Goal: Task Accomplishment & Management: Complete application form

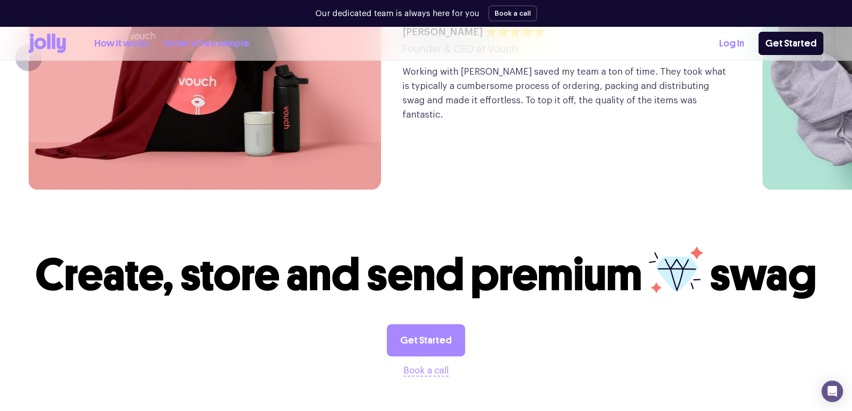
scroll to position [2488, 0]
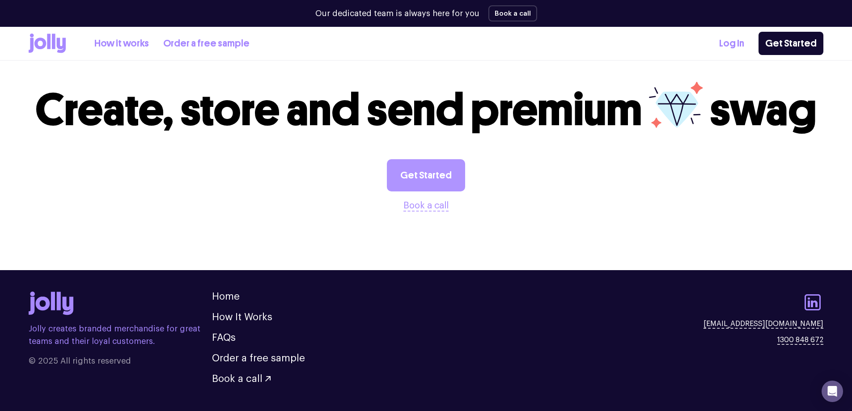
click at [423, 165] on link "Get Started" at bounding box center [426, 175] width 78 height 32
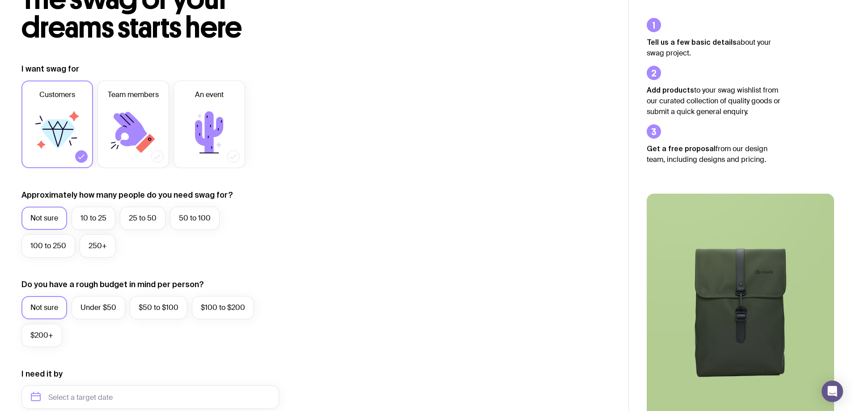
scroll to position [89, 0]
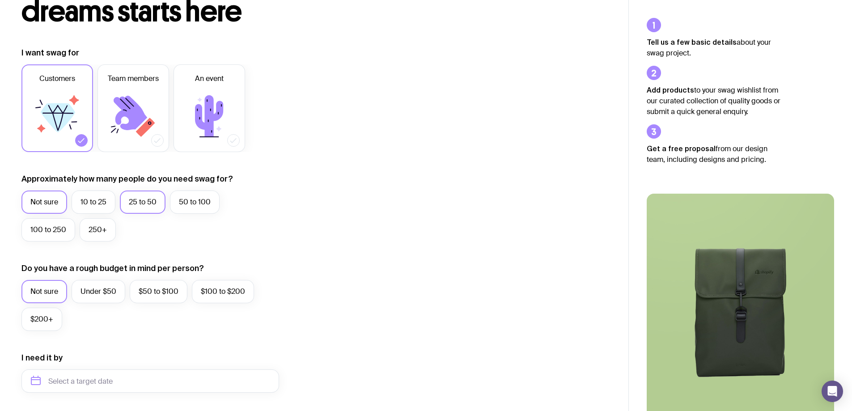
click at [145, 205] on label "25 to 50" at bounding box center [143, 202] width 46 height 23
click at [0, 0] on input "25 to 50" at bounding box center [0, 0] width 0 height 0
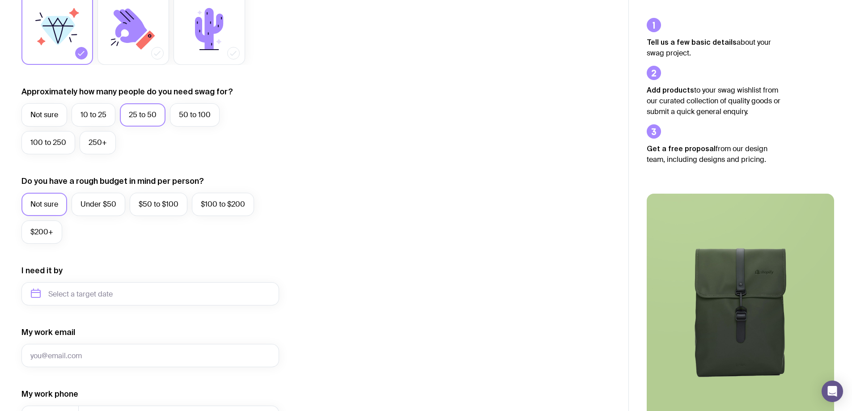
scroll to position [179, 0]
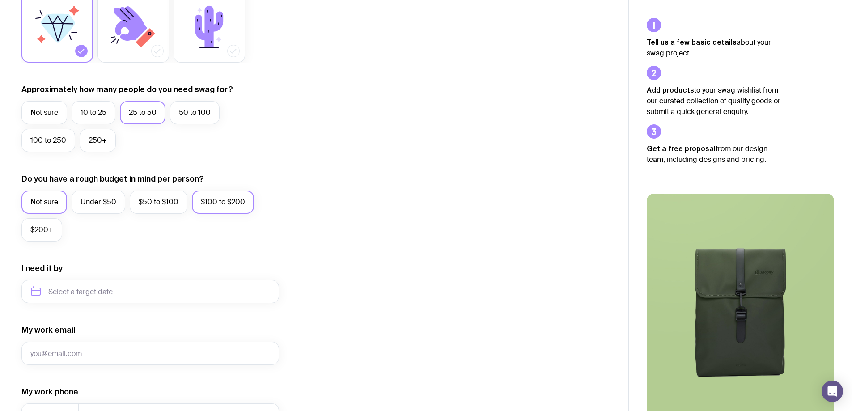
click at [210, 204] on label "$100 to $200" at bounding box center [223, 202] width 62 height 23
click at [0, 0] on input "$100 to $200" at bounding box center [0, 0] width 0 height 0
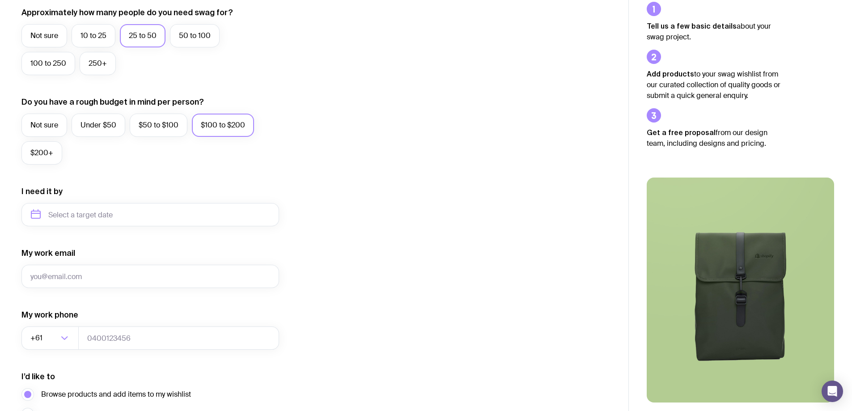
scroll to position [268, 0]
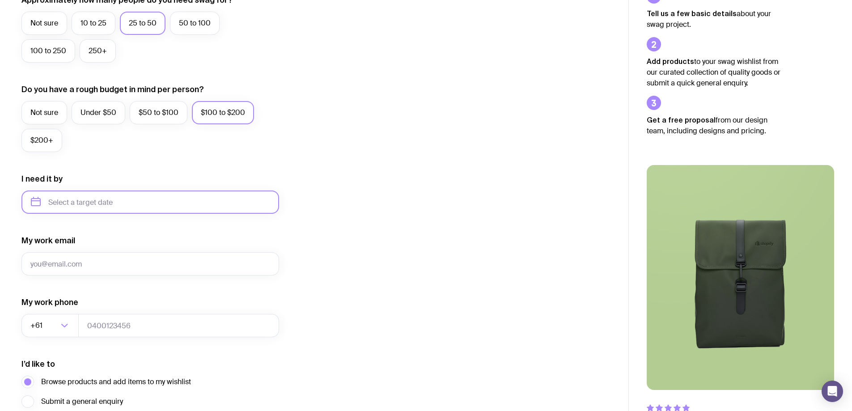
click at [151, 208] on input "text" at bounding box center [150, 202] width 258 height 23
click at [81, 314] on button "Nov" at bounding box center [78, 312] width 33 height 18
type input "[DATE]"
click at [172, 263] on input "My work email" at bounding box center [150, 263] width 258 height 23
type input "[EMAIL_ADDRESS][DOMAIN_NAME]"
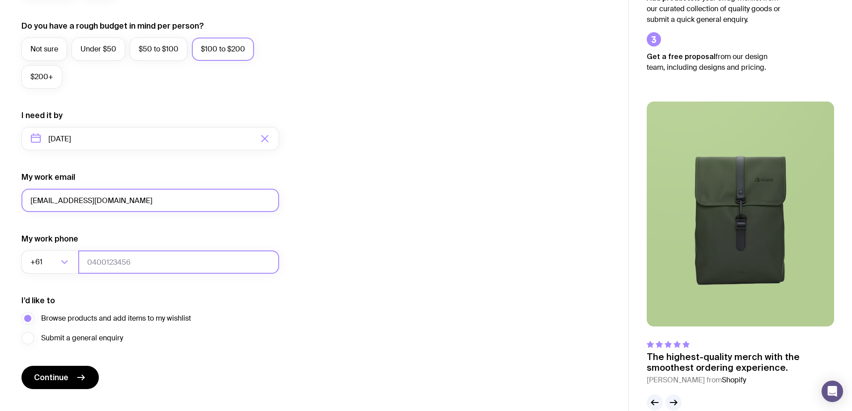
scroll to position [349, 0]
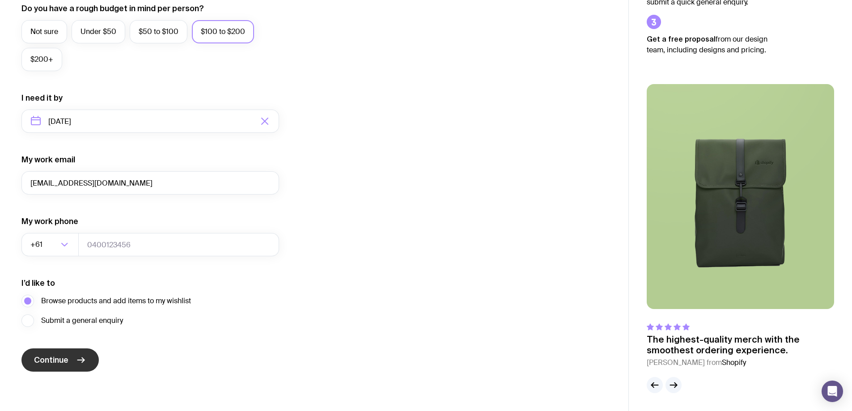
click at [72, 362] on button "Continue" at bounding box center [59, 360] width 77 height 23
type input "4"
click at [106, 249] on input "tel" at bounding box center [178, 244] width 201 height 23
type input "754767633"
click at [63, 360] on span "Continue" at bounding box center [51, 360] width 34 height 11
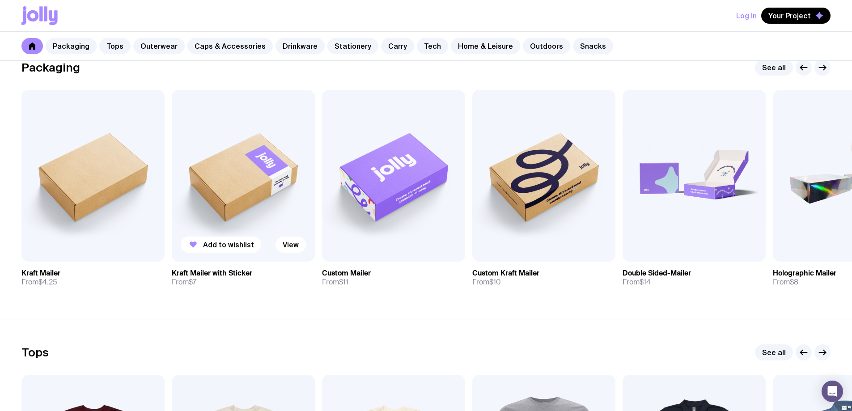
scroll to position [134, 0]
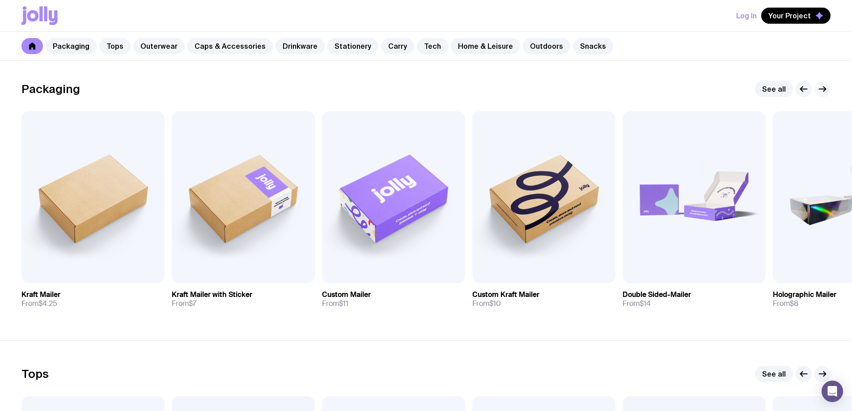
click at [824, 91] on icon "button" at bounding box center [825, 89] width 2 height 5
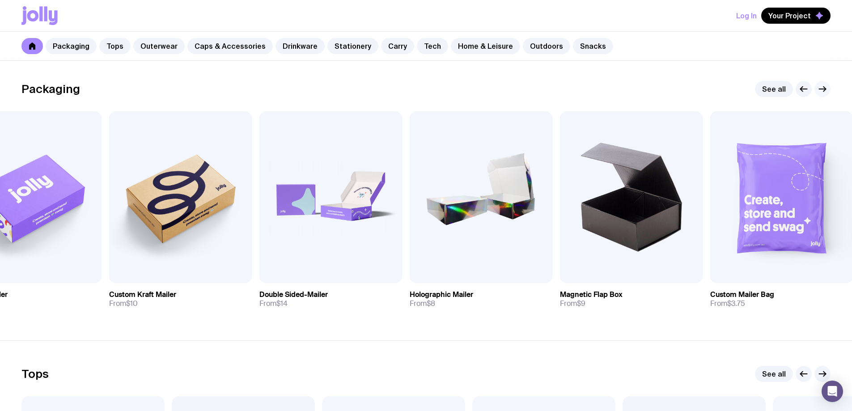
click at [824, 91] on icon "button" at bounding box center [825, 89] width 2 height 5
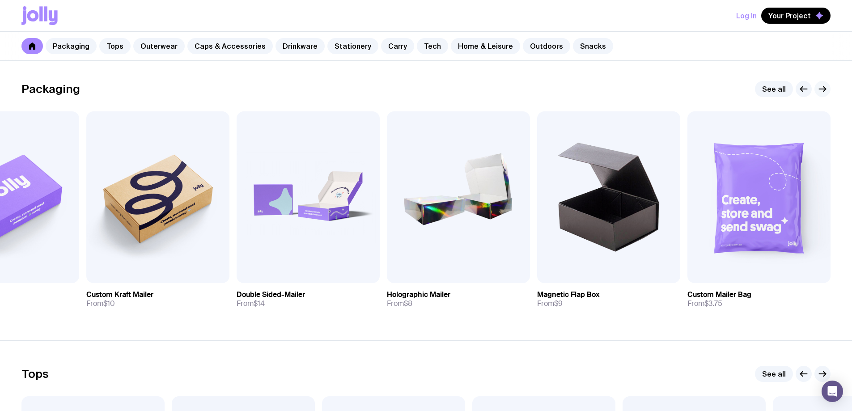
click at [824, 91] on icon "button" at bounding box center [825, 89] width 2 height 5
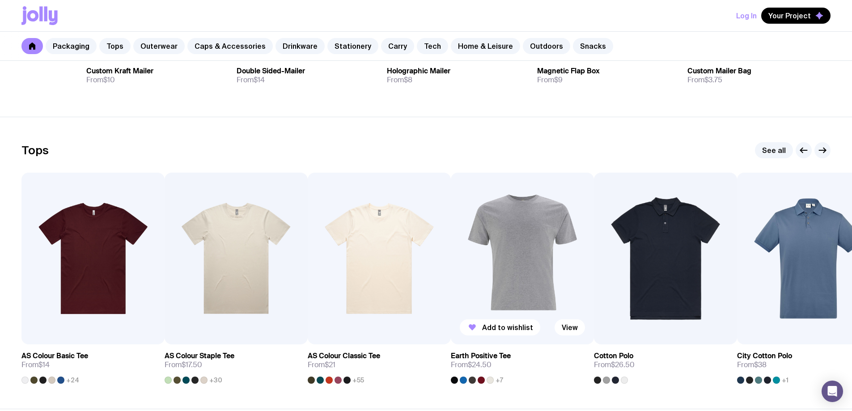
scroll to position [403, 0]
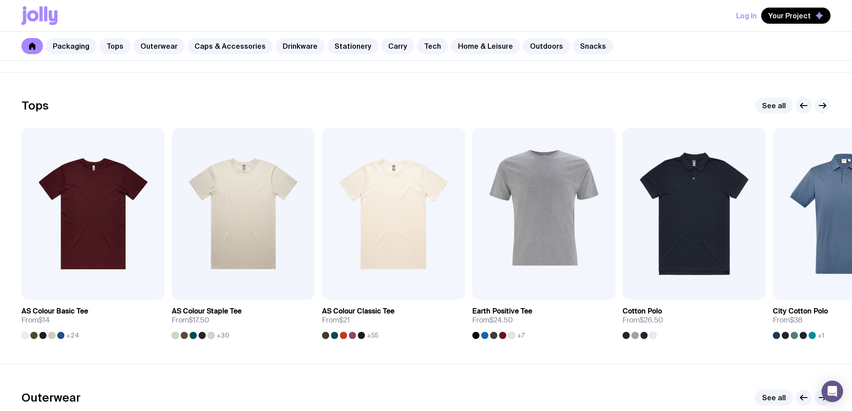
click at [822, 108] on icon "button" at bounding box center [822, 105] width 11 height 11
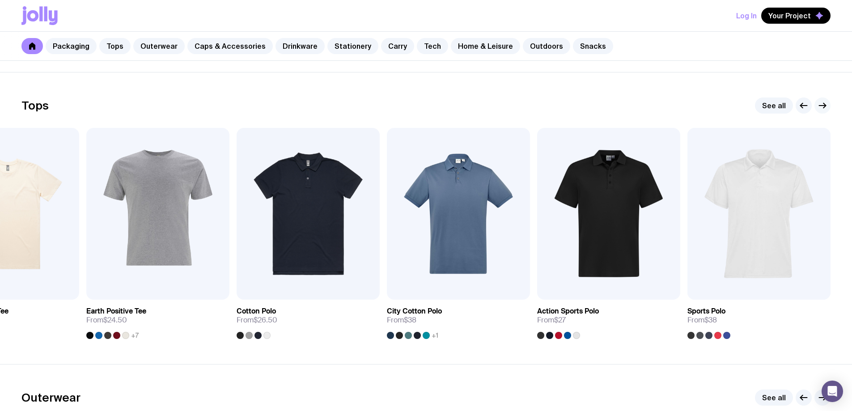
click at [822, 109] on icon "button" at bounding box center [822, 105] width 11 height 11
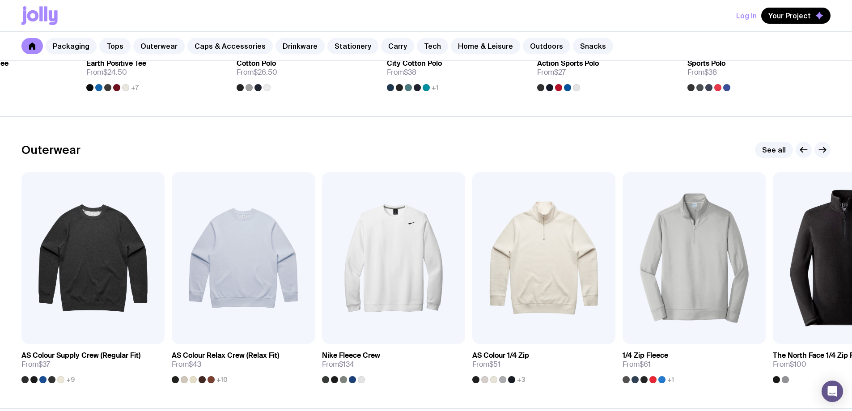
scroll to position [671, 0]
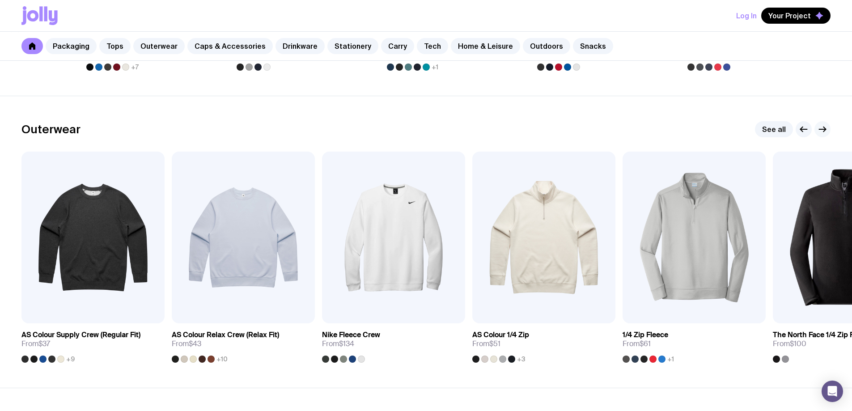
click at [822, 132] on icon "button" at bounding box center [822, 129] width 11 height 11
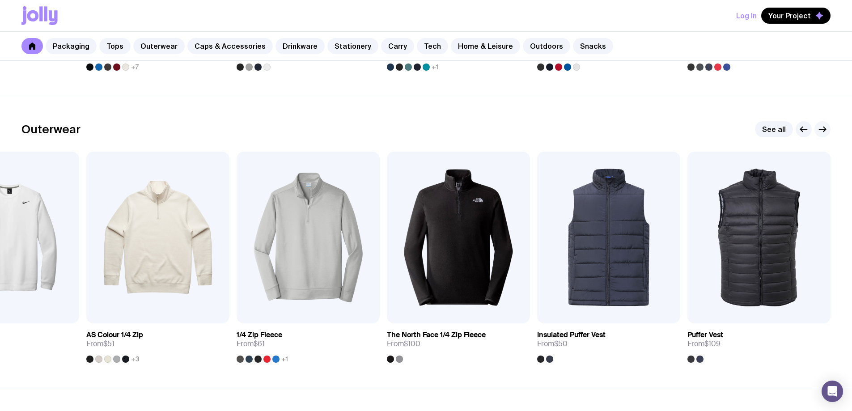
click at [822, 132] on icon "button" at bounding box center [822, 129] width 11 height 11
click at [823, 133] on icon "button" at bounding box center [822, 129] width 11 height 11
click at [807, 129] on icon "button" at bounding box center [804, 129] width 11 height 11
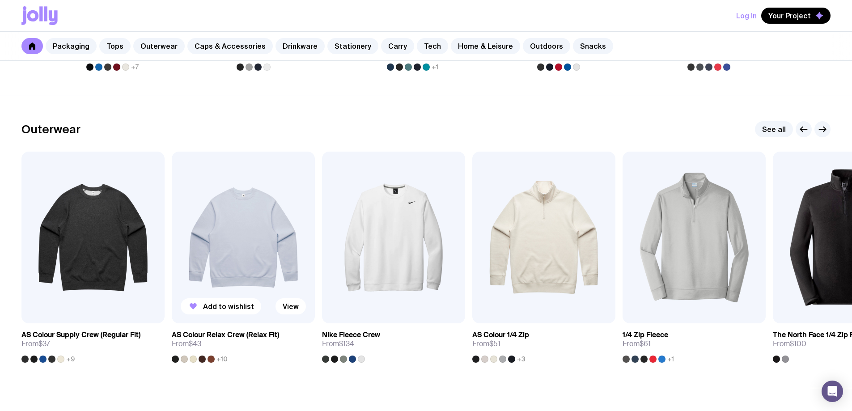
click at [224, 240] on img at bounding box center [243, 238] width 143 height 172
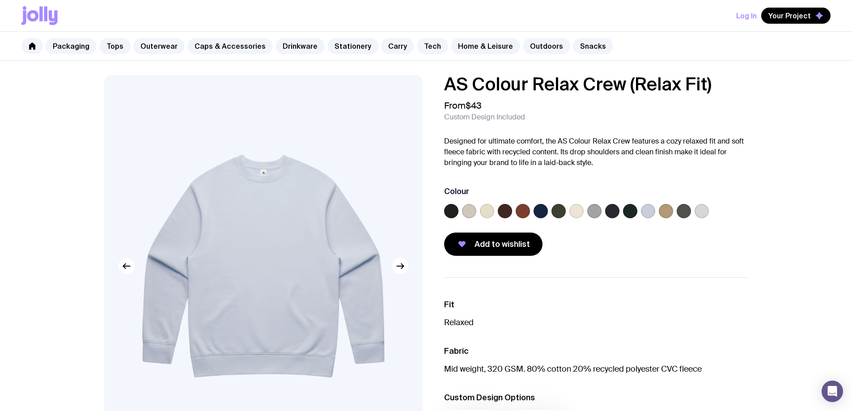
click at [704, 212] on label at bounding box center [702, 211] width 14 height 14
click at [0, 0] on input "radio" at bounding box center [0, 0] width 0 height 0
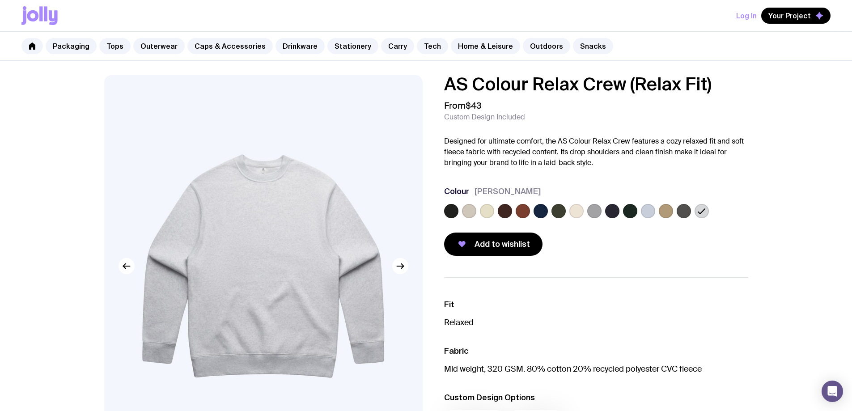
click at [577, 212] on label at bounding box center [577, 211] width 14 height 14
click at [0, 0] on input "radio" at bounding box center [0, 0] width 0 height 0
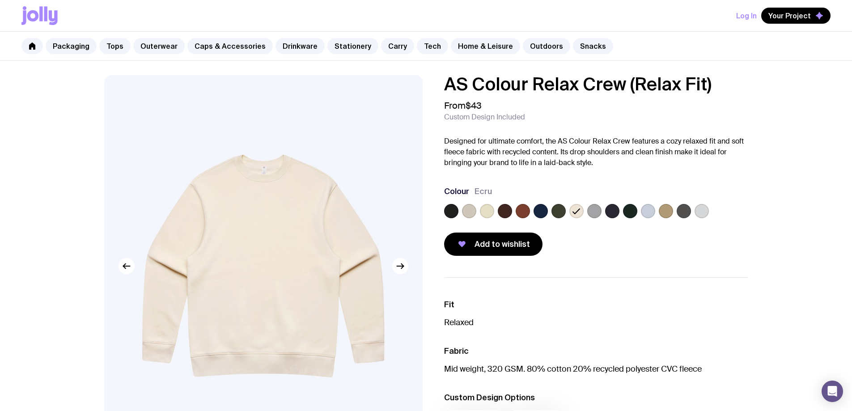
click at [630, 209] on label at bounding box center [630, 211] width 14 height 14
click at [0, 0] on input "radio" at bounding box center [0, 0] width 0 height 0
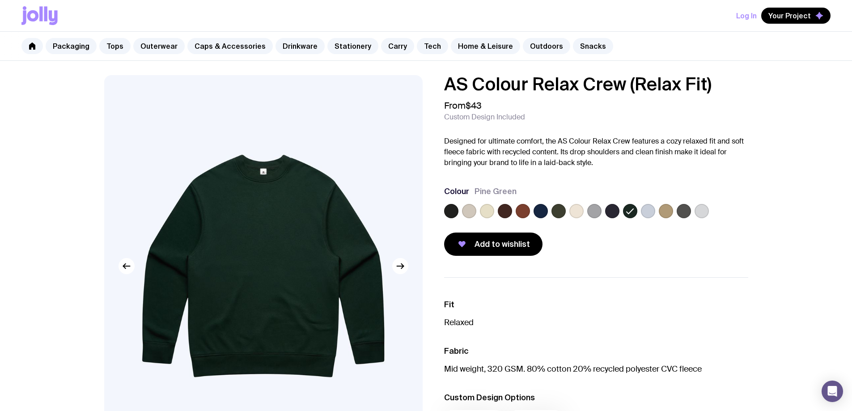
click at [613, 213] on label at bounding box center [612, 211] width 14 height 14
click at [0, 0] on input "radio" at bounding box center [0, 0] width 0 height 0
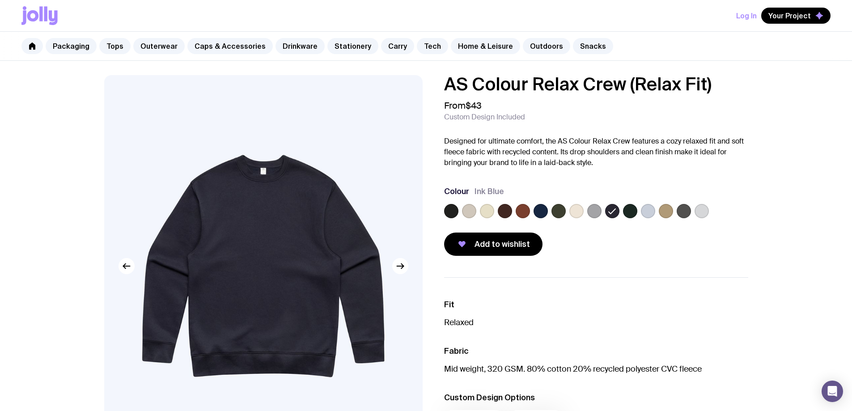
click at [686, 213] on label at bounding box center [684, 211] width 14 height 14
click at [0, 0] on input "radio" at bounding box center [0, 0] width 0 height 0
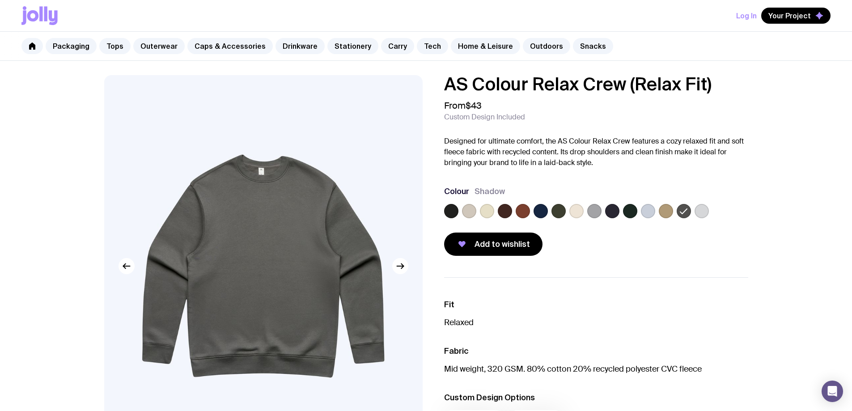
click at [448, 208] on label at bounding box center [451, 211] width 14 height 14
click at [0, 0] on input "radio" at bounding box center [0, 0] width 0 height 0
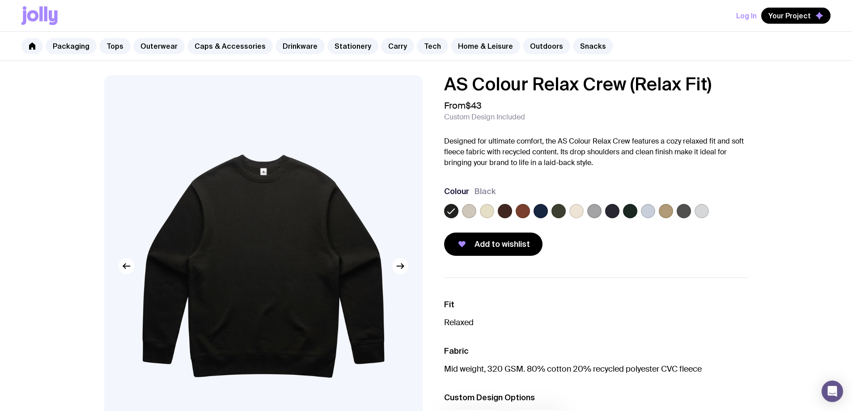
click at [477, 213] on div at bounding box center [596, 213] width 304 height 18
click at [471, 211] on label at bounding box center [469, 211] width 14 height 14
click at [0, 0] on input "radio" at bounding box center [0, 0] width 0 height 0
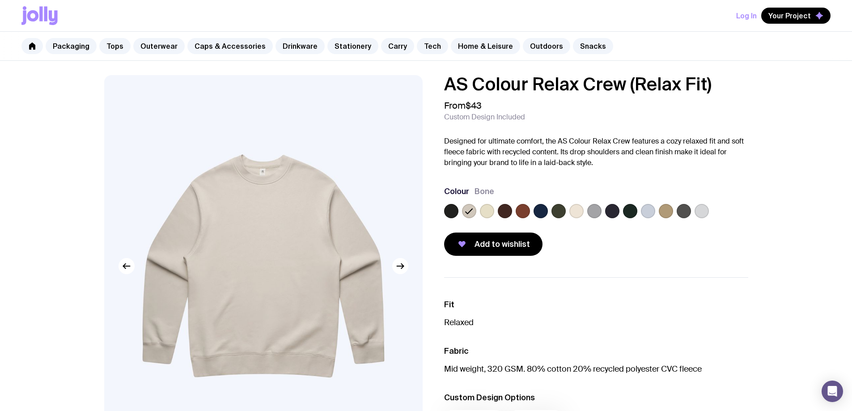
click at [485, 213] on label at bounding box center [487, 211] width 14 height 14
click at [0, 0] on input "radio" at bounding box center [0, 0] width 0 height 0
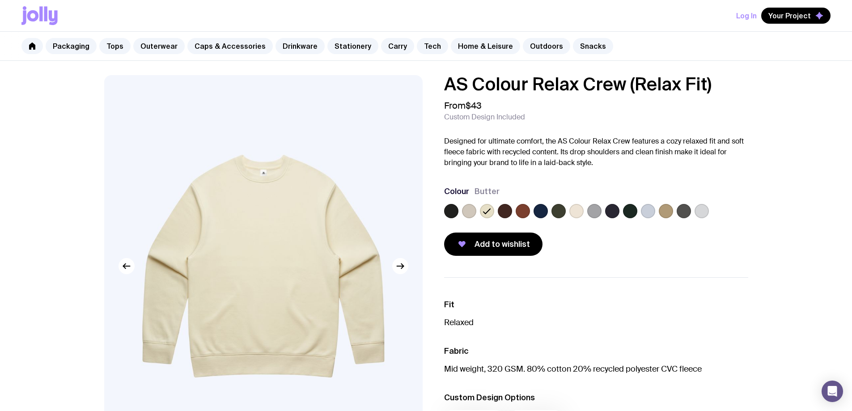
click at [504, 208] on label at bounding box center [505, 211] width 14 height 14
click at [0, 0] on input "radio" at bounding box center [0, 0] width 0 height 0
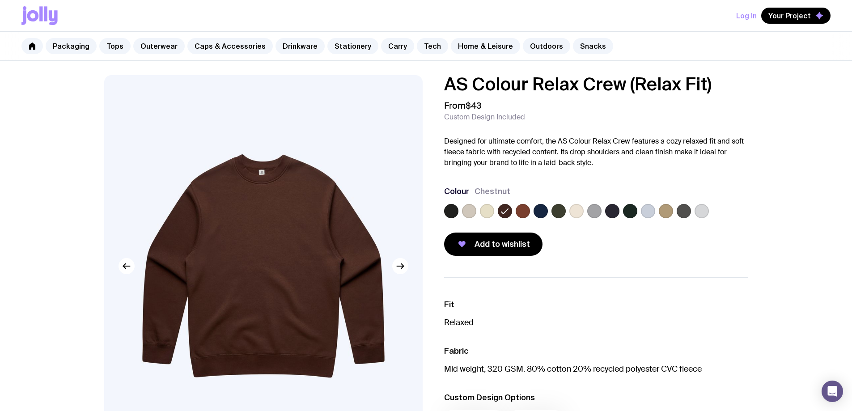
click at [524, 213] on label at bounding box center [523, 211] width 14 height 14
click at [0, 0] on input "radio" at bounding box center [0, 0] width 0 height 0
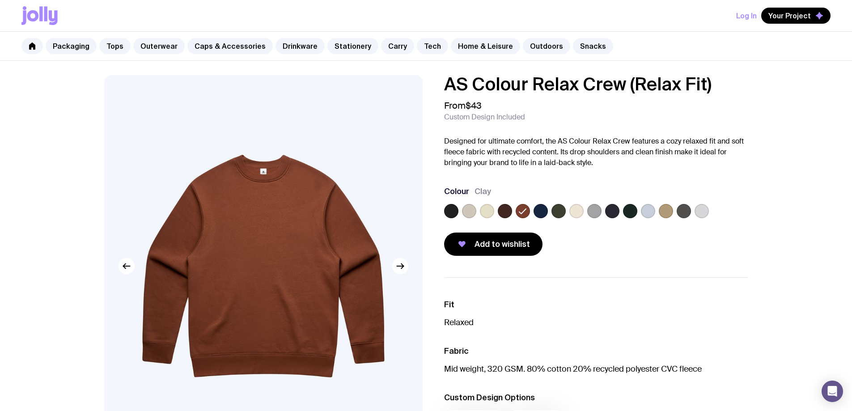
click at [454, 212] on label at bounding box center [451, 211] width 14 height 14
click at [0, 0] on input "radio" at bounding box center [0, 0] width 0 height 0
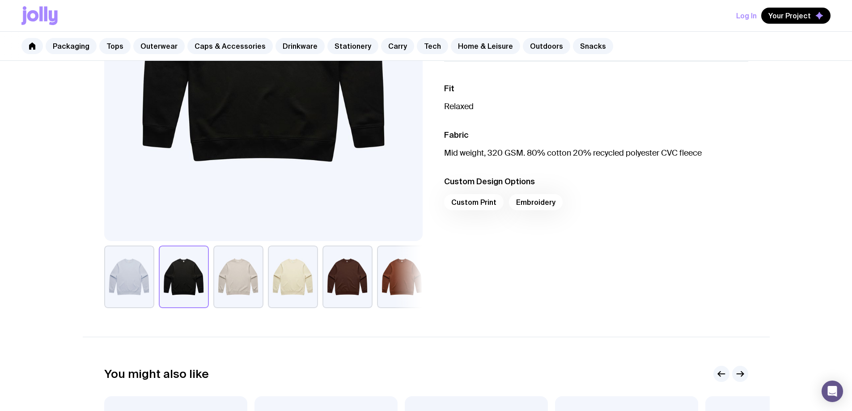
scroll to position [224, 0]
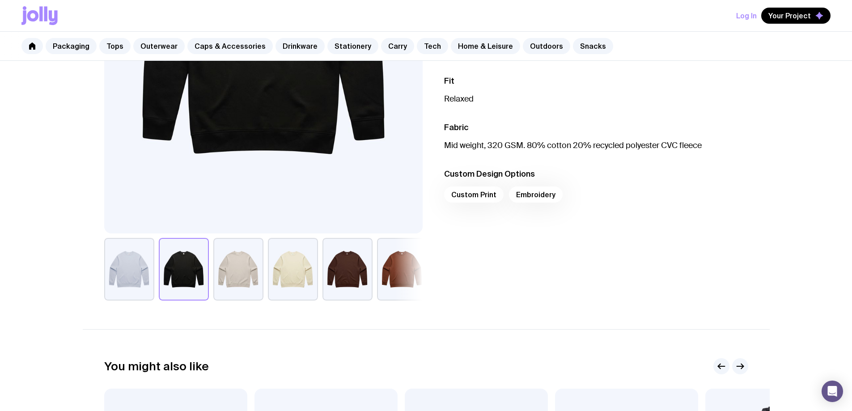
click at [472, 195] on div "Custom Print Embroidery" at bounding box center [596, 197] width 304 height 21
click at [473, 196] on div "Custom Print Embroidery" at bounding box center [596, 197] width 304 height 21
click at [475, 192] on div "Custom Print Embroidery" at bounding box center [596, 197] width 304 height 21
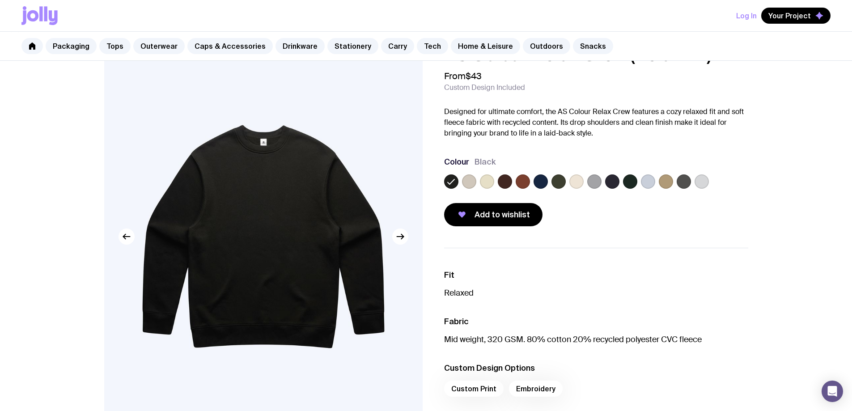
scroll to position [45, 0]
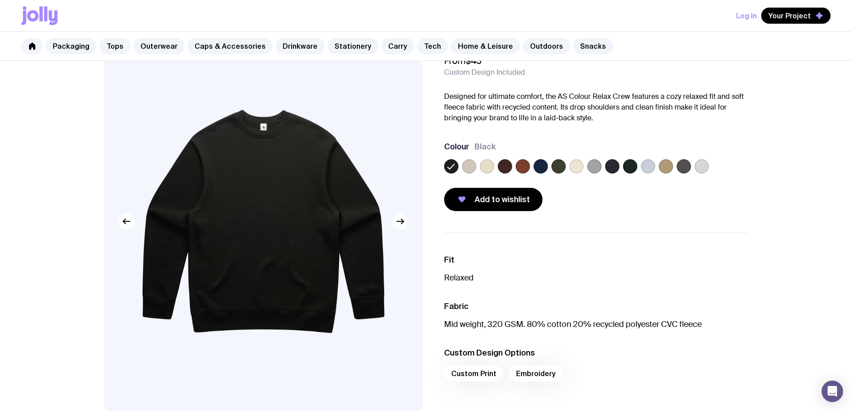
click at [402, 227] on button "button" at bounding box center [400, 221] width 16 height 16
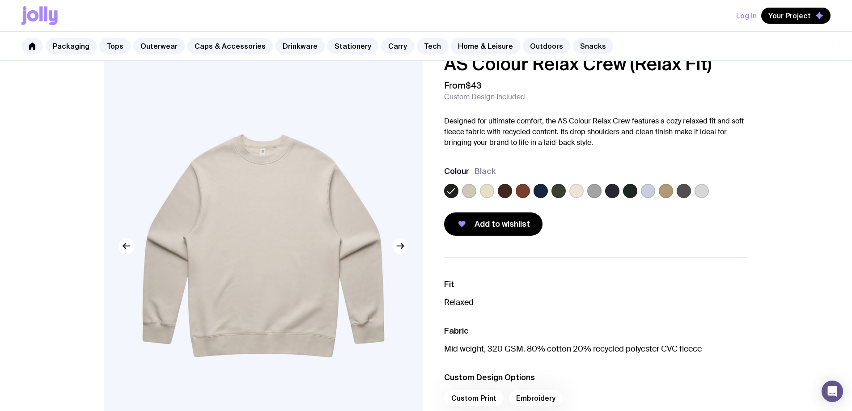
scroll to position [0, 0]
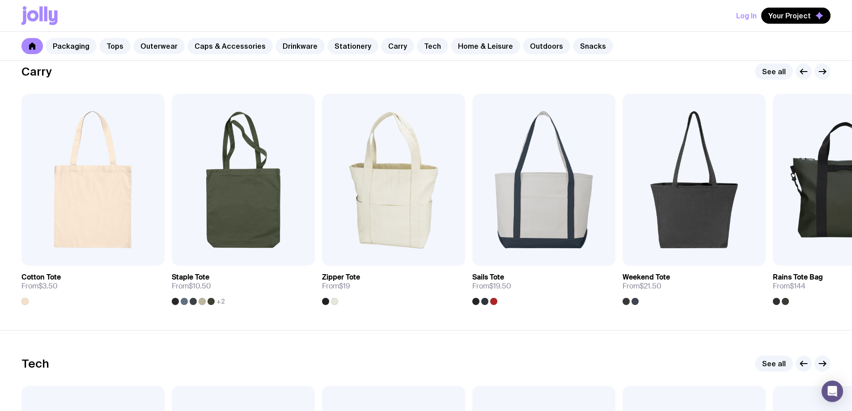
scroll to position [1896, 0]
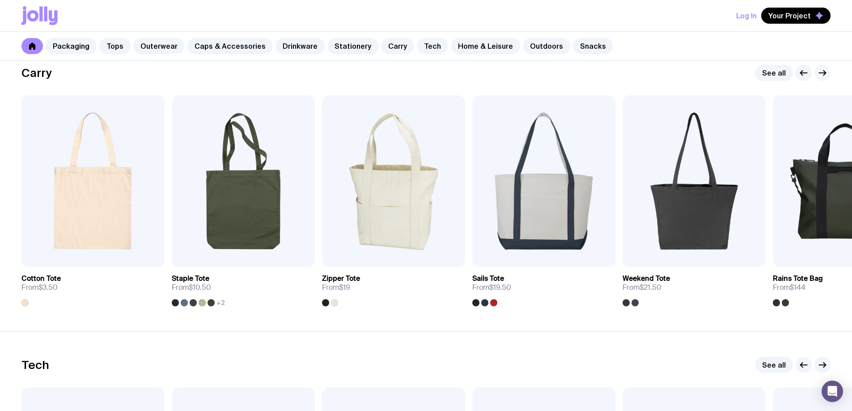
click at [821, 75] on icon "button" at bounding box center [822, 73] width 11 height 11
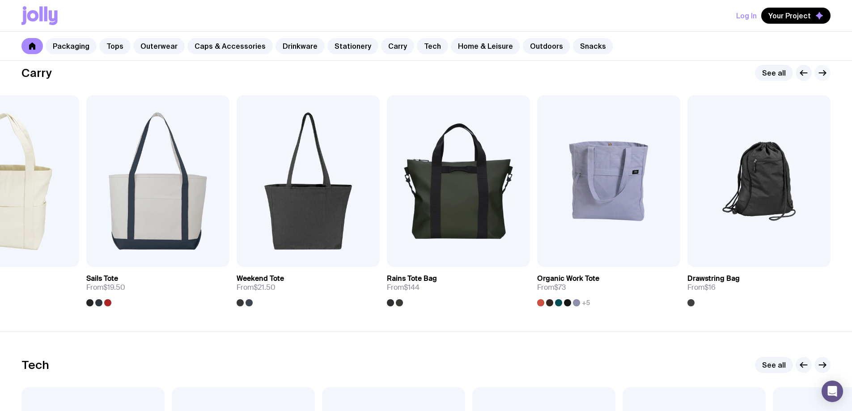
click at [821, 75] on icon "button" at bounding box center [822, 73] width 11 height 11
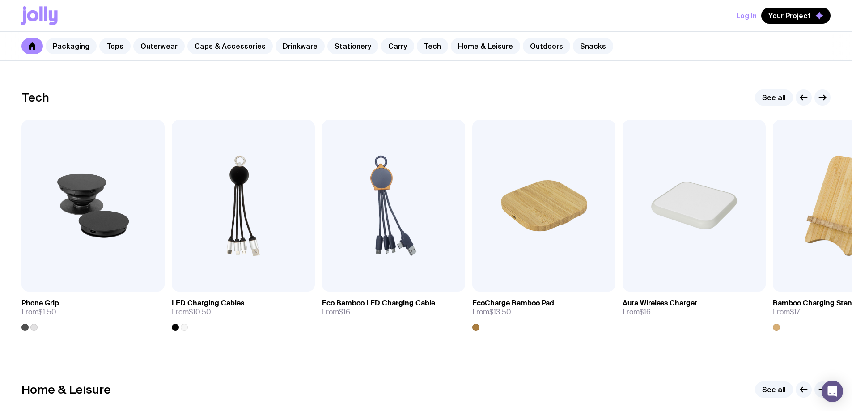
scroll to position [2120, 0]
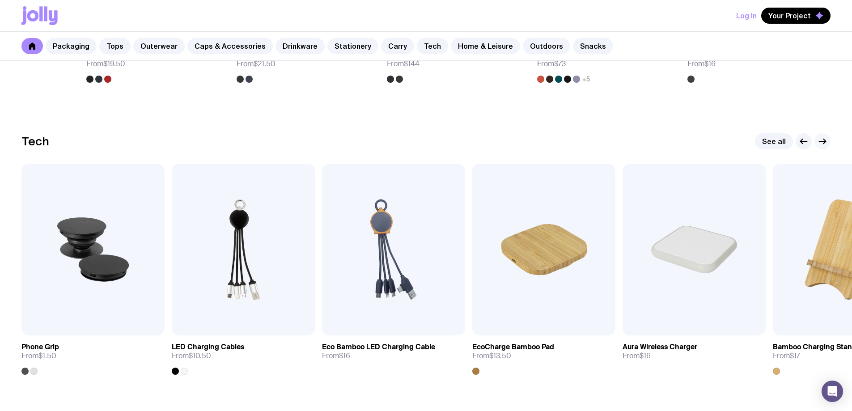
click at [821, 141] on icon "button" at bounding box center [822, 141] width 11 height 11
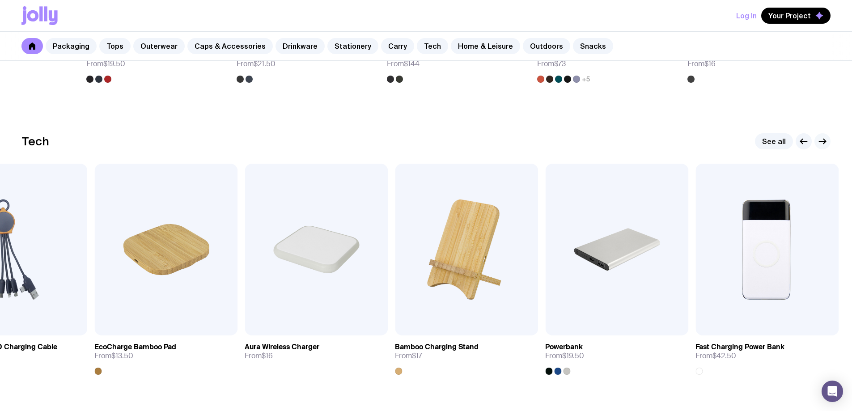
click at [821, 141] on icon "button" at bounding box center [822, 141] width 11 height 11
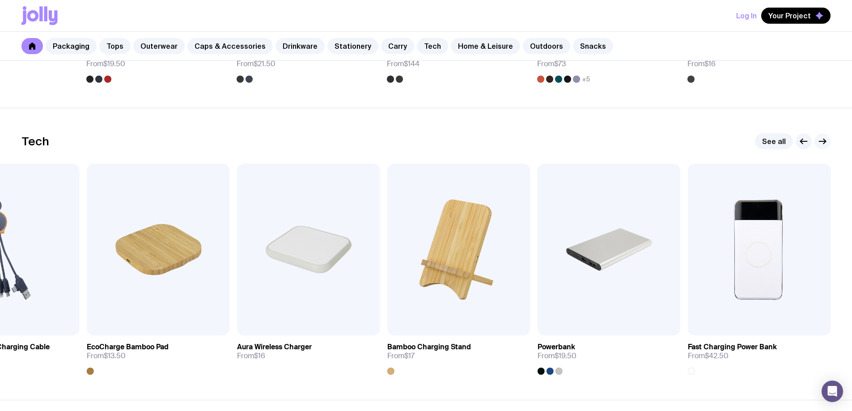
click at [821, 141] on icon "button" at bounding box center [822, 141] width 11 height 11
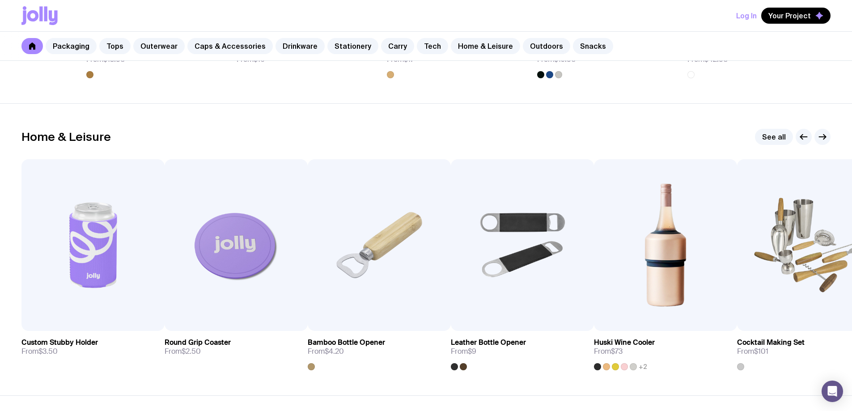
scroll to position [2433, 0]
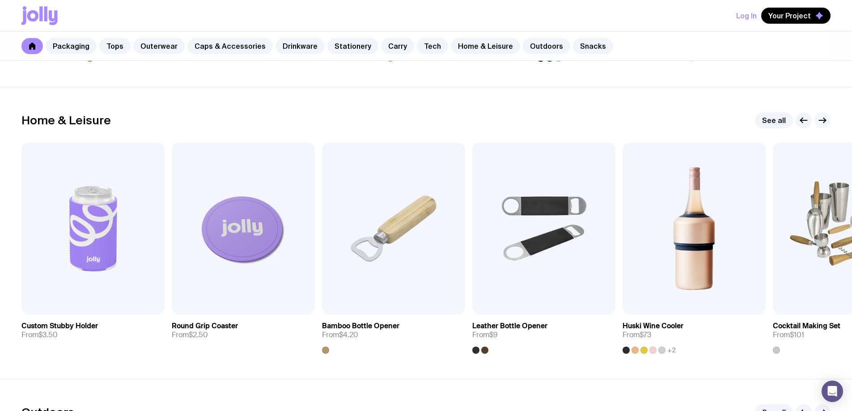
click at [825, 119] on icon "button" at bounding box center [825, 120] width 2 height 5
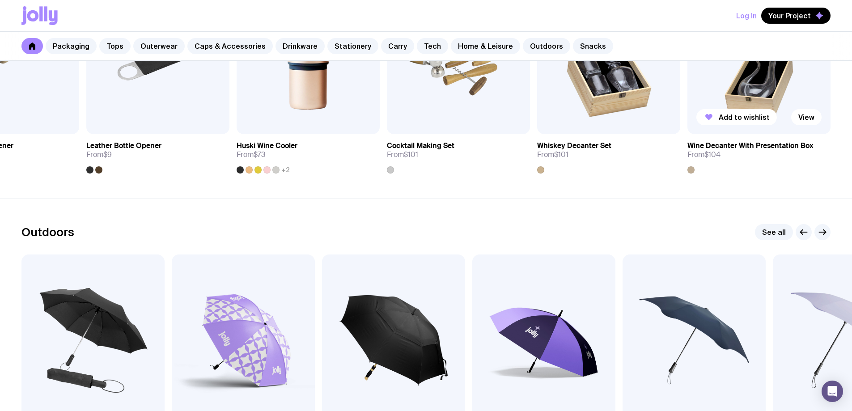
scroll to position [2746, 0]
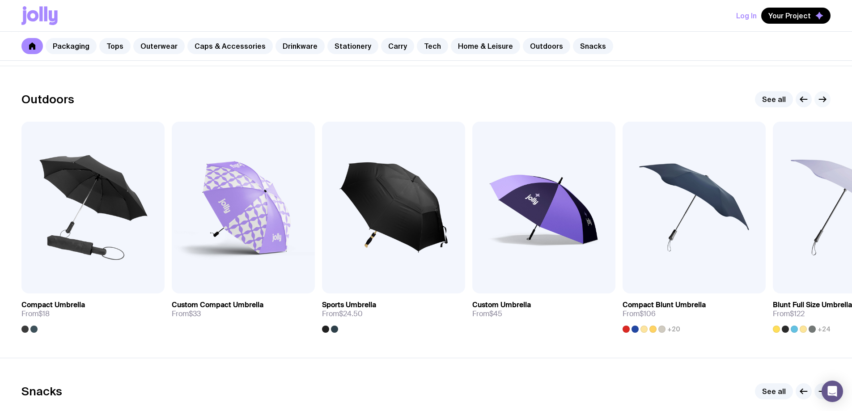
click at [821, 102] on icon "button" at bounding box center [822, 99] width 11 height 11
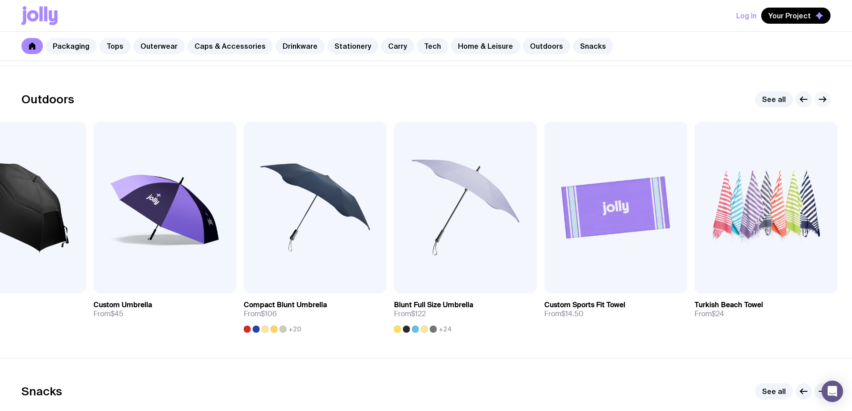
click at [821, 102] on icon "button" at bounding box center [822, 99] width 11 height 11
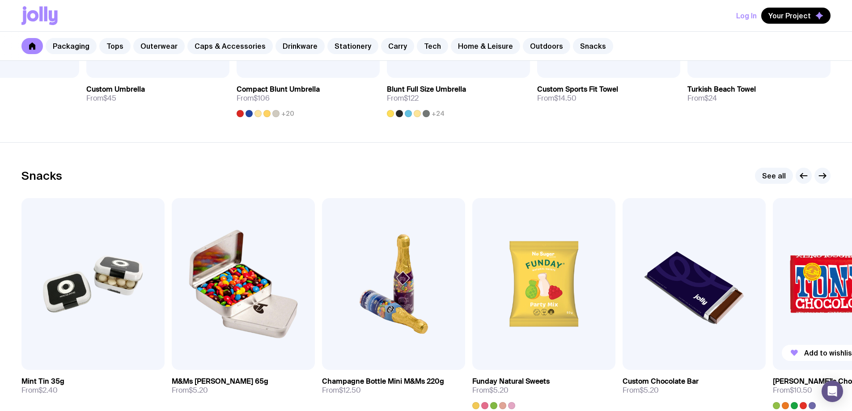
scroll to position [2949, 0]
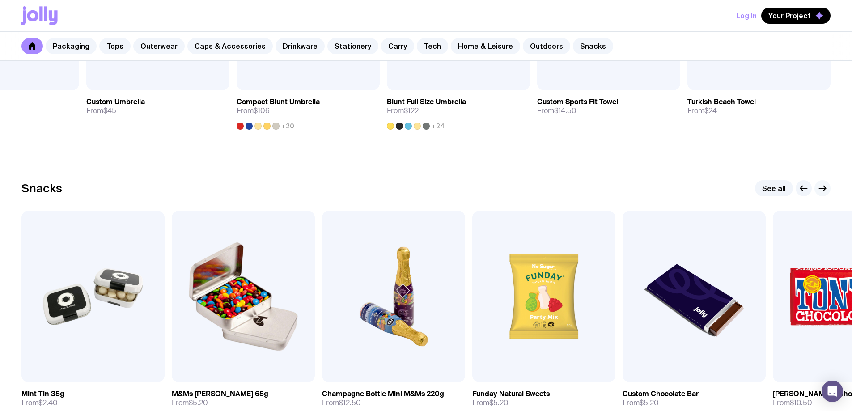
click at [826, 187] on icon "button" at bounding box center [822, 188] width 11 height 11
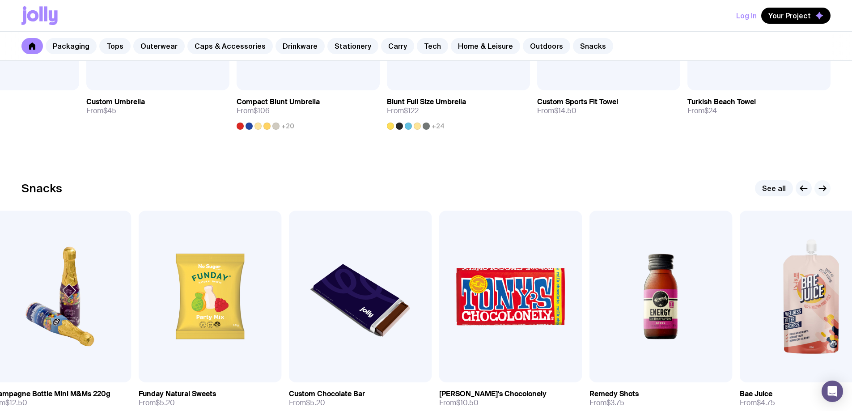
click at [826, 188] on icon "button" at bounding box center [823, 188] width 7 height 0
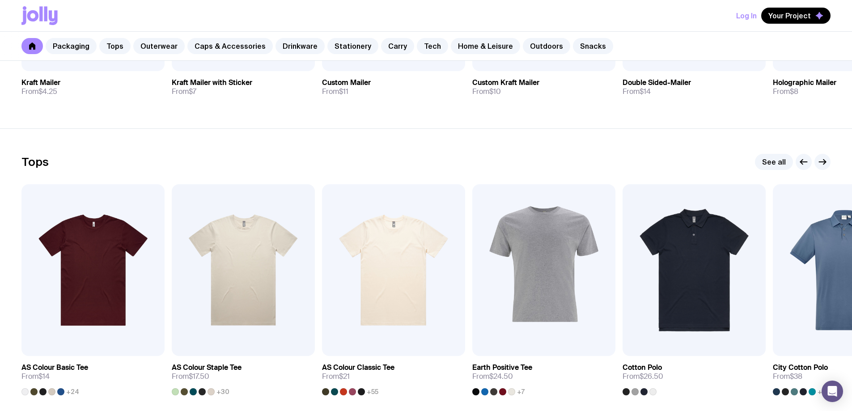
scroll to position [354, 0]
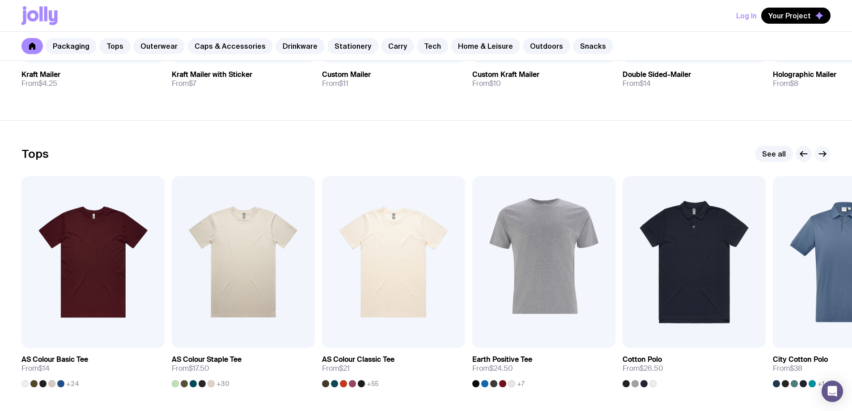
click at [827, 153] on icon "button" at bounding box center [822, 154] width 11 height 11
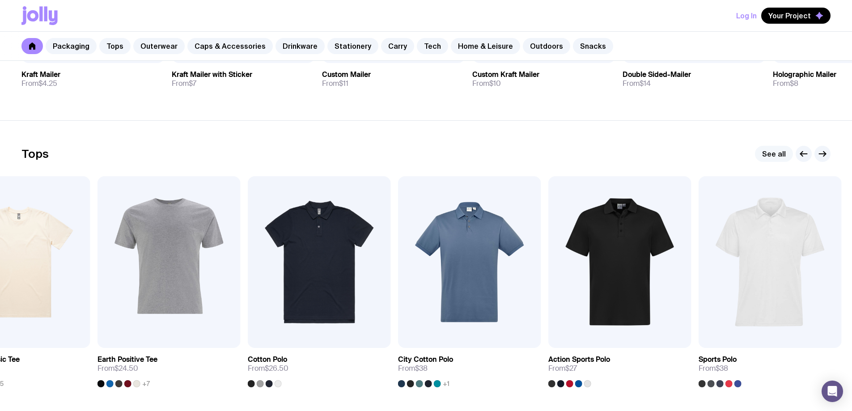
click at [777, 153] on link "See all" at bounding box center [774, 154] width 38 height 16
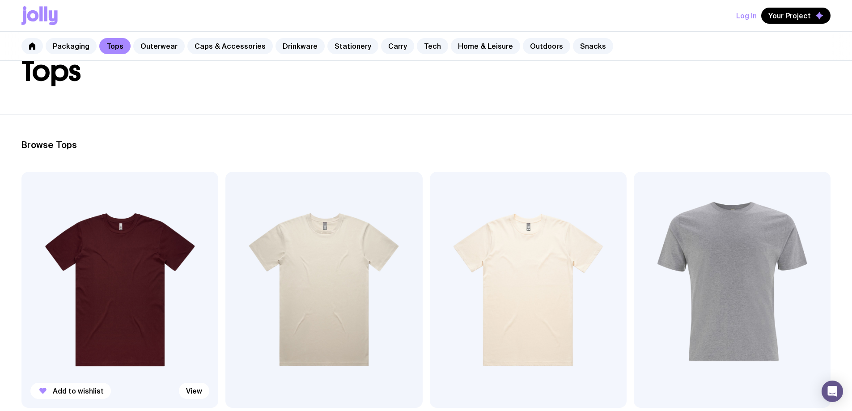
scroll to position [77, 0]
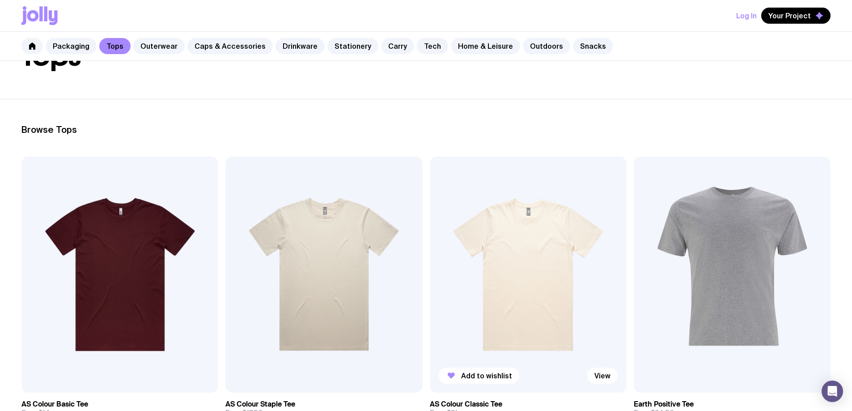
click at [430, 263] on img at bounding box center [528, 275] width 197 height 236
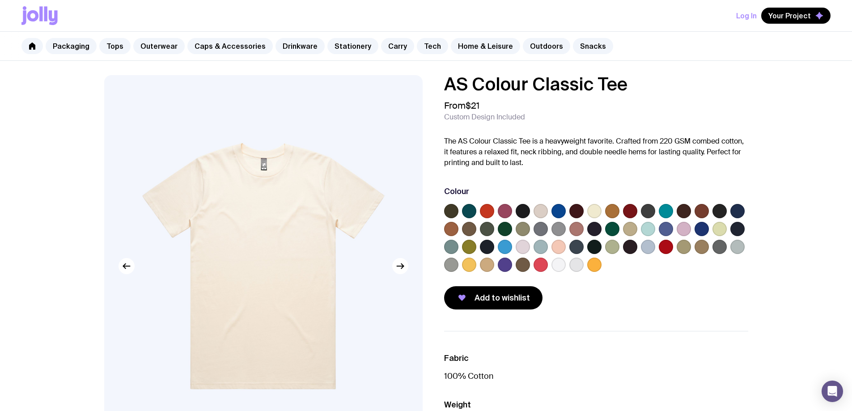
click at [558, 264] on label at bounding box center [559, 265] width 14 height 14
click at [0, 0] on input "radio" at bounding box center [0, 0] width 0 height 0
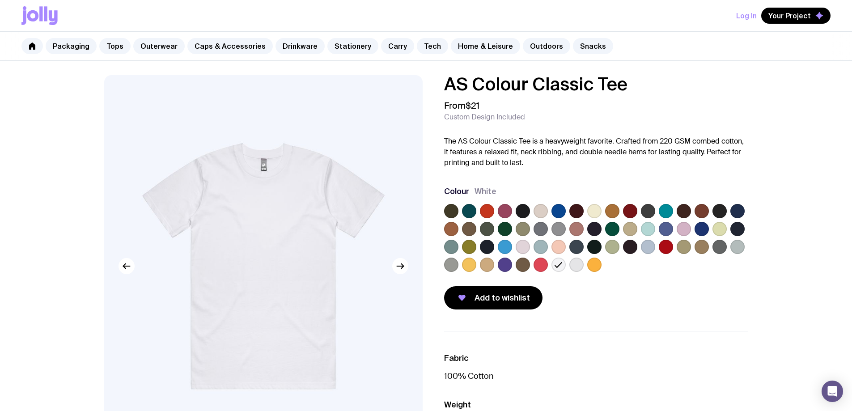
click at [592, 228] on label at bounding box center [594, 229] width 14 height 14
click at [0, 0] on input "radio" at bounding box center [0, 0] width 0 height 0
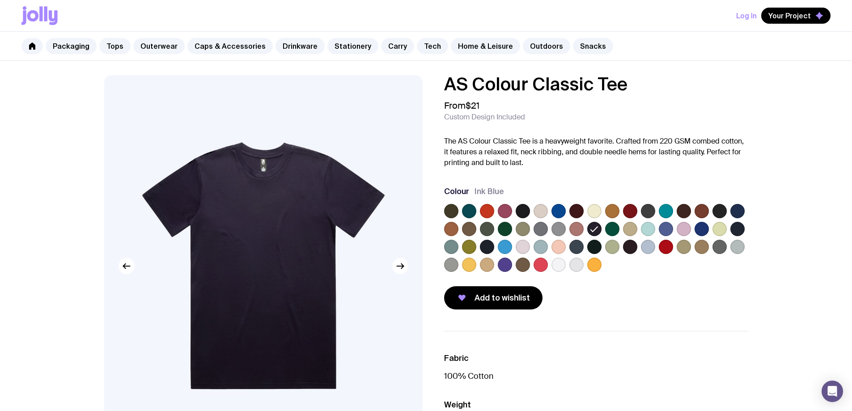
click at [488, 248] on label at bounding box center [487, 247] width 14 height 14
click at [0, 0] on input "radio" at bounding box center [0, 0] width 0 height 0
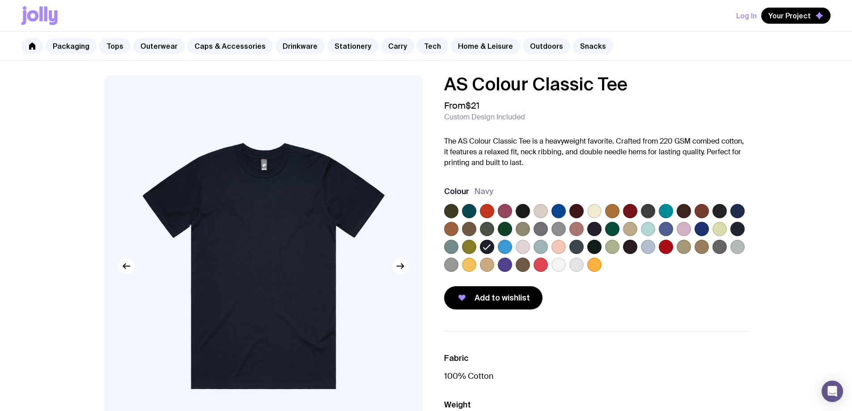
click at [597, 248] on label at bounding box center [594, 247] width 14 height 14
click at [0, 0] on input "radio" at bounding box center [0, 0] width 0 height 0
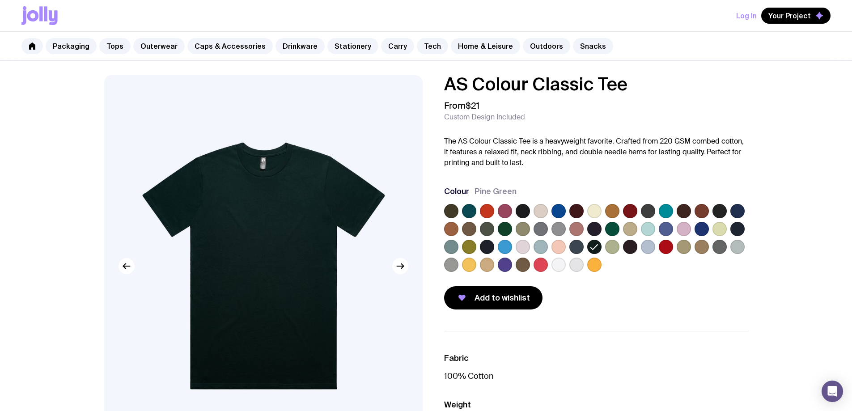
click at [593, 232] on label at bounding box center [594, 229] width 14 height 14
click at [0, 0] on input "radio" at bounding box center [0, 0] width 0 height 0
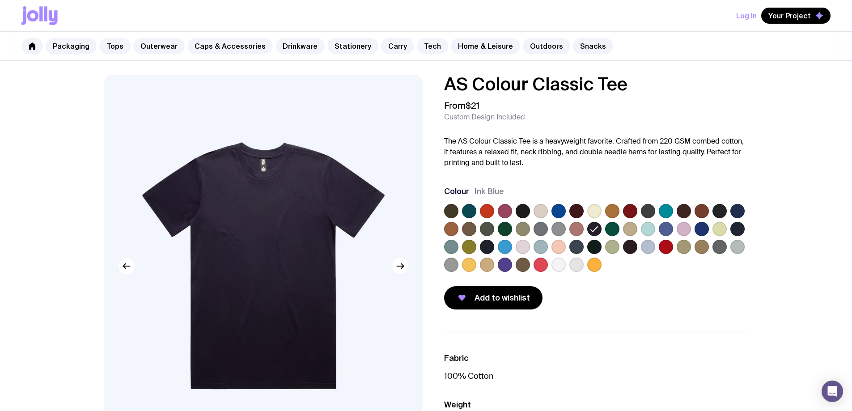
click at [570, 245] on label at bounding box center [577, 247] width 14 height 14
click at [0, 0] on input "radio" at bounding box center [0, 0] width 0 height 0
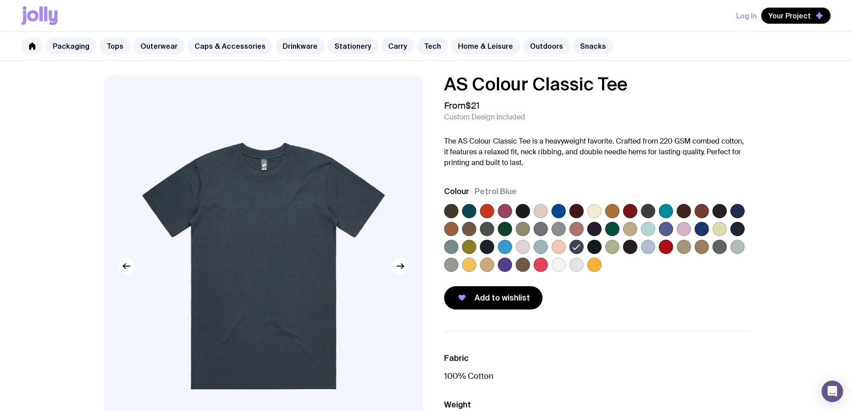
click at [526, 211] on label at bounding box center [523, 211] width 14 height 14
click at [0, 0] on input "radio" at bounding box center [0, 0] width 0 height 0
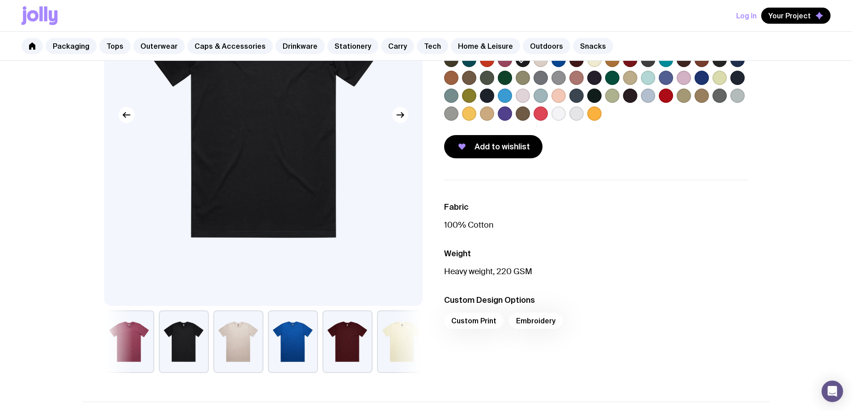
scroll to position [106, 0]
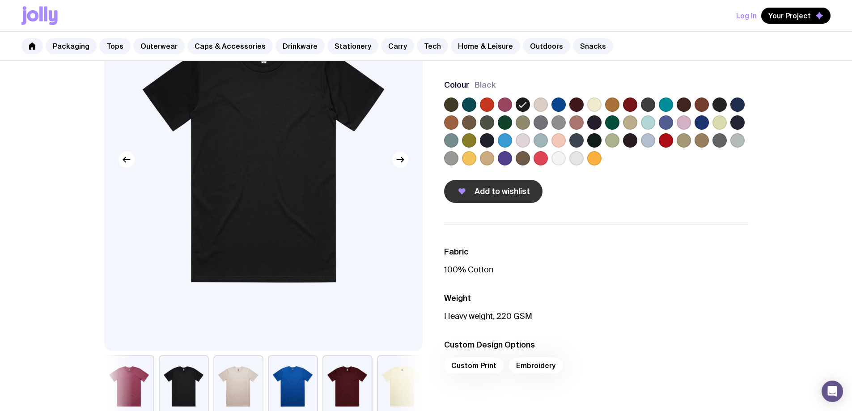
click at [510, 193] on span "Add to wishlist" at bounding box center [502, 191] width 55 height 11
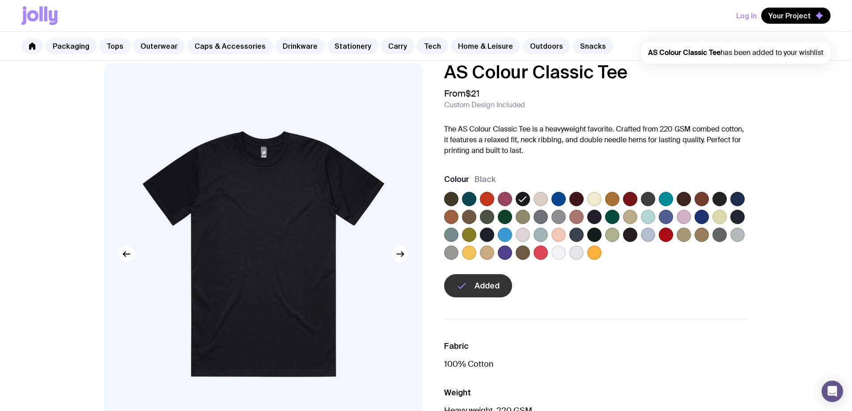
scroll to position [0, 0]
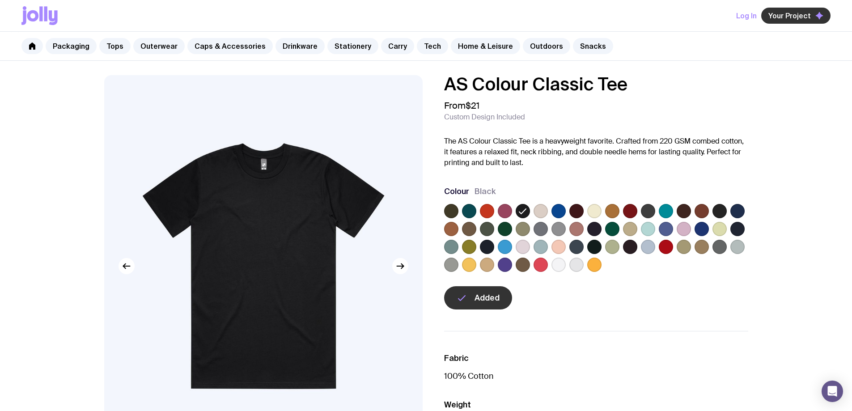
click at [775, 18] on span "Your Project" at bounding box center [790, 15] width 43 height 9
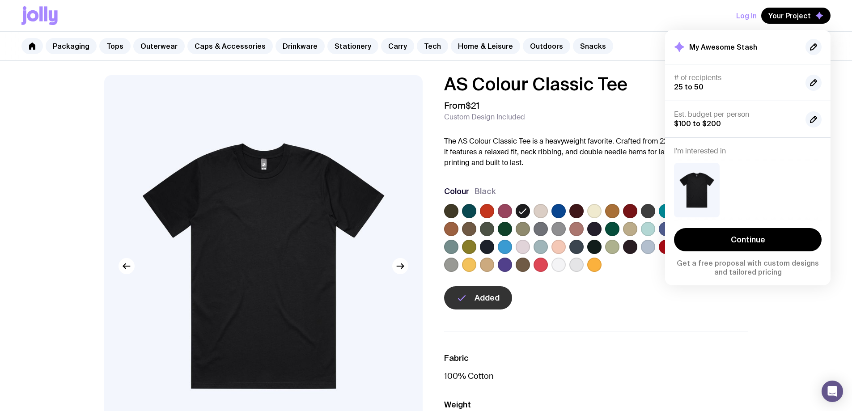
click at [577, 179] on div "AS Colour Classic Tee From $21 Custom Design Included The AS Colour Classic Tee…" at bounding box center [596, 192] width 304 height 234
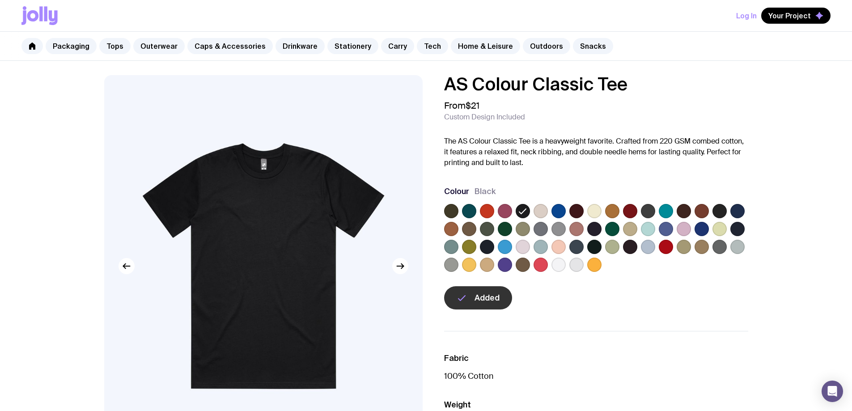
click at [561, 268] on label at bounding box center [559, 265] width 14 height 14
click at [0, 0] on input "radio" at bounding box center [0, 0] width 0 height 0
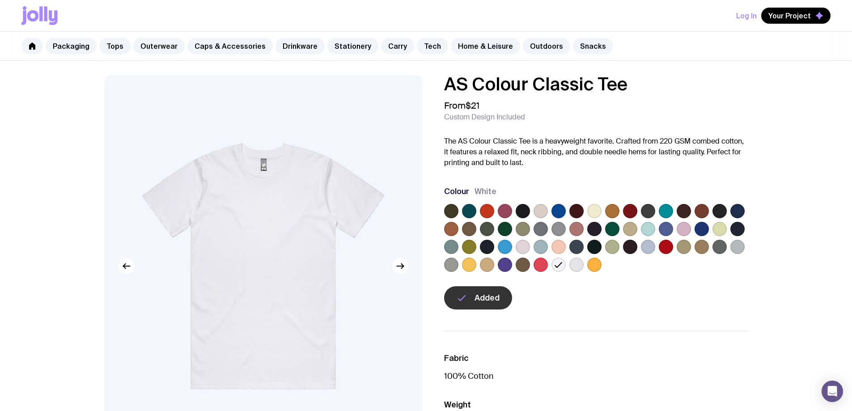
click at [465, 267] on label at bounding box center [469, 265] width 14 height 14
click at [0, 0] on input "radio" at bounding box center [0, 0] width 0 height 0
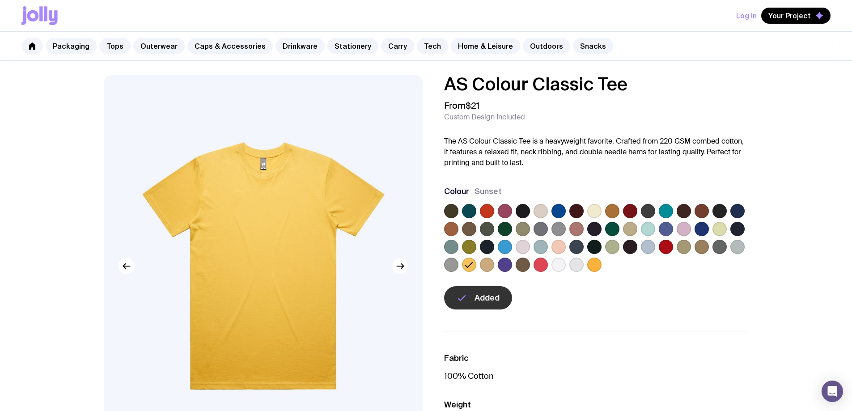
click at [595, 268] on label at bounding box center [594, 265] width 14 height 14
click at [0, 0] on input "radio" at bounding box center [0, 0] width 0 height 0
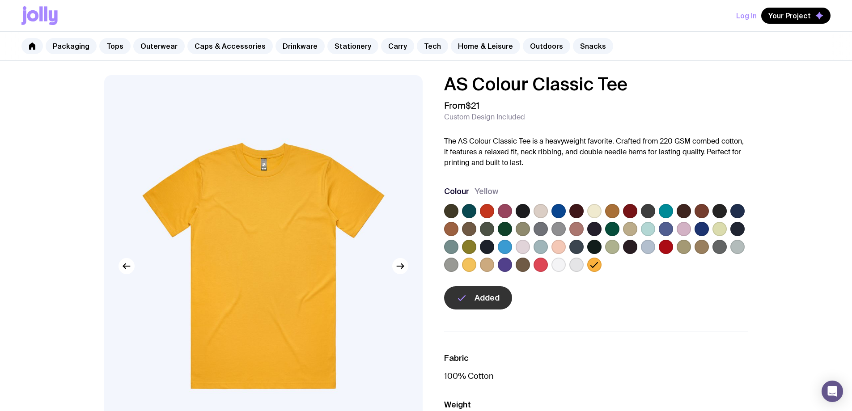
click at [536, 268] on label at bounding box center [541, 265] width 14 height 14
click at [0, 0] on input "radio" at bounding box center [0, 0] width 0 height 0
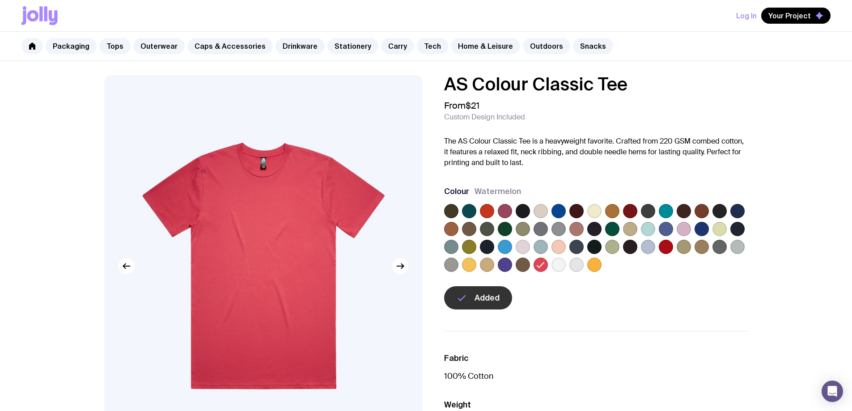
click at [559, 262] on label at bounding box center [559, 265] width 14 height 14
click at [0, 0] on input "radio" at bounding box center [0, 0] width 0 height 0
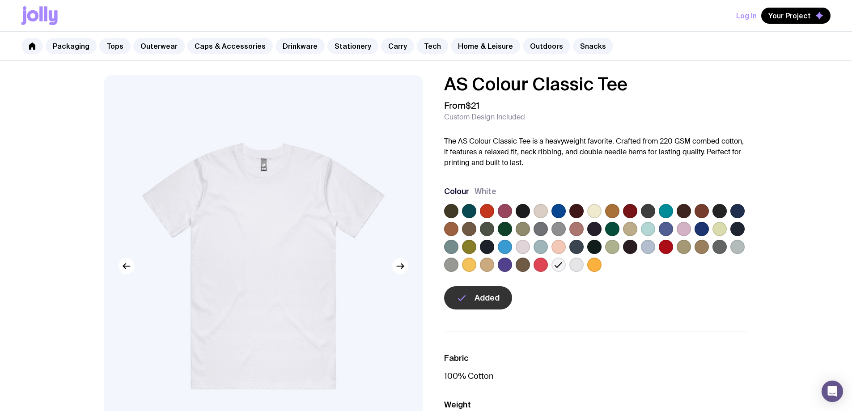
click at [558, 314] on div "AS Colour Classic Tee From $21 Custom Design Included The AS Colour Classic Tee…" at bounding box center [426, 299] width 687 height 449
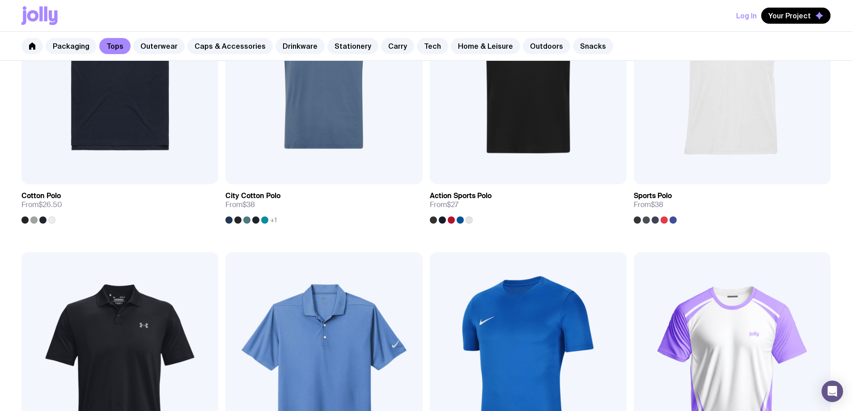
scroll to position [569, 0]
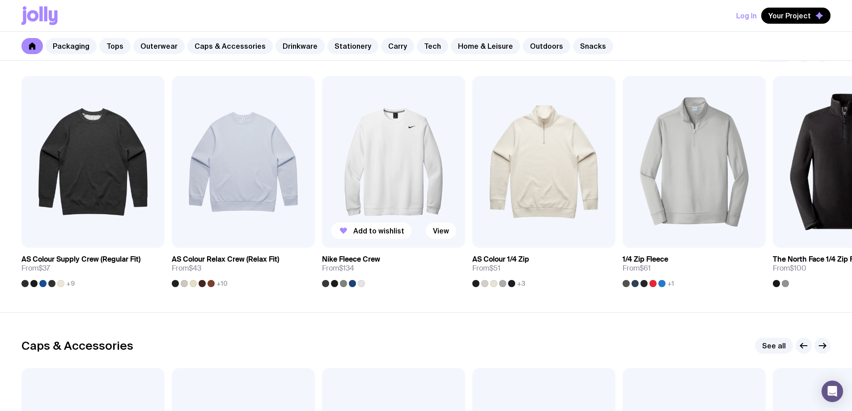
scroll to position [757, 0]
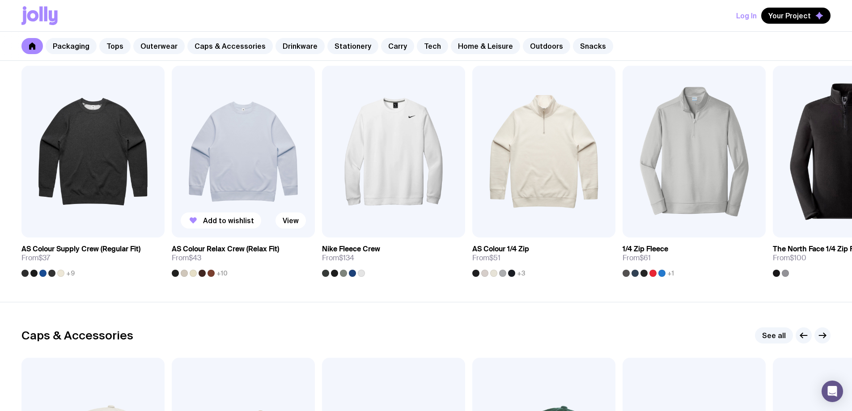
click at [225, 166] on img at bounding box center [243, 152] width 143 height 172
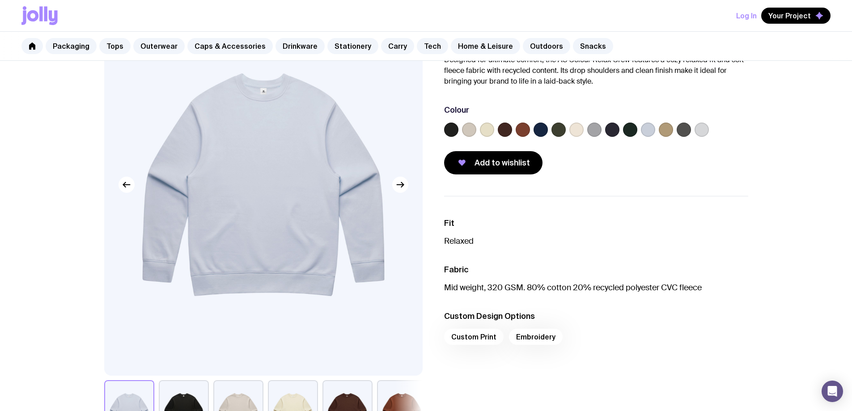
scroll to position [89, 0]
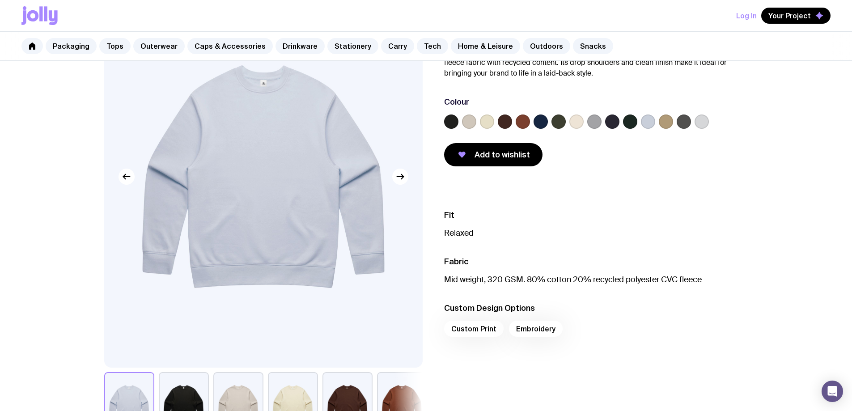
click at [454, 123] on label at bounding box center [451, 122] width 14 height 14
click at [0, 0] on input "radio" at bounding box center [0, 0] width 0 height 0
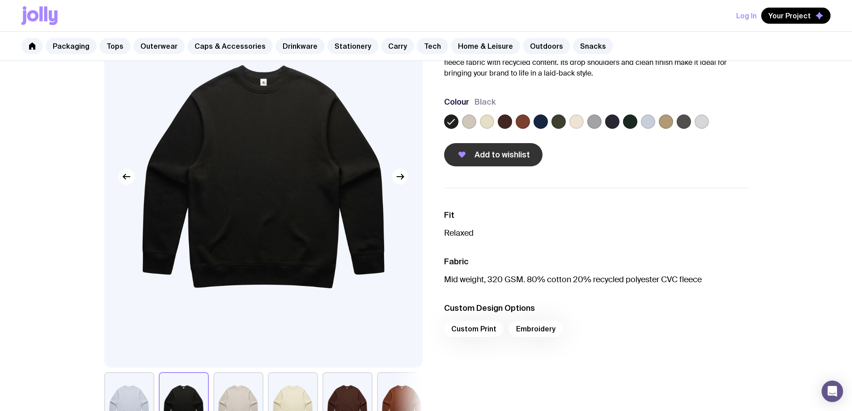
click at [493, 155] on span "Add to wishlist" at bounding box center [502, 154] width 55 height 11
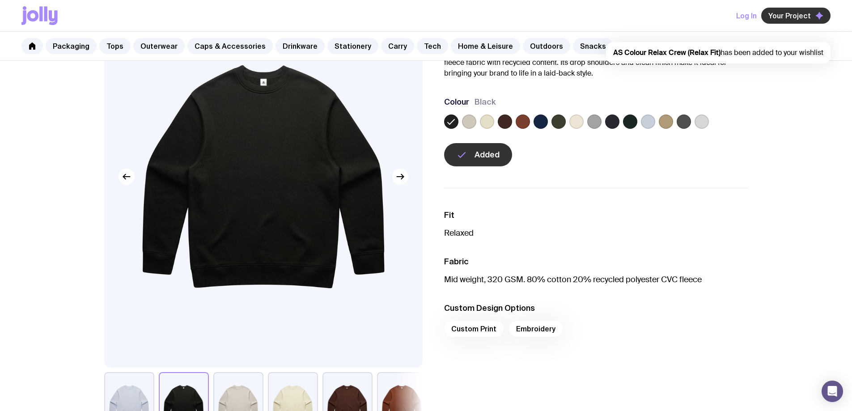
click at [783, 15] on span "Your Project" at bounding box center [790, 15] width 43 height 9
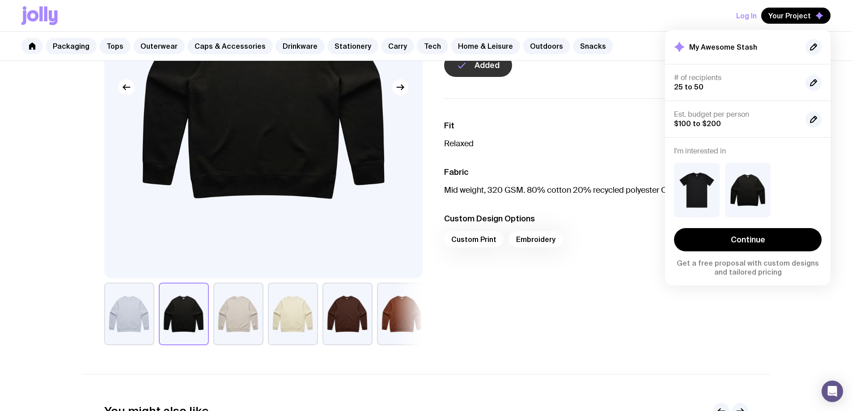
click at [557, 145] on p "Relaxed" at bounding box center [596, 143] width 304 height 11
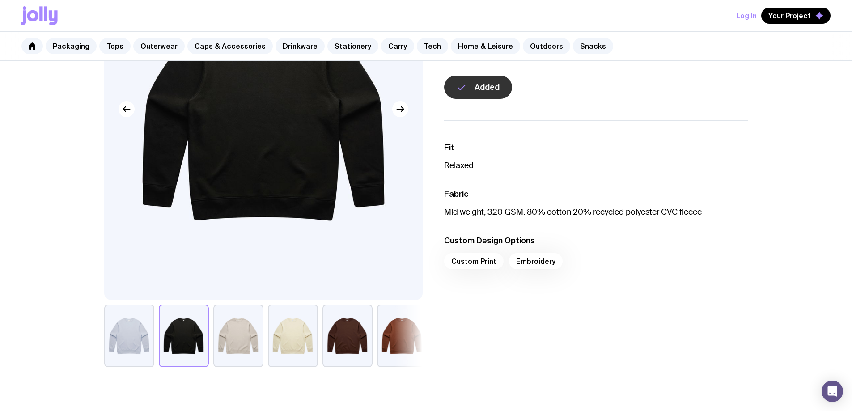
scroll to position [0, 0]
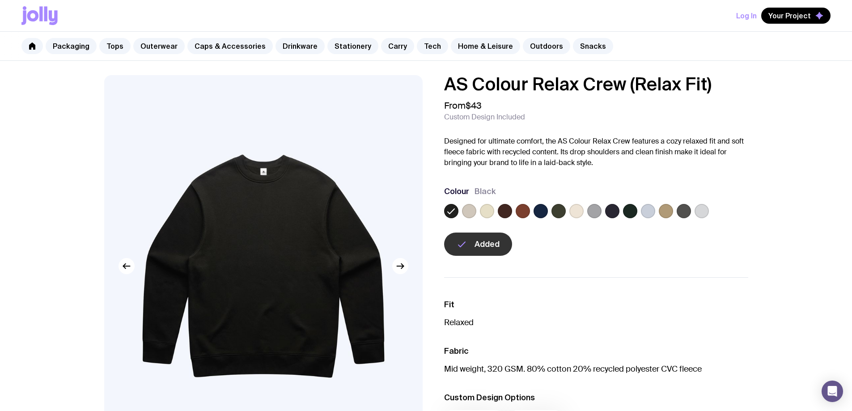
scroll to position [554, 0]
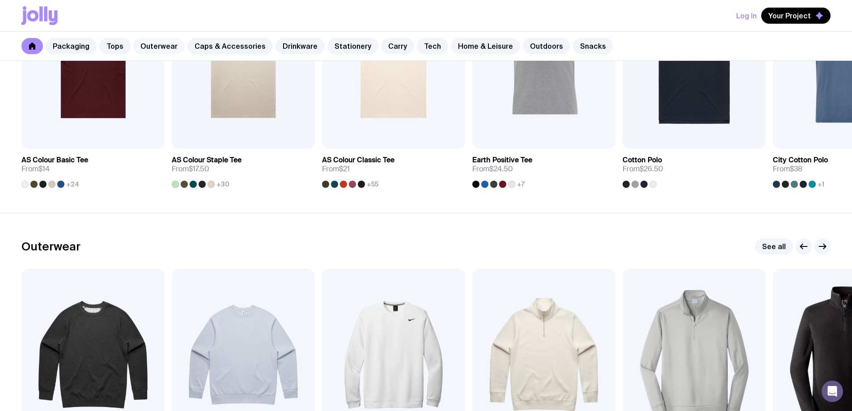
click at [159, 48] on link "Outerwear" at bounding box center [158, 46] width 51 height 16
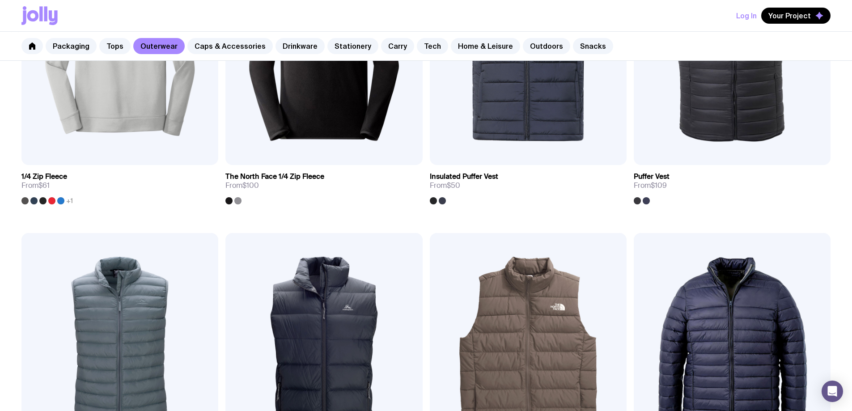
scroll to position [702, 0]
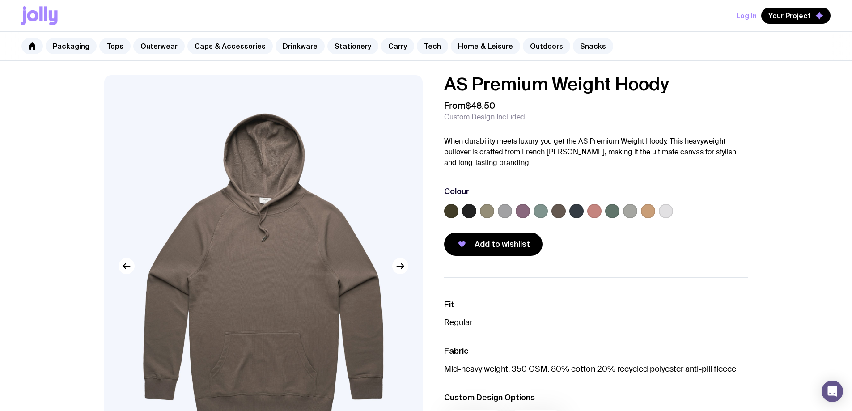
click at [489, 213] on label at bounding box center [487, 211] width 14 height 14
click at [0, 0] on input "radio" at bounding box center [0, 0] width 0 height 0
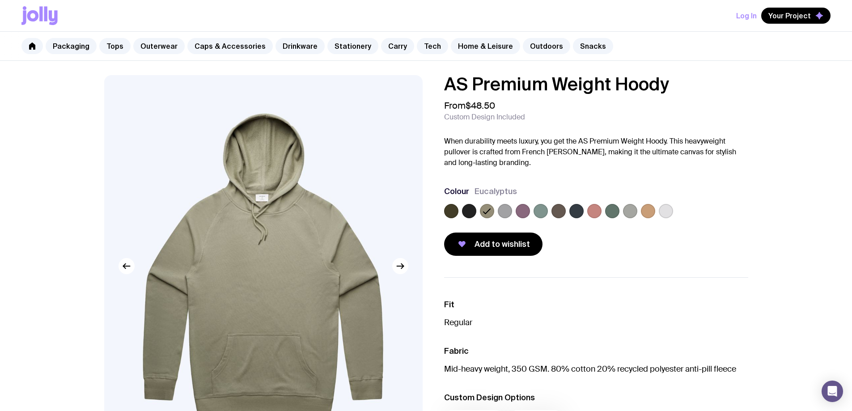
click at [654, 214] on label at bounding box center [648, 211] width 14 height 14
click at [0, 0] on input "radio" at bounding box center [0, 0] width 0 height 0
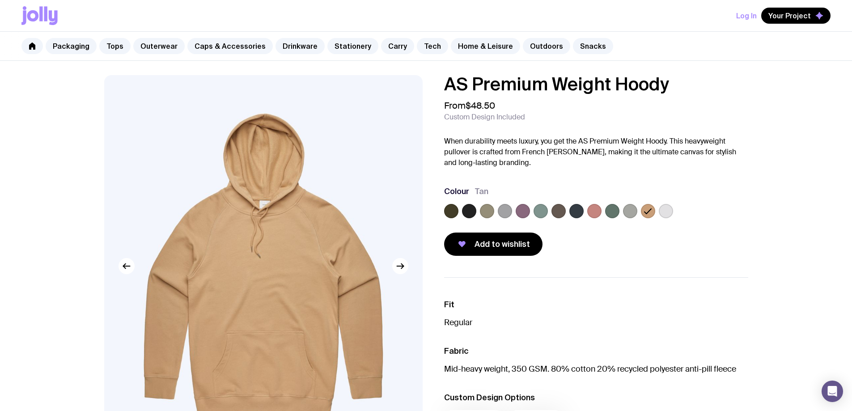
click at [668, 211] on label at bounding box center [666, 211] width 14 height 14
click at [0, 0] on input "radio" at bounding box center [0, 0] width 0 height 0
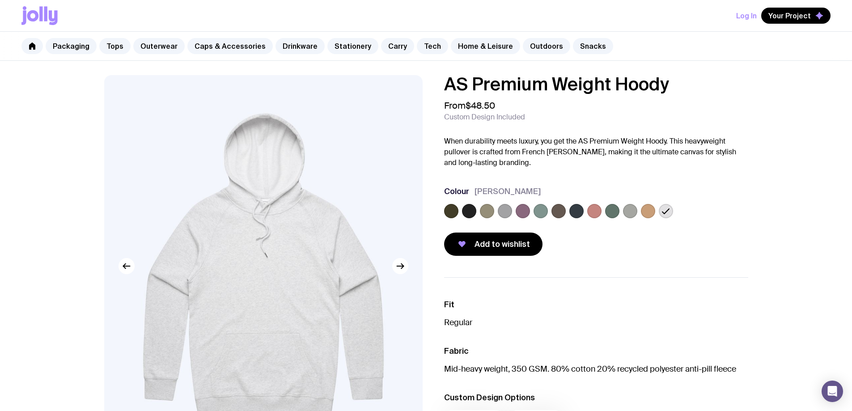
click at [627, 210] on label at bounding box center [630, 211] width 14 height 14
click at [0, 0] on input "radio" at bounding box center [0, 0] width 0 height 0
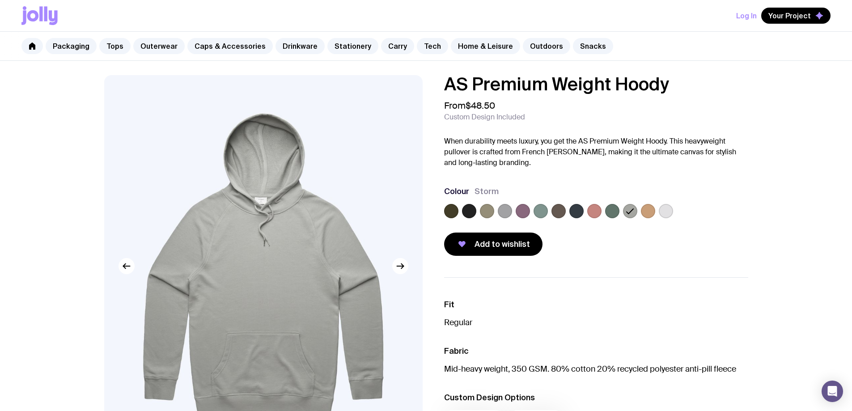
click at [613, 210] on label at bounding box center [612, 211] width 14 height 14
click at [0, 0] on input "radio" at bounding box center [0, 0] width 0 height 0
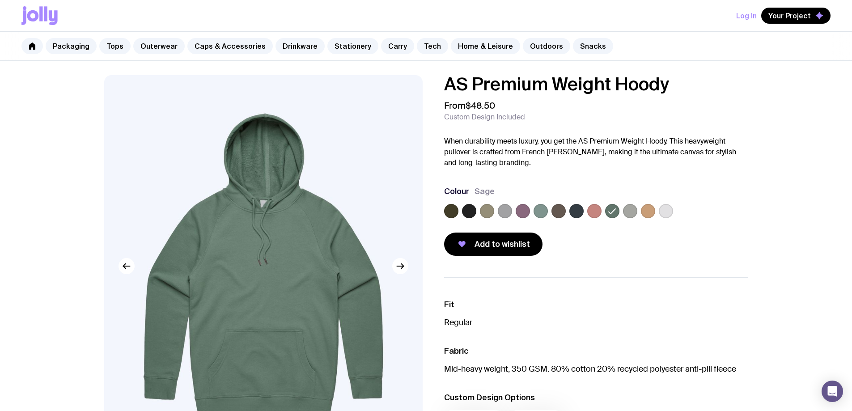
click at [596, 209] on label at bounding box center [594, 211] width 14 height 14
click at [0, 0] on input "radio" at bounding box center [0, 0] width 0 height 0
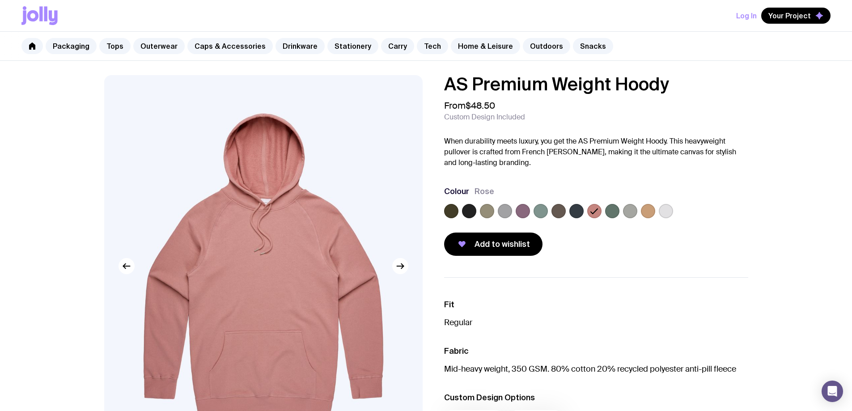
click at [579, 207] on label at bounding box center [577, 211] width 14 height 14
click at [0, 0] on input "radio" at bounding box center [0, 0] width 0 height 0
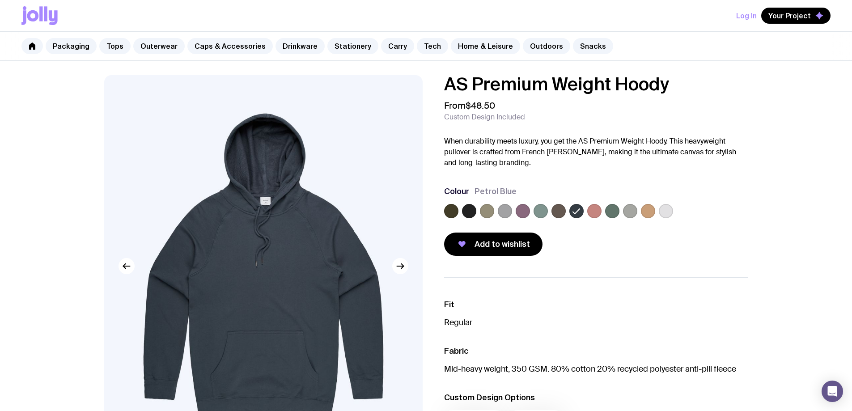
click at [451, 207] on label at bounding box center [451, 211] width 14 height 14
click at [0, 0] on input "radio" at bounding box center [0, 0] width 0 height 0
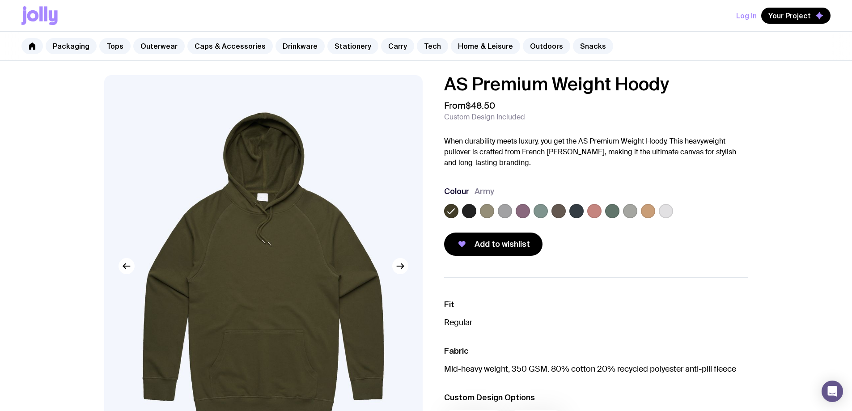
click at [470, 216] on label at bounding box center [469, 211] width 14 height 14
click at [0, 0] on input "radio" at bounding box center [0, 0] width 0 height 0
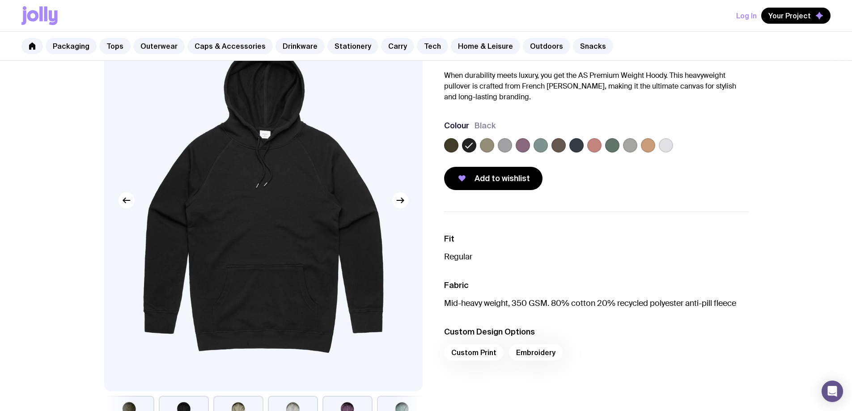
scroll to position [45, 0]
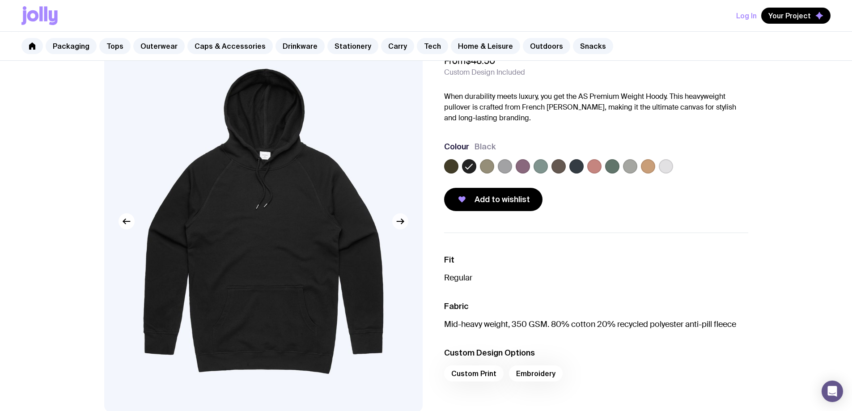
click at [402, 226] on icon "button" at bounding box center [400, 221] width 11 height 11
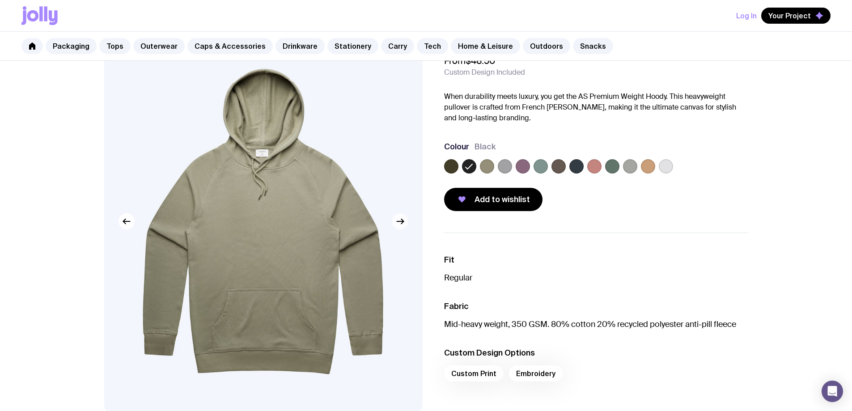
click at [402, 226] on icon "button" at bounding box center [400, 221] width 11 height 11
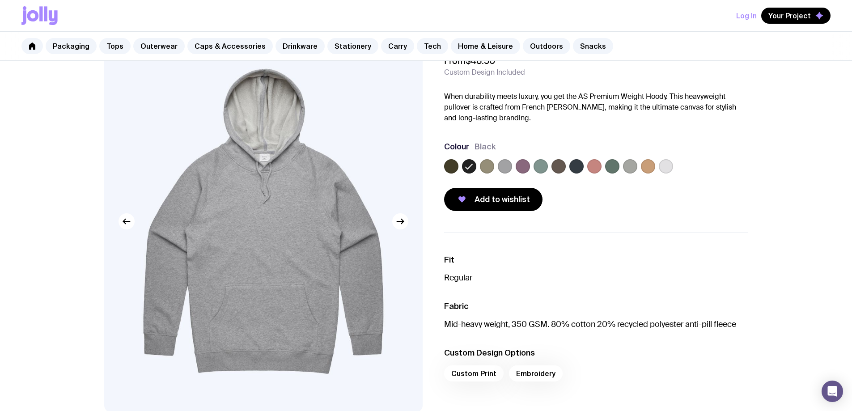
click at [116, 229] on img at bounding box center [263, 221] width 319 height 382
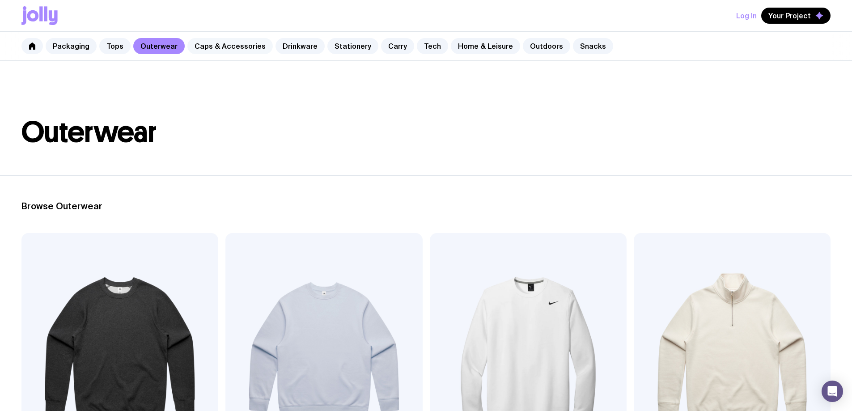
click at [239, 44] on link "Caps & Accessories" at bounding box center [229, 46] width 85 height 16
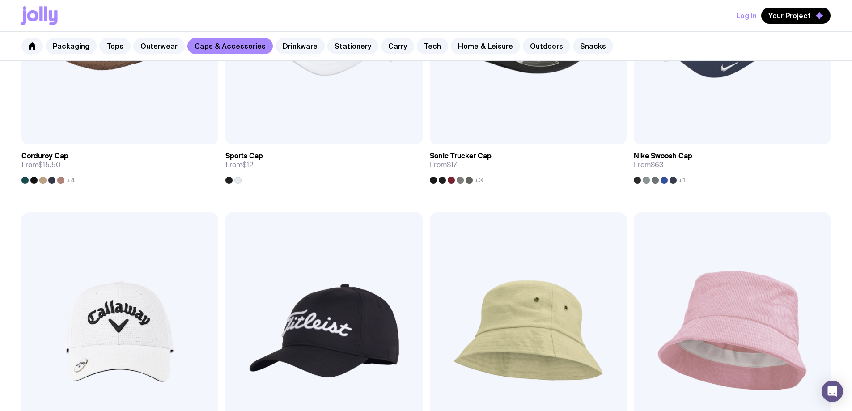
scroll to position [478, 0]
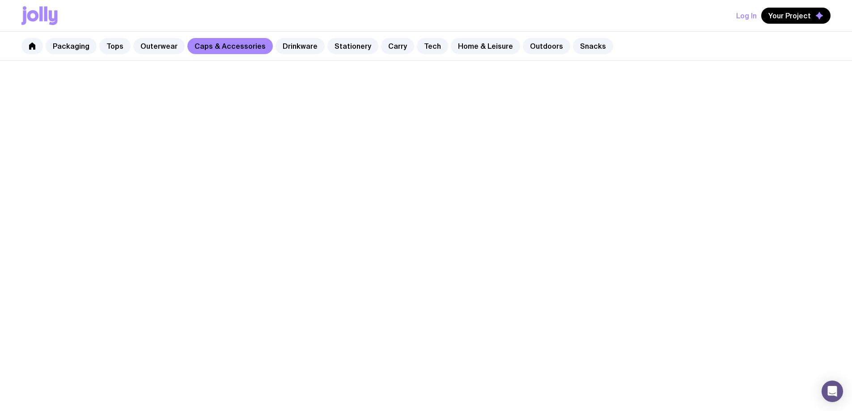
scroll to position [478, 0]
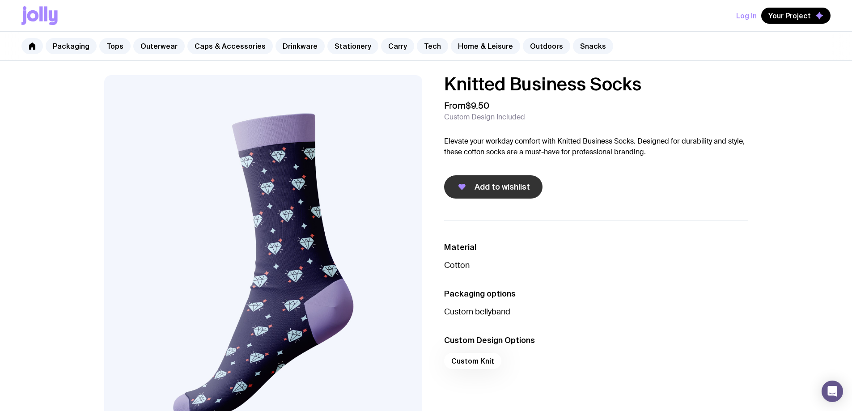
click at [500, 188] on span "Add to wishlist" at bounding box center [502, 187] width 55 height 11
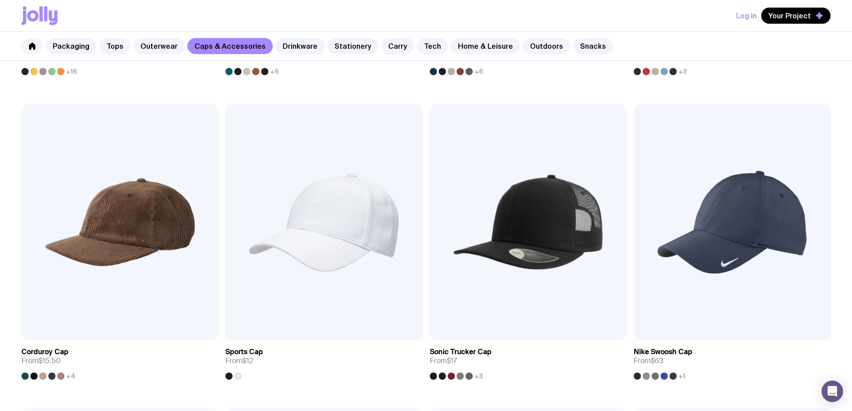
scroll to position [478, 0]
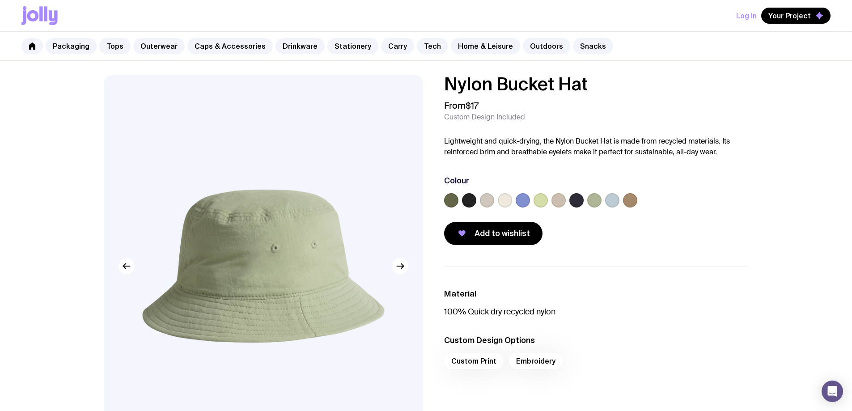
click at [468, 196] on label at bounding box center [469, 200] width 14 height 14
click at [0, 0] on input "radio" at bounding box center [0, 0] width 0 height 0
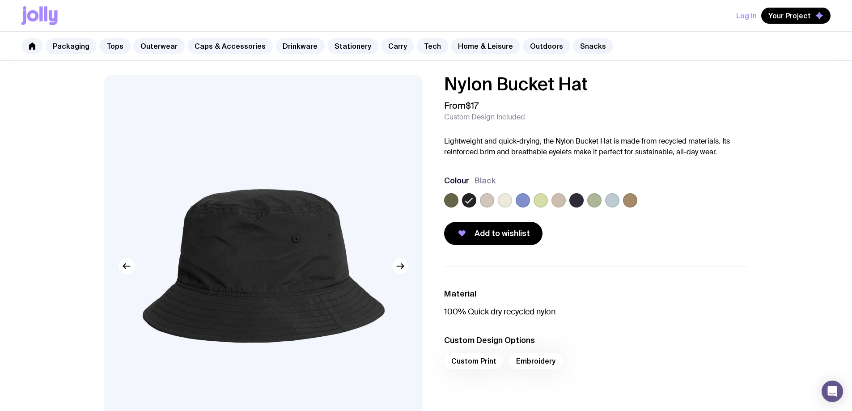
click at [506, 197] on label at bounding box center [505, 200] width 14 height 14
click at [0, 0] on input "radio" at bounding box center [0, 0] width 0 height 0
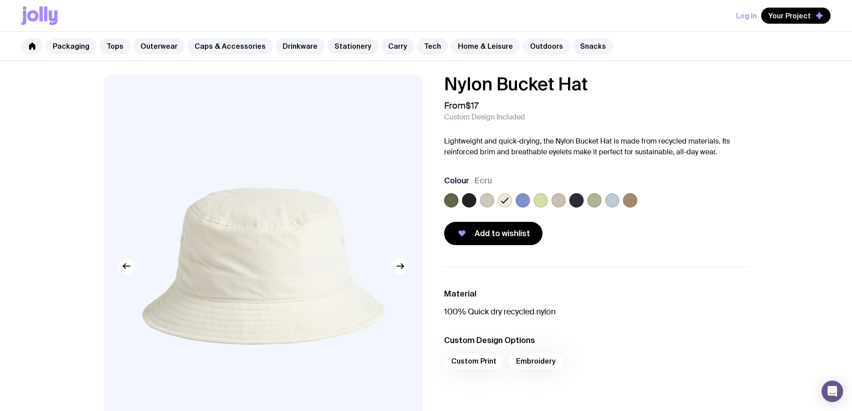
click at [493, 197] on div at bounding box center [487, 200] width 14 height 14
click at [489, 201] on label at bounding box center [487, 200] width 14 height 14
click at [0, 0] on input "radio" at bounding box center [0, 0] width 0 height 0
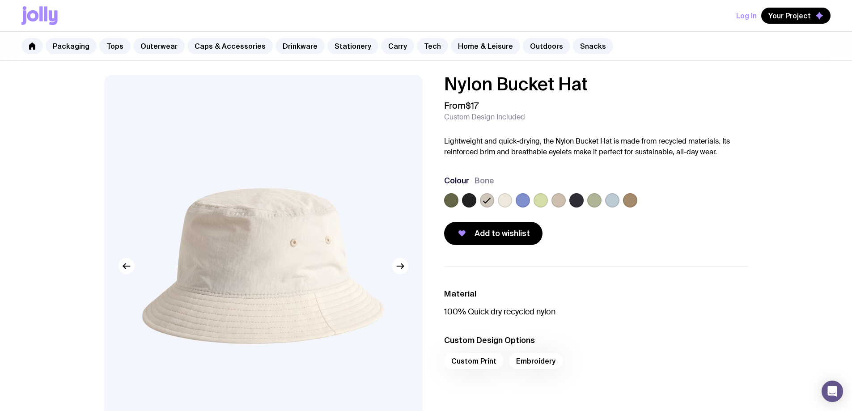
click at [541, 203] on label at bounding box center [541, 200] width 14 height 14
click at [0, 0] on input "radio" at bounding box center [0, 0] width 0 height 0
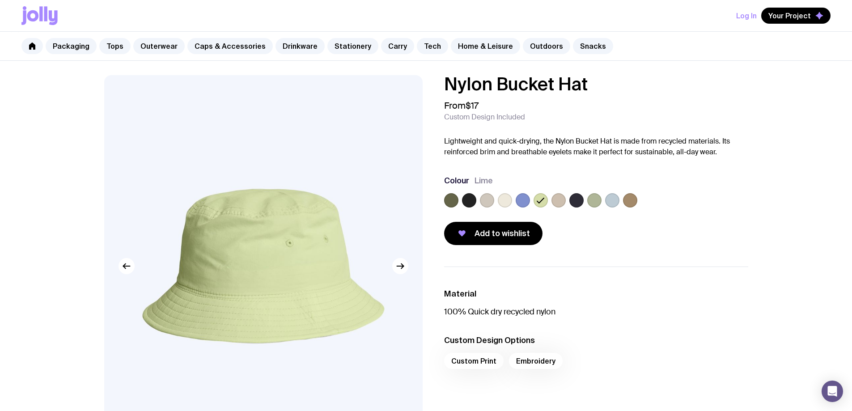
click at [632, 201] on label at bounding box center [630, 200] width 14 height 14
click at [0, 0] on input "radio" at bounding box center [0, 0] width 0 height 0
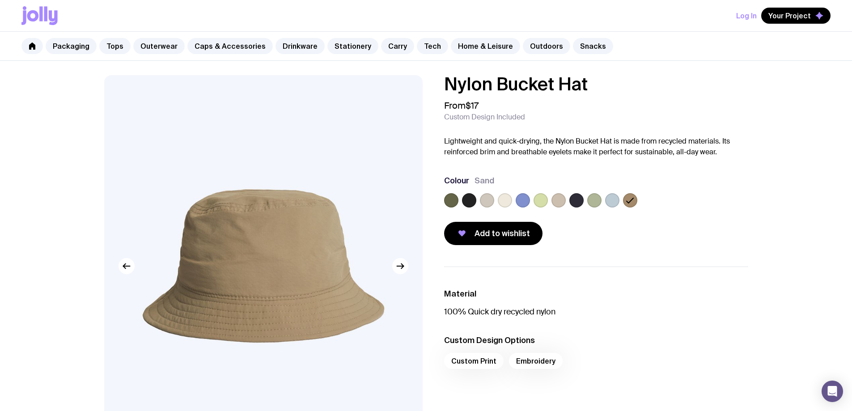
click at [618, 200] on label at bounding box center [612, 200] width 14 height 14
click at [0, 0] on input "radio" at bounding box center [0, 0] width 0 height 0
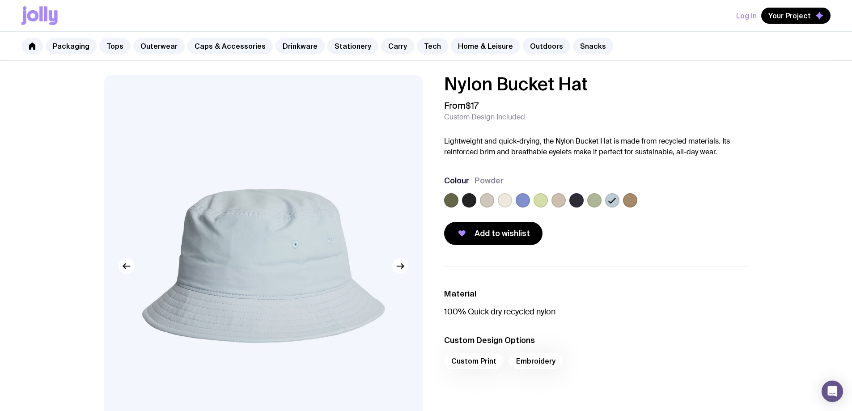
click at [592, 199] on label at bounding box center [594, 200] width 14 height 14
click at [0, 0] on input "radio" at bounding box center [0, 0] width 0 height 0
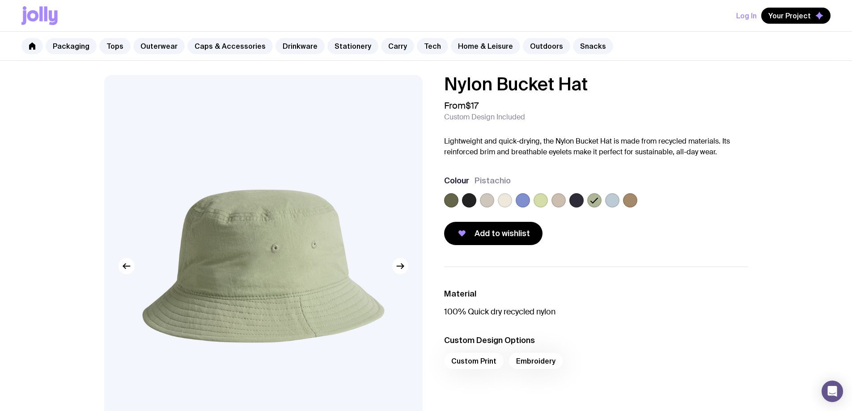
click at [575, 198] on label at bounding box center [577, 200] width 14 height 14
click at [0, 0] on input "radio" at bounding box center [0, 0] width 0 height 0
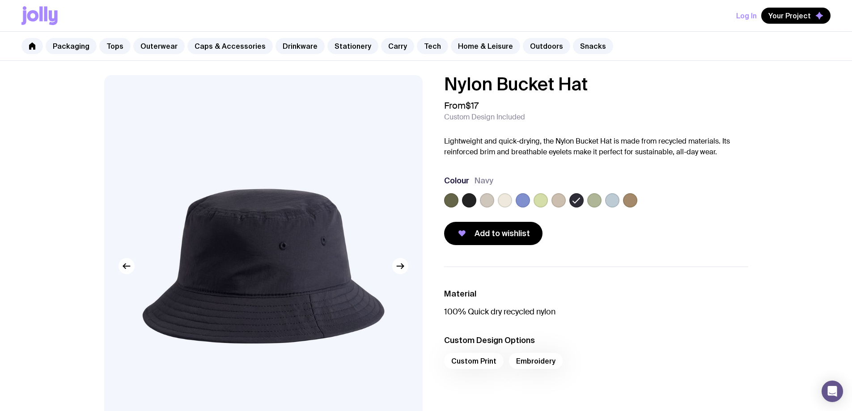
click at [562, 200] on label at bounding box center [559, 200] width 14 height 14
click at [0, 0] on input "radio" at bounding box center [0, 0] width 0 height 0
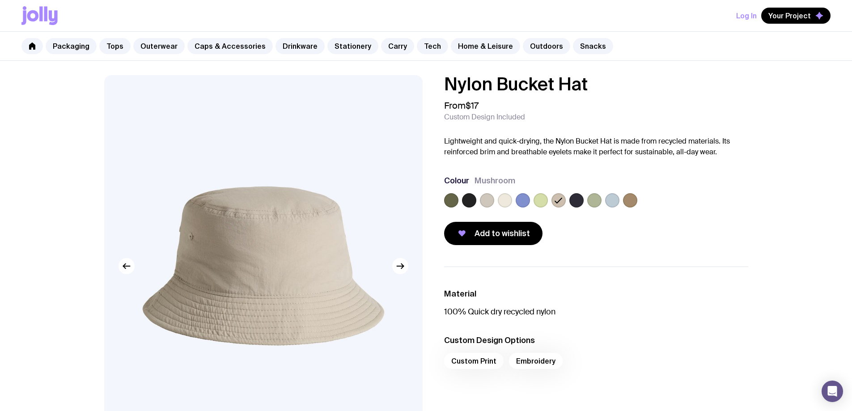
click at [540, 204] on label at bounding box center [541, 200] width 14 height 14
click at [0, 0] on input "radio" at bounding box center [0, 0] width 0 height 0
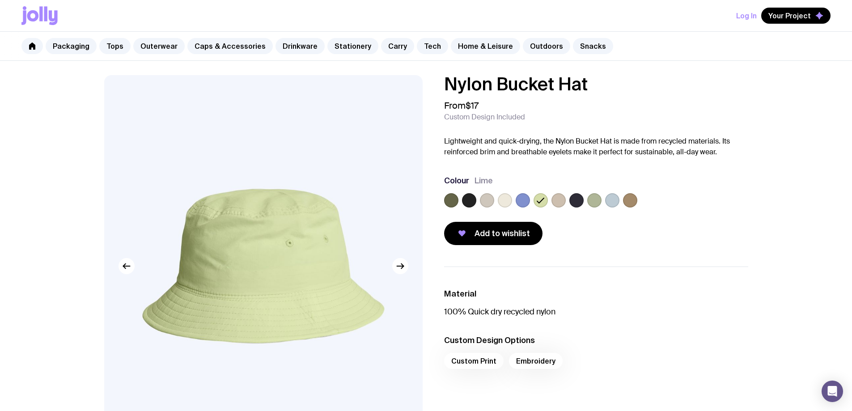
click at [521, 200] on label at bounding box center [523, 200] width 14 height 14
click at [0, 0] on input "radio" at bounding box center [0, 0] width 0 height 0
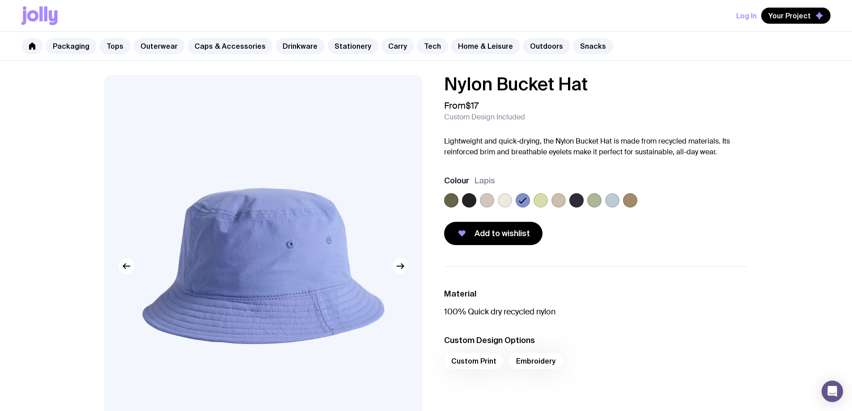
click at [498, 206] on div at bounding box center [505, 200] width 14 height 14
click at [488, 199] on label at bounding box center [487, 200] width 14 height 14
click at [0, 0] on input "radio" at bounding box center [0, 0] width 0 height 0
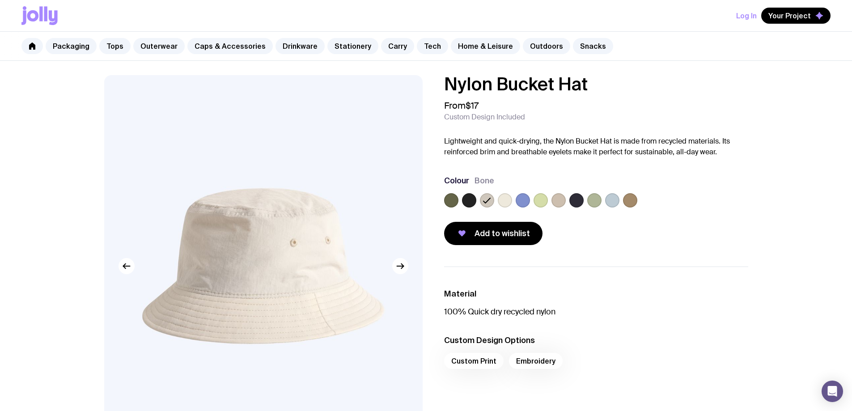
click at [502, 200] on label at bounding box center [505, 200] width 14 height 14
click at [0, 0] on input "radio" at bounding box center [0, 0] width 0 height 0
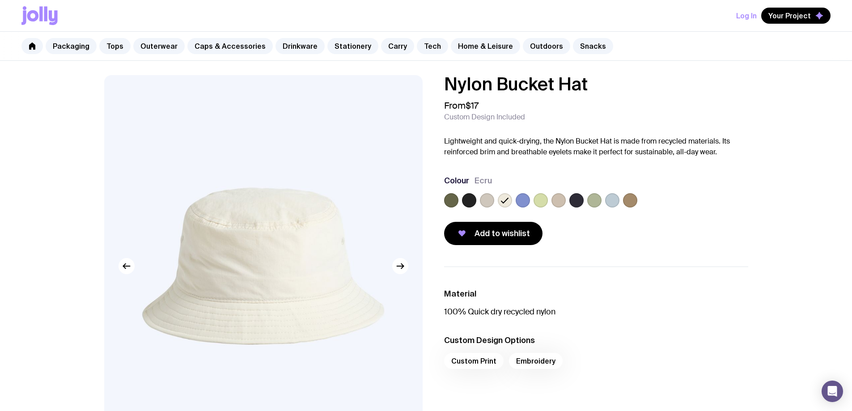
click at [469, 204] on label at bounding box center [469, 200] width 14 height 14
click at [0, 0] on input "radio" at bounding box center [0, 0] width 0 height 0
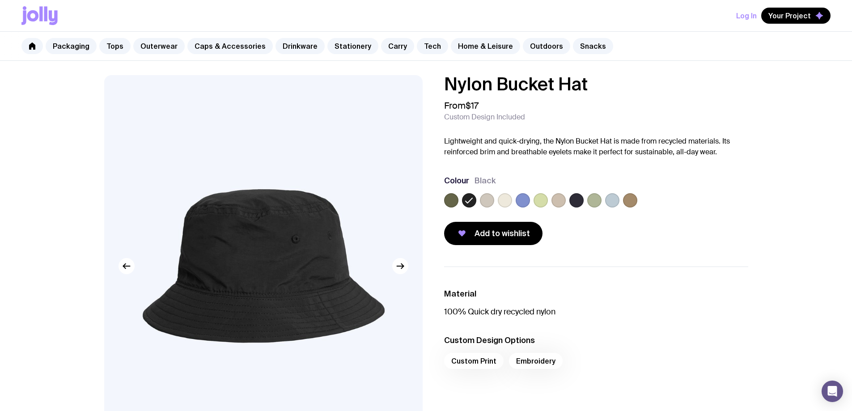
click at [450, 200] on label at bounding box center [451, 200] width 14 height 14
click at [0, 0] on input "radio" at bounding box center [0, 0] width 0 height 0
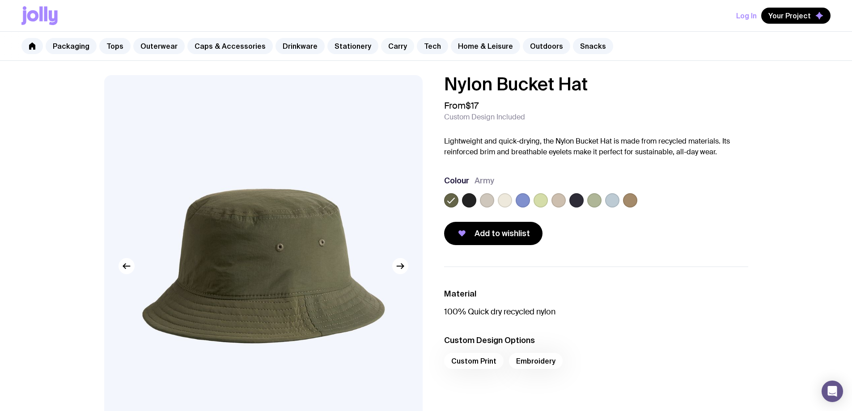
click at [386, 44] on link "Carry" at bounding box center [397, 46] width 33 height 16
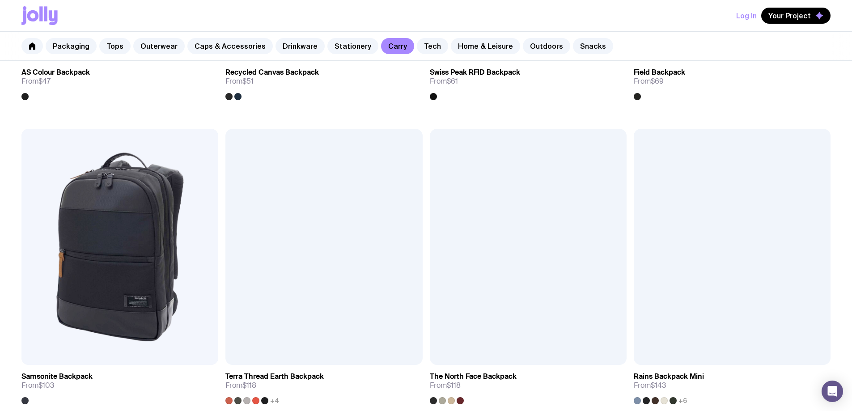
scroll to position [1013, 0]
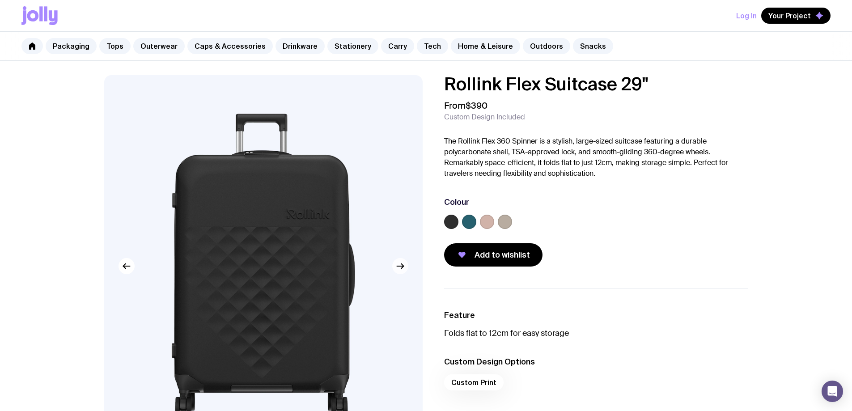
click at [402, 265] on icon "button" at bounding box center [400, 266] width 11 height 11
click at [400, 264] on icon "button" at bounding box center [400, 266] width 11 height 11
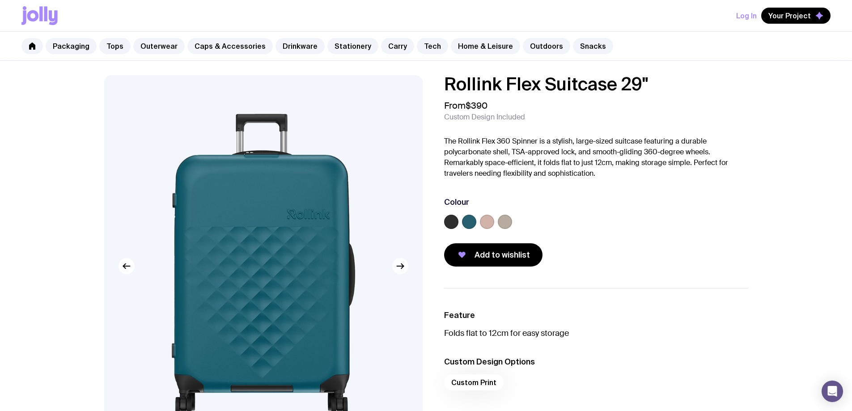
click at [400, 264] on icon "button" at bounding box center [400, 266] width 11 height 11
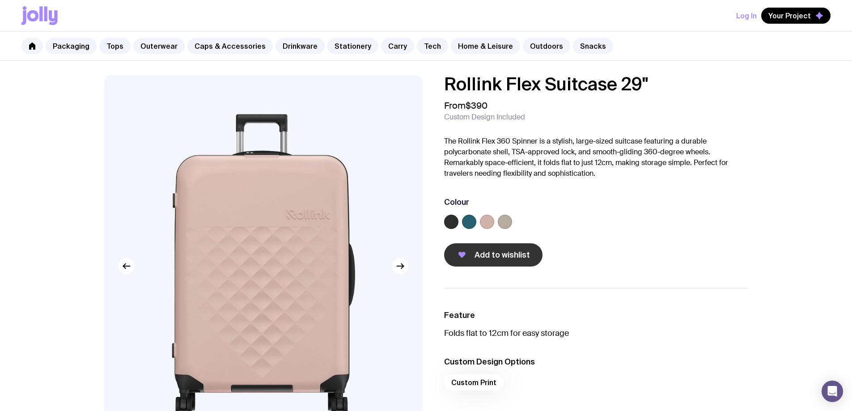
click at [503, 256] on span "Add to wishlist" at bounding box center [502, 255] width 55 height 11
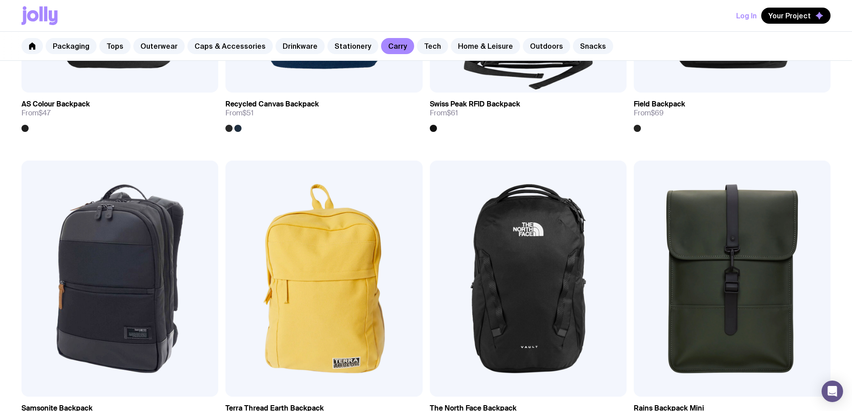
scroll to position [1001, 0]
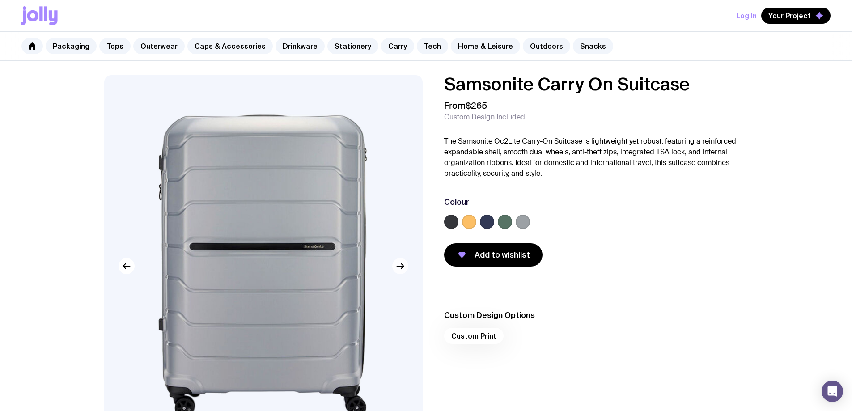
click at [398, 269] on icon "button" at bounding box center [400, 266] width 11 height 11
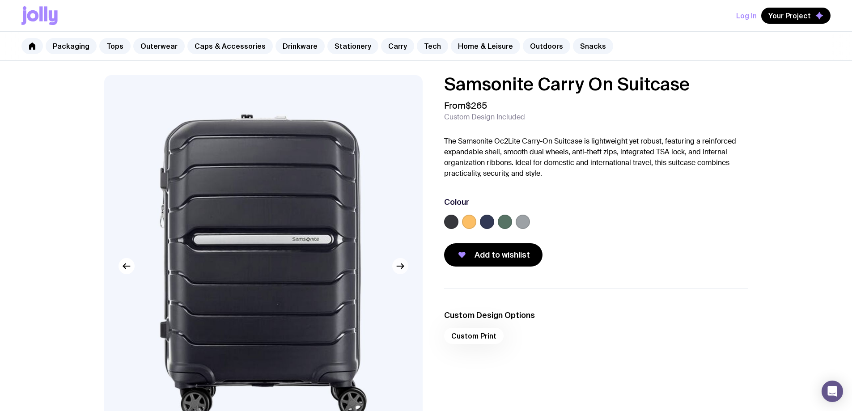
click at [398, 269] on icon "button" at bounding box center [400, 266] width 11 height 11
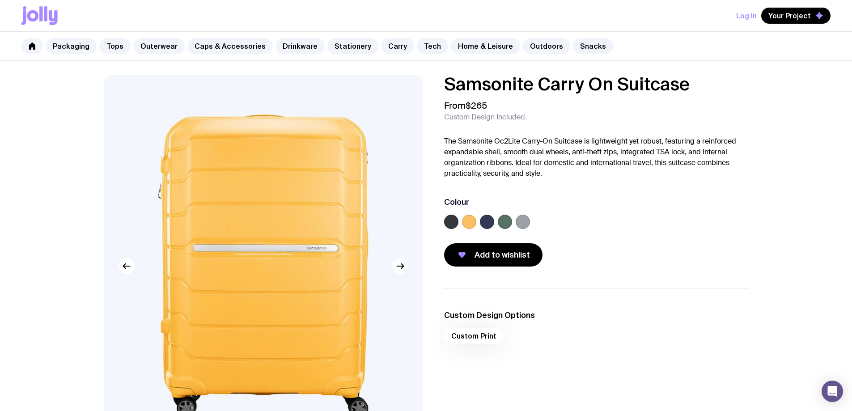
click at [398, 269] on icon "button" at bounding box center [400, 266] width 11 height 11
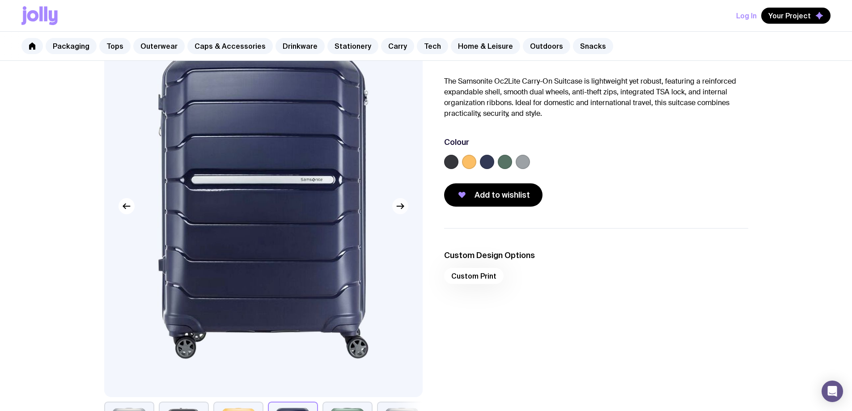
scroll to position [45, 0]
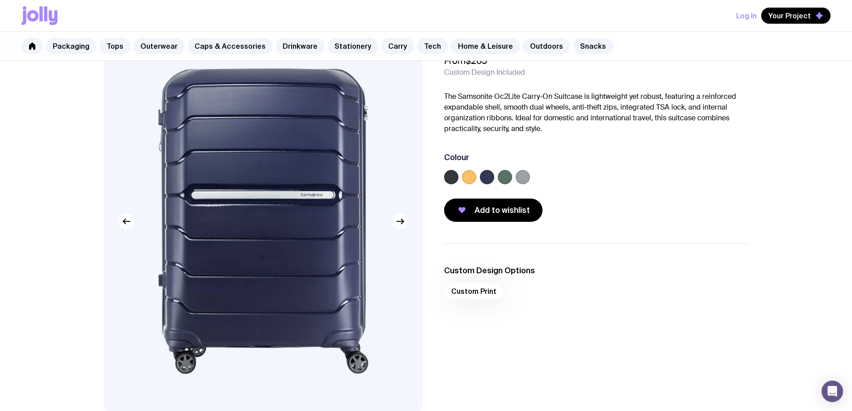
click at [400, 230] on div at bounding box center [263, 221] width 319 height 382
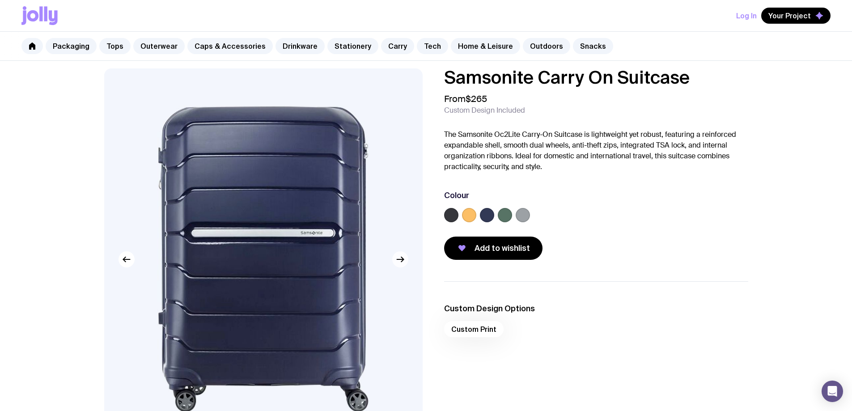
scroll to position [0, 0]
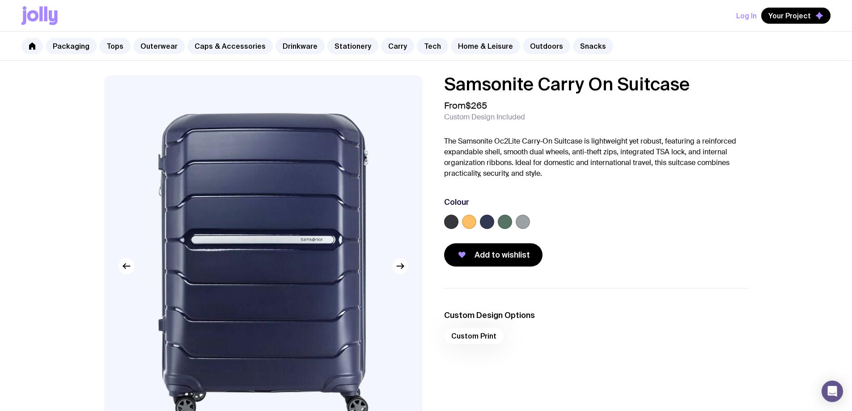
click at [402, 267] on icon "button" at bounding box center [400, 266] width 11 height 11
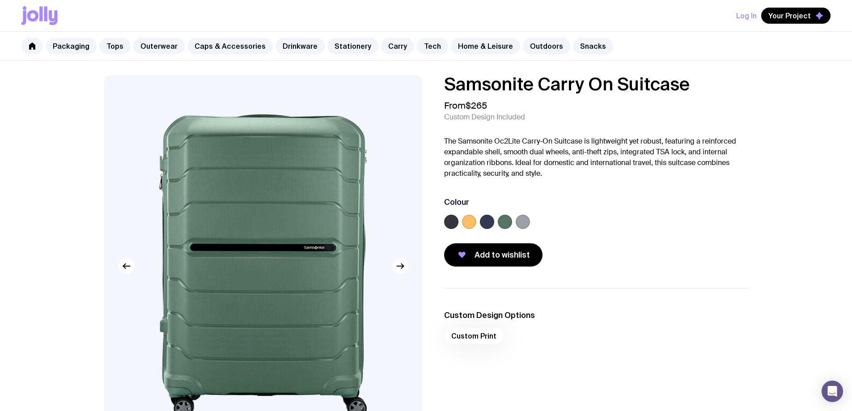
click at [402, 267] on icon "button" at bounding box center [400, 266] width 11 height 11
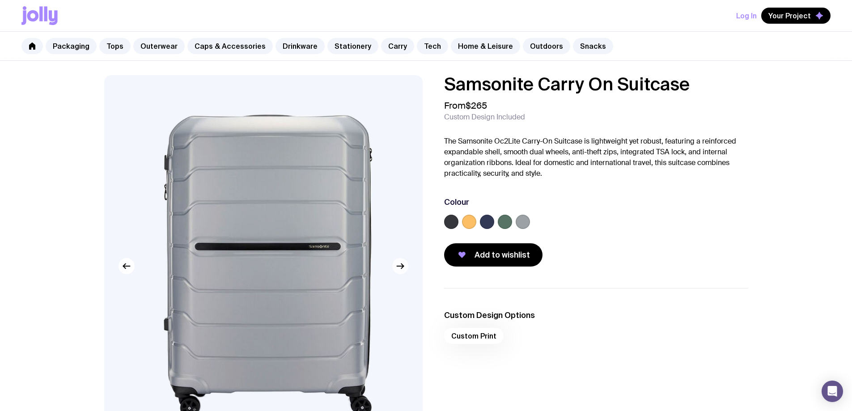
click at [402, 267] on icon "button" at bounding box center [400, 266] width 11 height 11
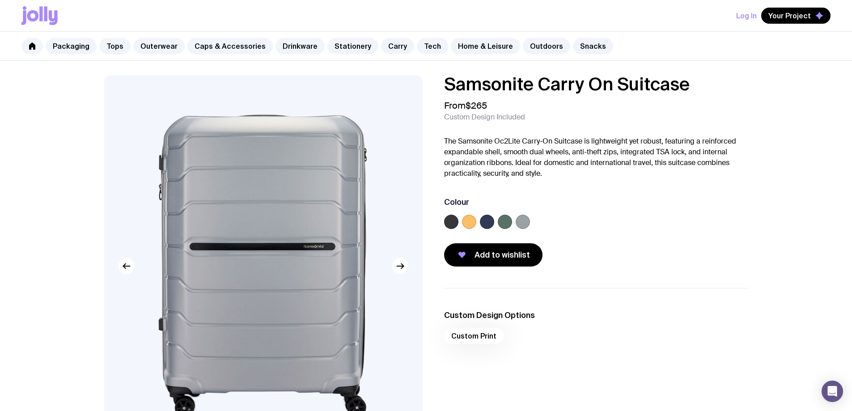
click at [454, 218] on label at bounding box center [451, 222] width 14 height 14
click at [0, 0] on input "radio" at bounding box center [0, 0] width 0 height 0
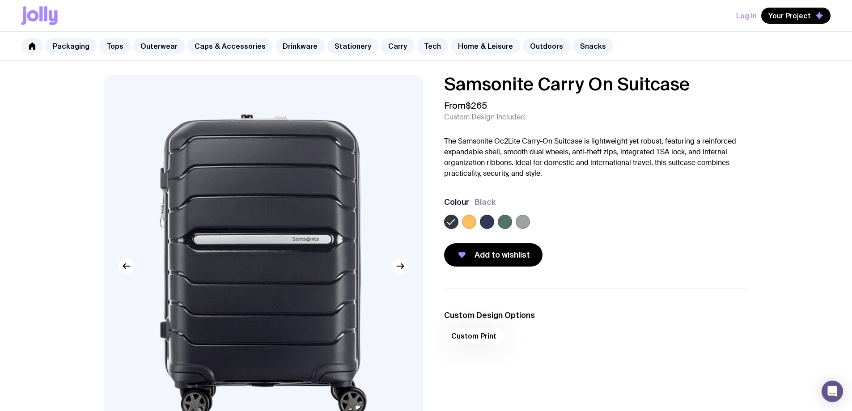
click at [471, 217] on label at bounding box center [469, 222] width 14 height 14
click at [0, 0] on input "radio" at bounding box center [0, 0] width 0 height 0
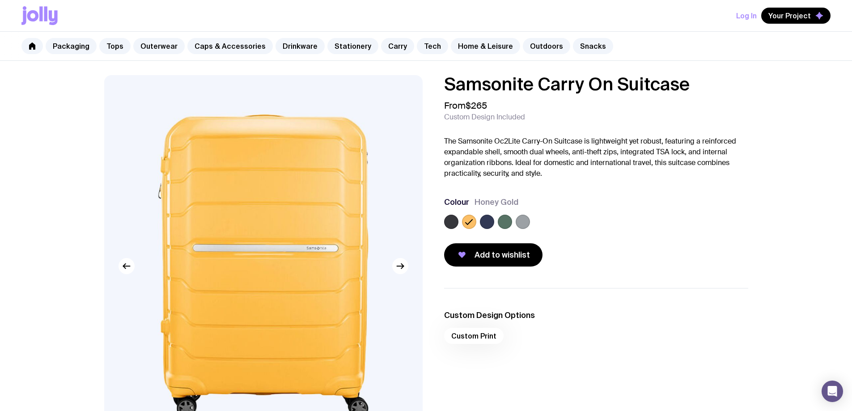
click at [487, 223] on label at bounding box center [487, 222] width 14 height 14
click at [0, 0] on input "radio" at bounding box center [0, 0] width 0 height 0
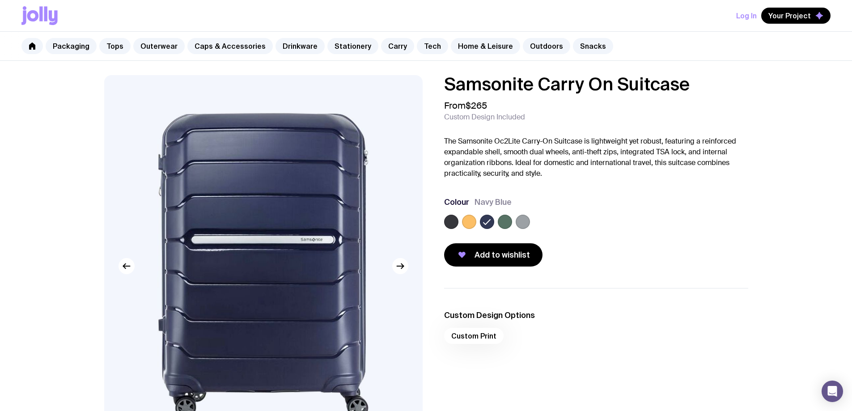
click at [503, 224] on label at bounding box center [505, 222] width 14 height 14
click at [0, 0] on input "radio" at bounding box center [0, 0] width 0 height 0
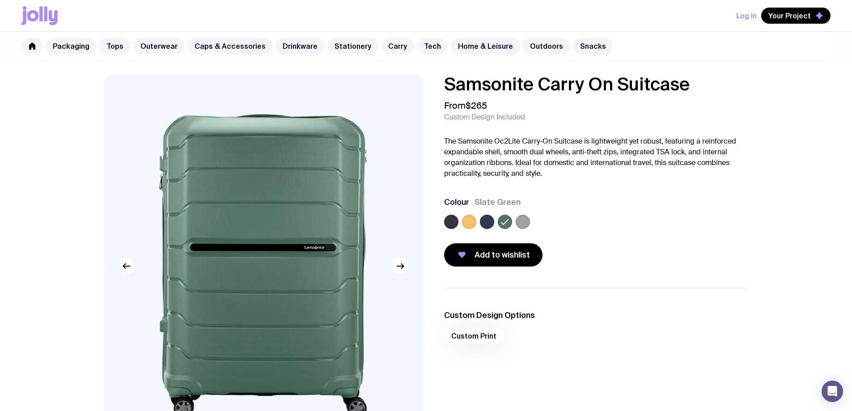
click at [522, 223] on label at bounding box center [523, 222] width 14 height 14
click at [0, 0] on input "radio" at bounding box center [0, 0] width 0 height 0
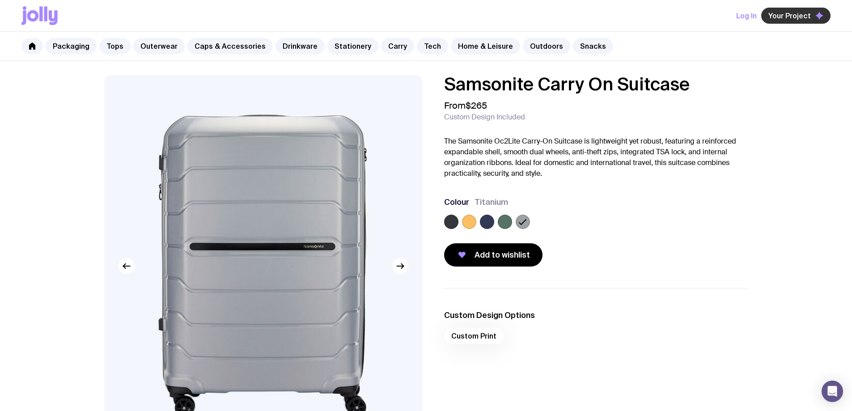
click at [810, 16] on span "Your Project" at bounding box center [790, 15] width 43 height 9
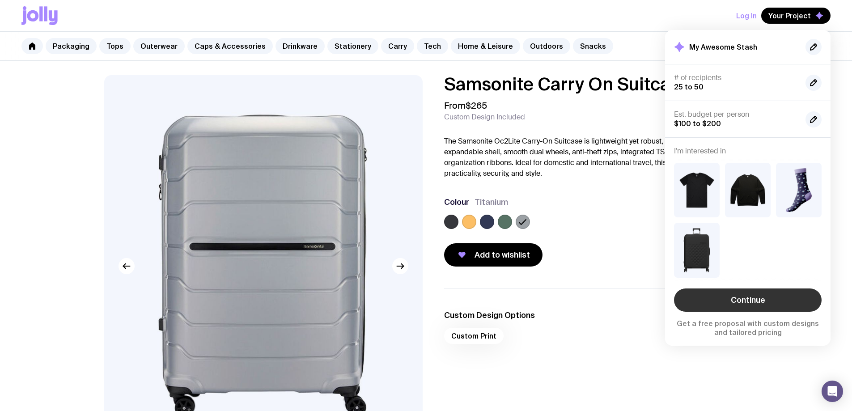
click at [757, 298] on link "Continue" at bounding box center [748, 300] width 148 height 23
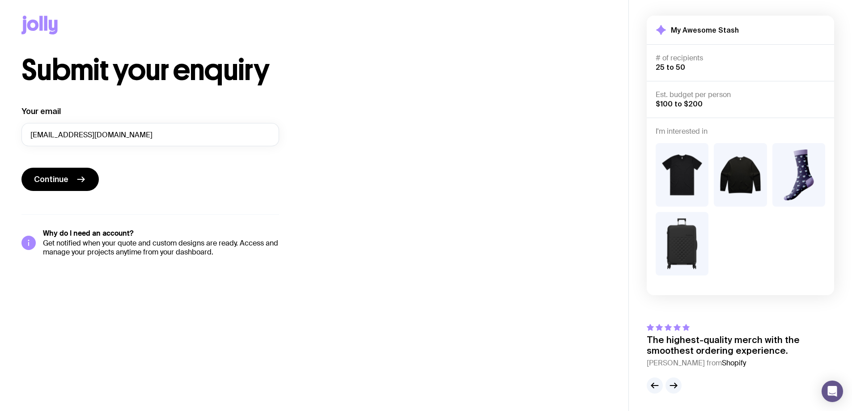
scroll to position [3, 0]
click at [667, 104] on span "$100 to $200" at bounding box center [679, 103] width 47 height 8
click at [47, 179] on span "Continue" at bounding box center [51, 179] width 34 height 11
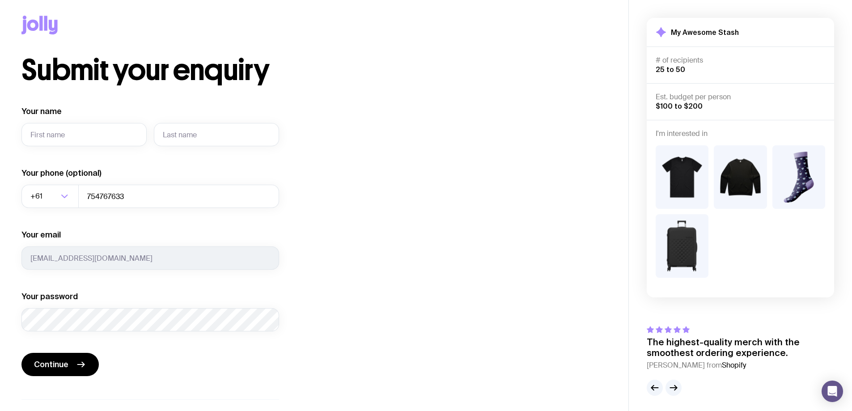
scroll to position [0, 0]
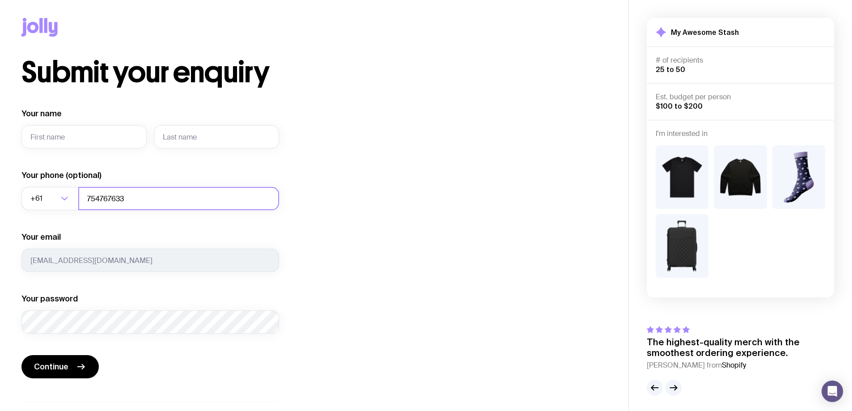
click at [129, 196] on input "754767633" at bounding box center [178, 198] width 201 height 23
type input "490185131"
click at [67, 136] on input "Your name" at bounding box center [83, 136] width 125 height 23
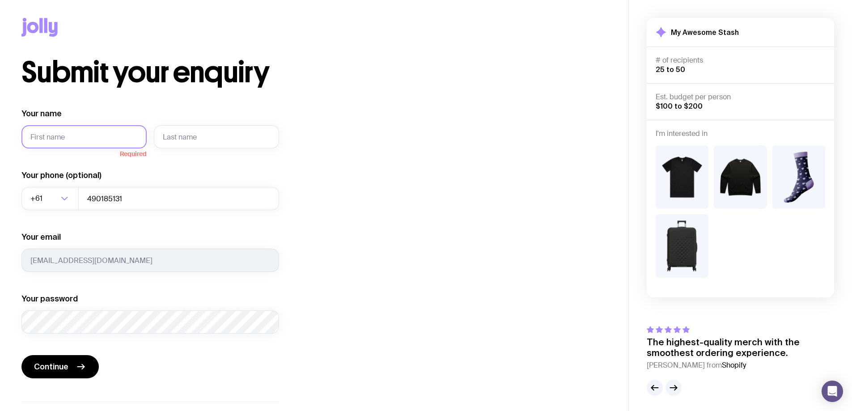
type input "[PERSON_NAME]"
click at [175, 140] on input "text" at bounding box center [216, 136] width 125 height 23
type input "Knur"
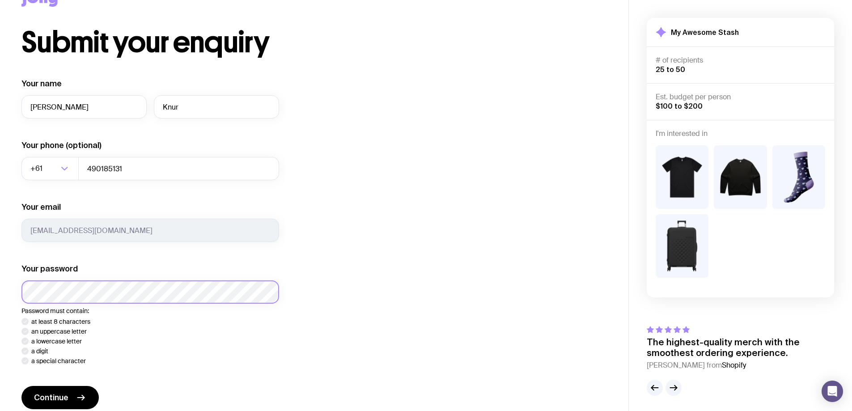
scroll to position [45, 0]
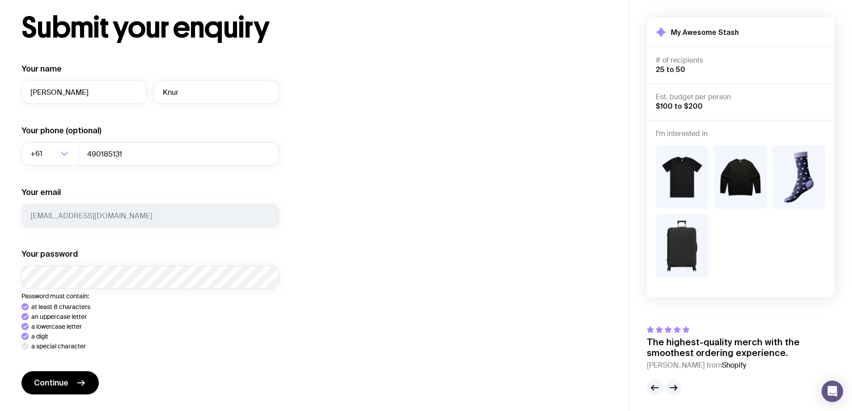
drag, startPoint x: 162, startPoint y: 369, endPoint x: 149, endPoint y: 353, distance: 20.0
click at [162, 369] on form "Your name [PERSON_NAME] Your phone (optional) +61 Loading... 490185131 Your ema…" at bounding box center [150, 230] width 258 height 333
click at [78, 384] on button "Continue" at bounding box center [59, 382] width 77 height 23
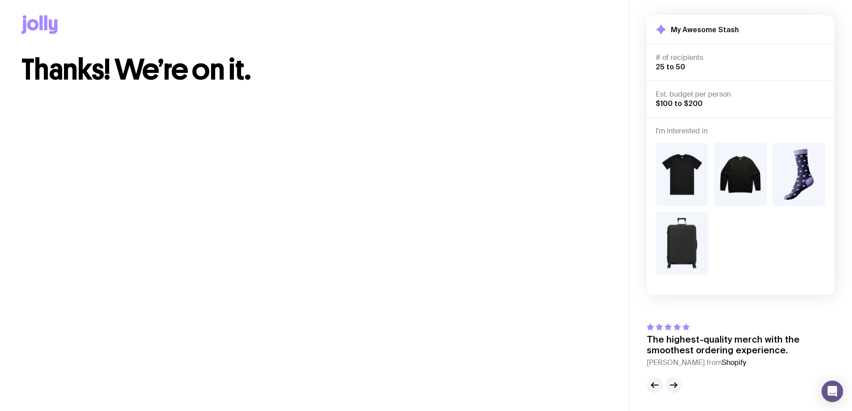
scroll to position [3, 0]
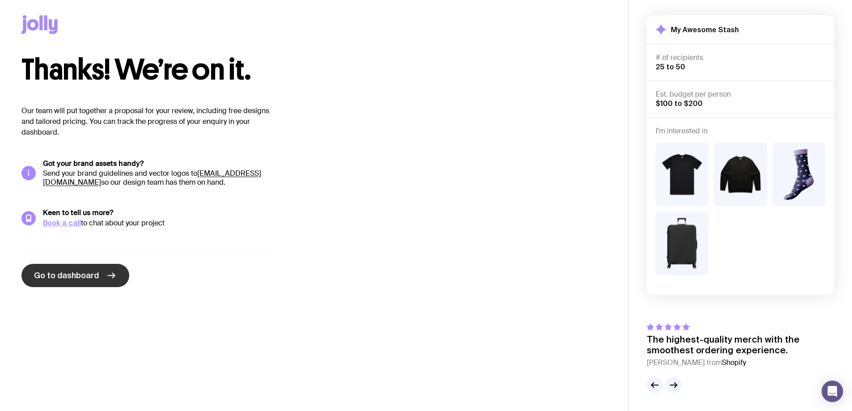
click at [77, 277] on span "Go to dashboard" at bounding box center [66, 275] width 65 height 11
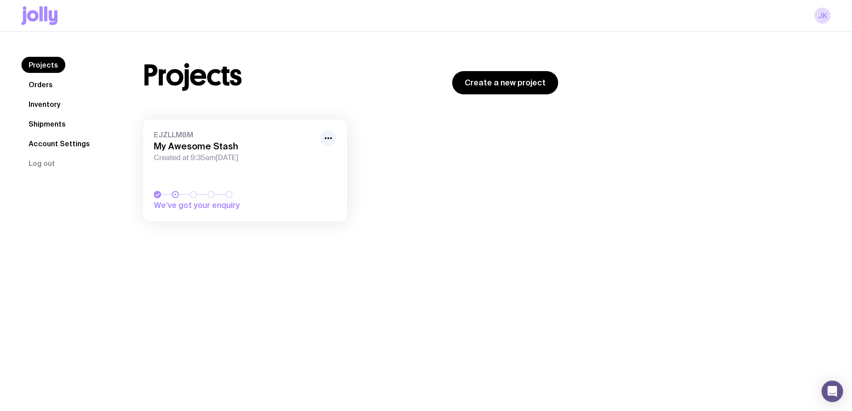
click at [43, 81] on link "Orders" at bounding box center [40, 85] width 38 height 16
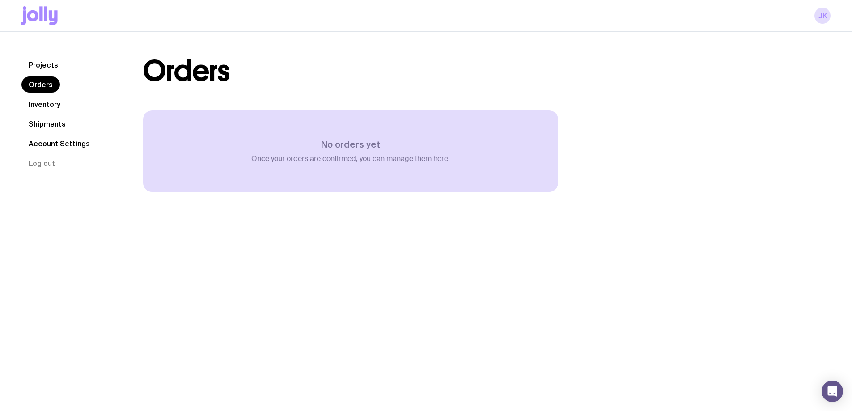
click at [47, 106] on link "Inventory" at bounding box center [44, 104] width 46 height 16
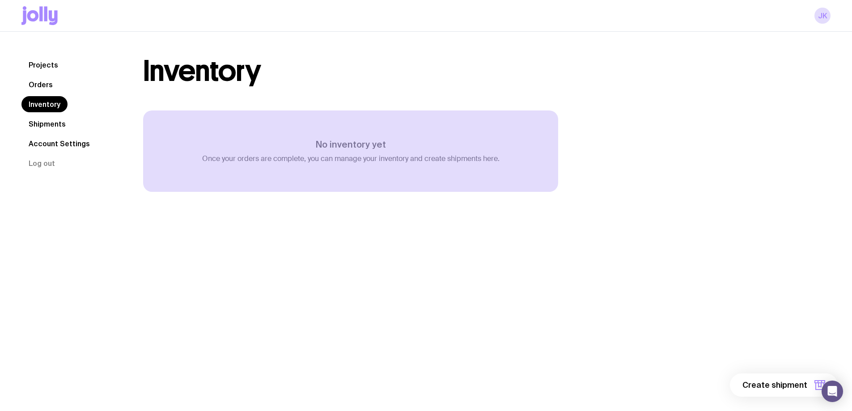
click at [47, 122] on link "Shipments" at bounding box center [46, 124] width 51 height 16
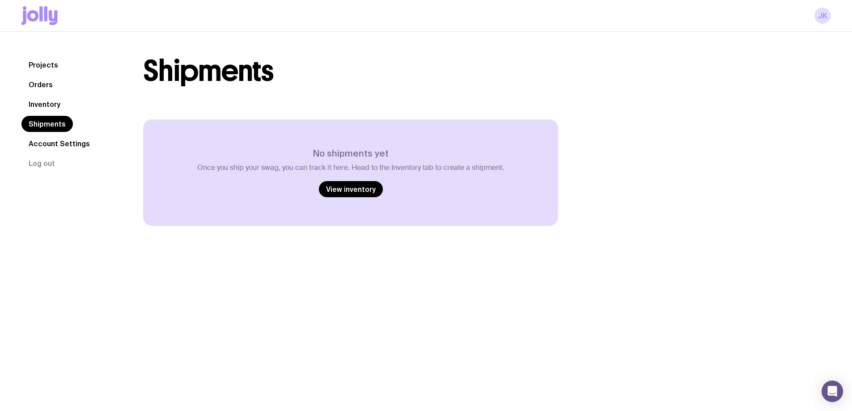
click at [55, 144] on link "Account Settings" at bounding box center [59, 144] width 76 height 16
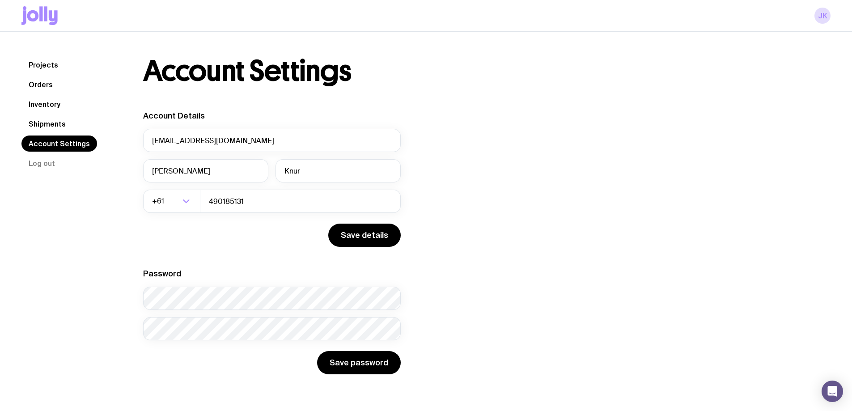
click at [49, 59] on link "Projects" at bounding box center [43, 65] width 44 height 16
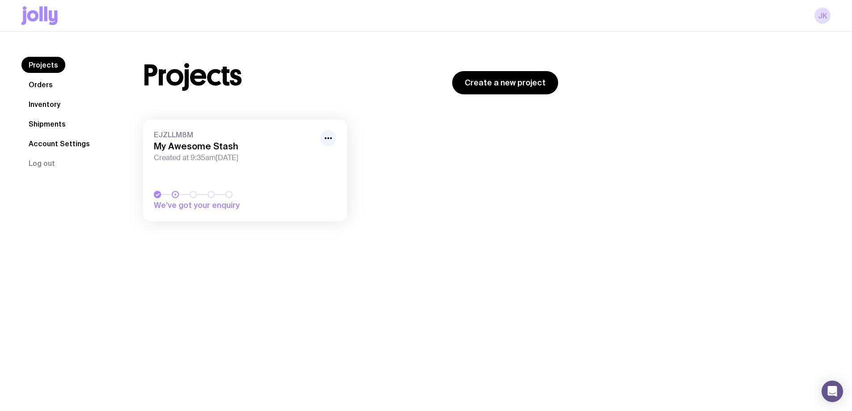
click at [241, 169] on link "EJZLLM8M My Awesome Stash Created at 9:35am[DATE] We’ve got your enquiry" at bounding box center [245, 170] width 204 height 102
click at [248, 155] on span "Created at 9:35am[DATE]" at bounding box center [234, 157] width 161 height 9
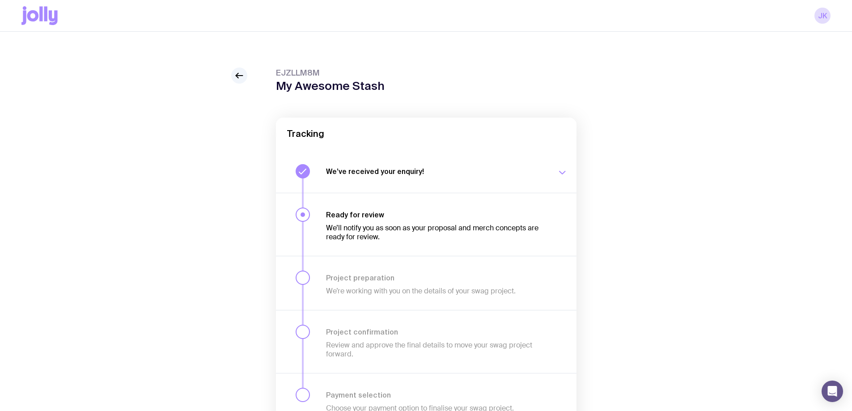
click at [349, 179] on button "We’ve received your enquiry! Our team is on it and preparing your proposal now.…" at bounding box center [426, 171] width 301 height 43
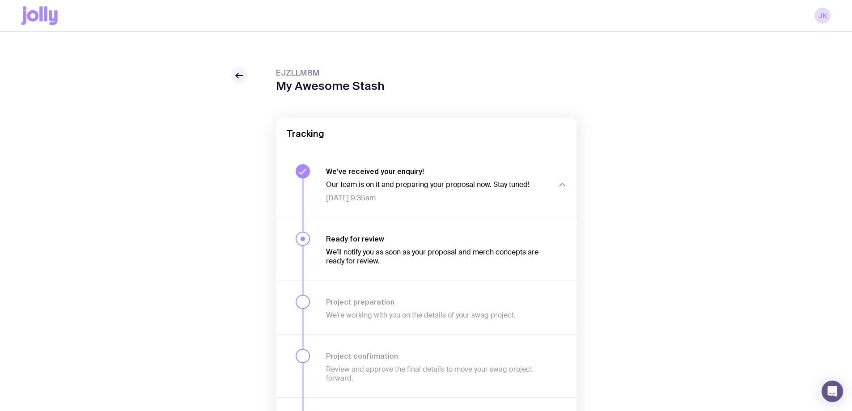
click at [377, 191] on div "Our team is on it and preparing your proposal now. Stay tuned! [DATE] 9:35am" at bounding box center [436, 191] width 220 height 22
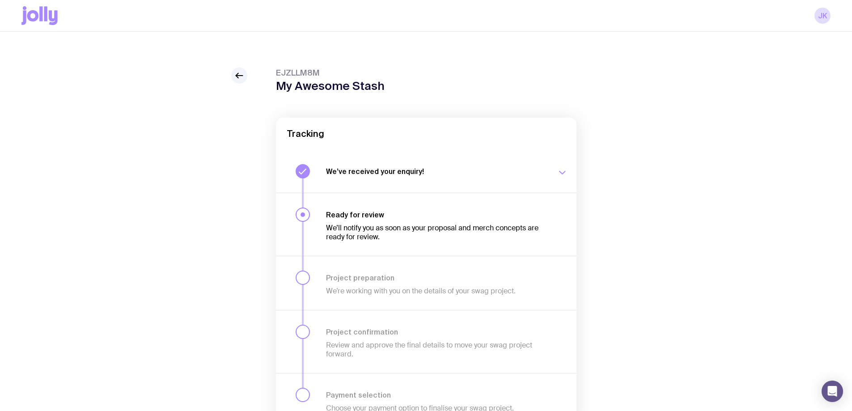
click at [383, 216] on h3 "Ready for review" at bounding box center [436, 214] width 220 height 9
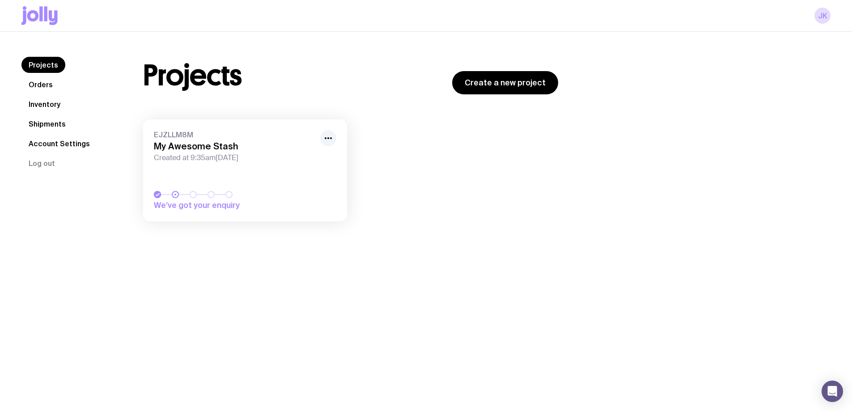
click at [41, 84] on link "Orders" at bounding box center [40, 85] width 38 height 16
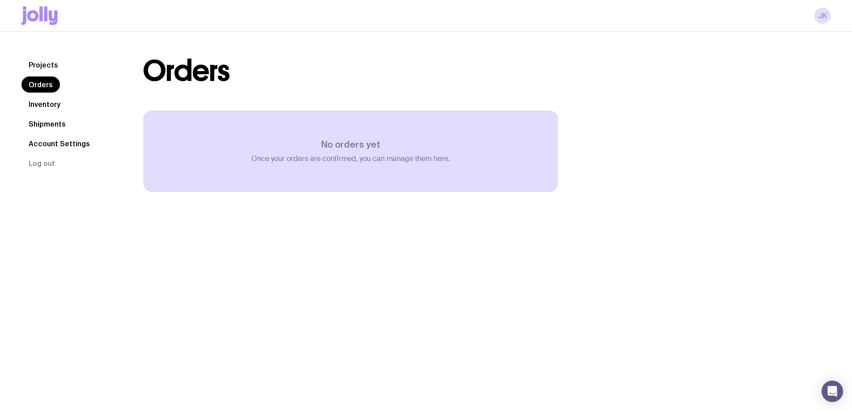
click at [234, 142] on div "No orders yet Once your orders are confirmed, you can manage them here." at bounding box center [350, 151] width 415 height 81
click at [52, 102] on link "Inventory" at bounding box center [44, 104] width 46 height 16
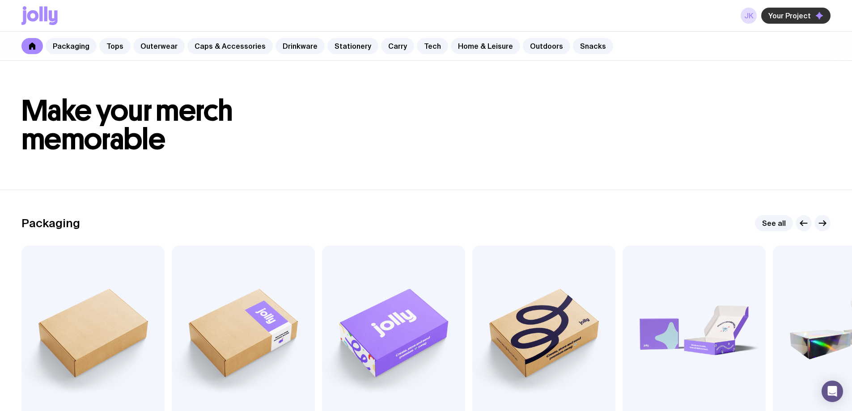
click at [792, 12] on span "Your Project" at bounding box center [790, 15] width 43 height 9
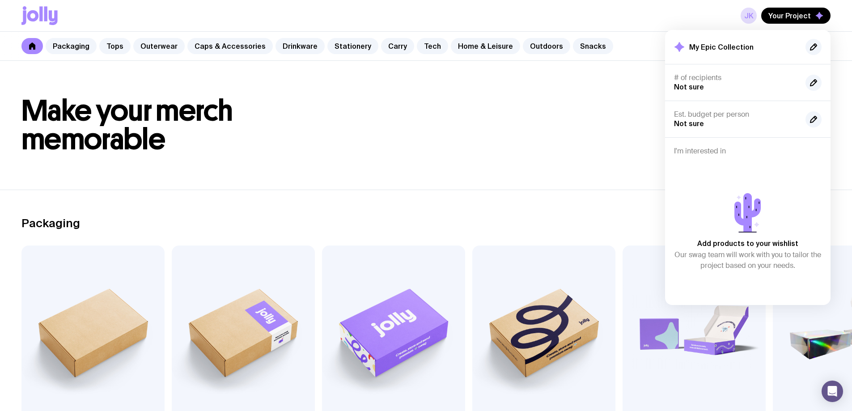
drag, startPoint x: 590, startPoint y: 157, endPoint x: 587, endPoint y: 153, distance: 5.6
click at [590, 157] on header "Make your merch memorable" at bounding box center [426, 125] width 852 height 129
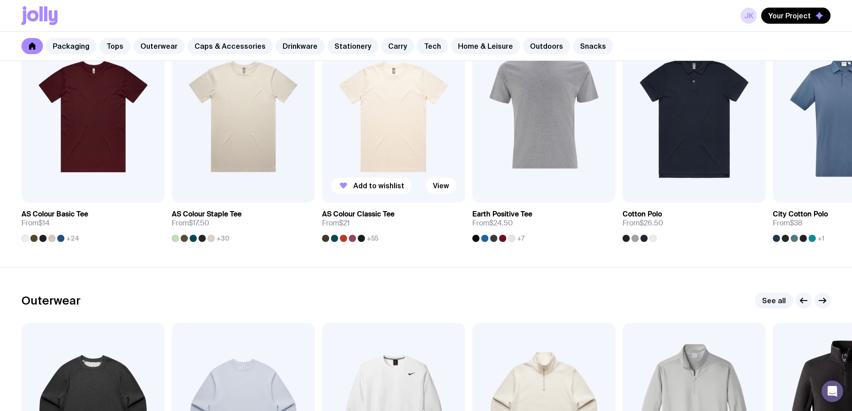
scroll to position [626, 0]
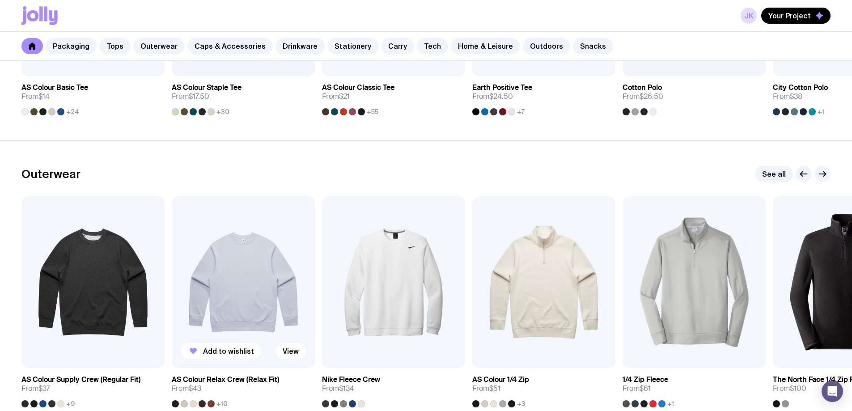
click at [265, 279] on img at bounding box center [243, 282] width 143 height 172
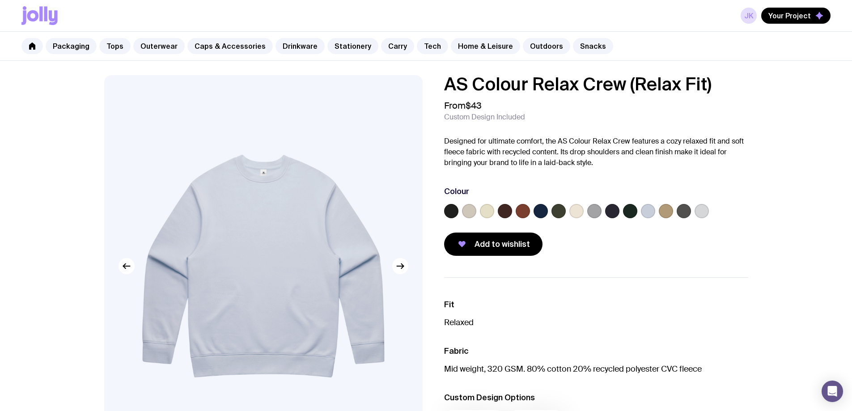
click at [451, 208] on label at bounding box center [451, 211] width 14 height 14
click at [0, 0] on input "radio" at bounding box center [0, 0] width 0 height 0
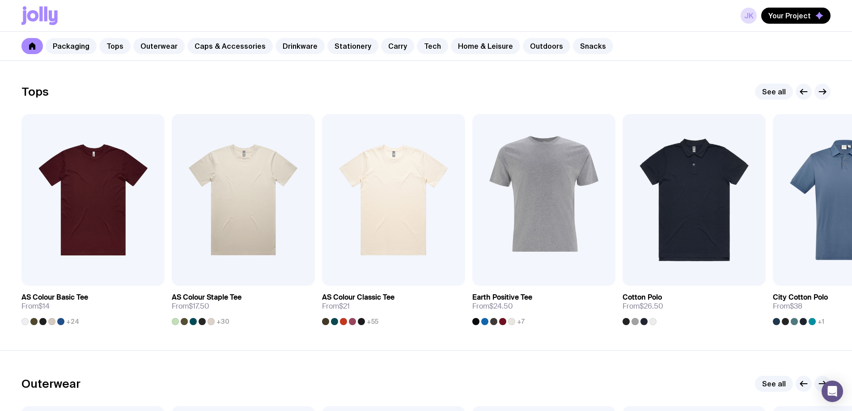
scroll to position [420, 0]
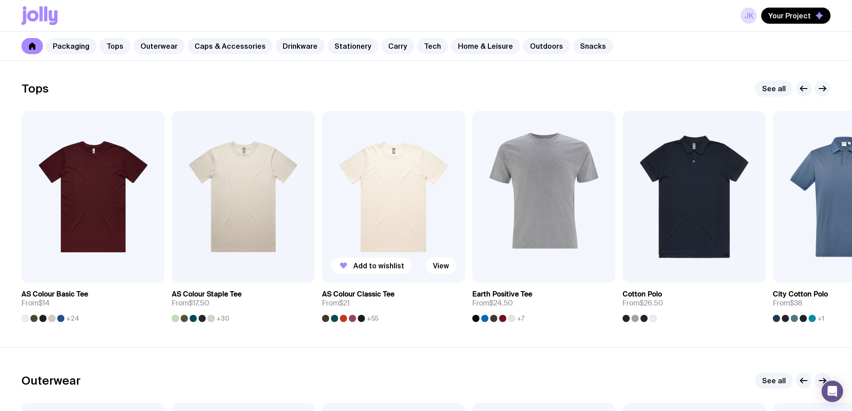
click at [362, 208] on img at bounding box center [393, 197] width 143 height 172
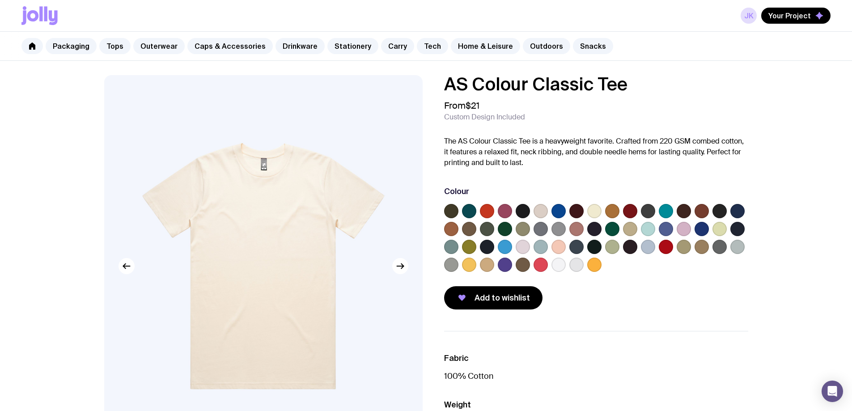
click at [599, 246] on label at bounding box center [594, 247] width 14 height 14
click at [0, 0] on input "radio" at bounding box center [0, 0] width 0 height 0
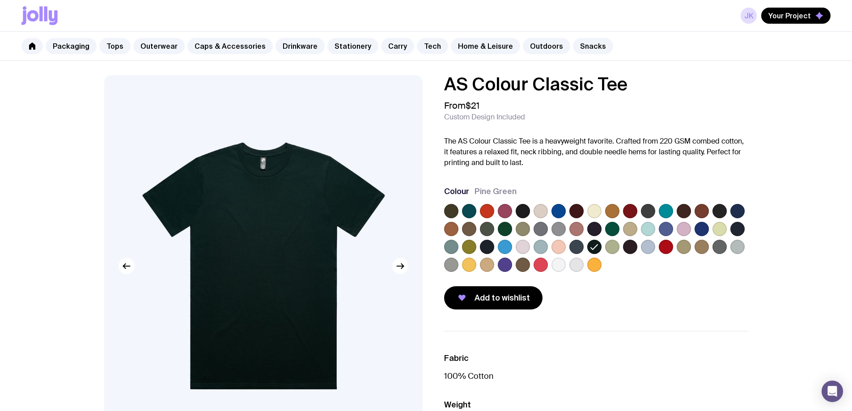
click at [486, 248] on label at bounding box center [487, 247] width 14 height 14
click at [0, 0] on input "radio" at bounding box center [0, 0] width 0 height 0
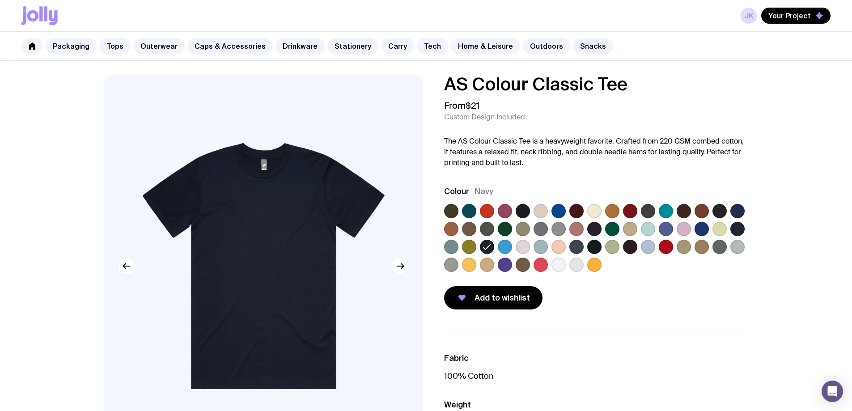
click at [454, 208] on label at bounding box center [451, 211] width 14 height 14
click at [0, 0] on input "radio" at bounding box center [0, 0] width 0 height 0
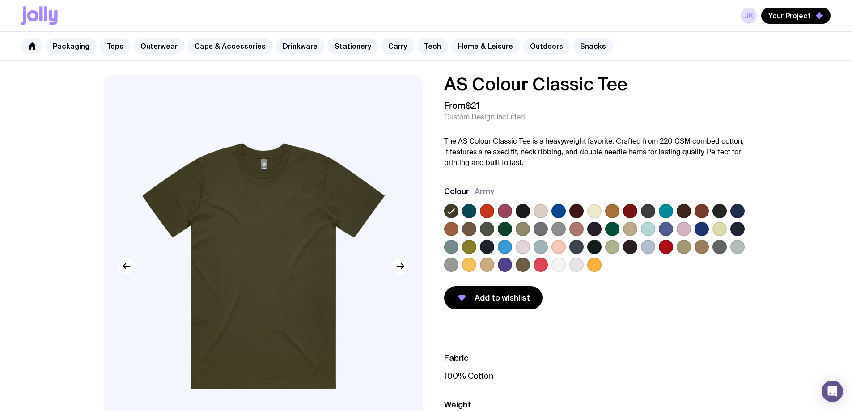
click at [522, 210] on label at bounding box center [523, 211] width 14 height 14
click at [0, 0] on input "radio" at bounding box center [0, 0] width 0 height 0
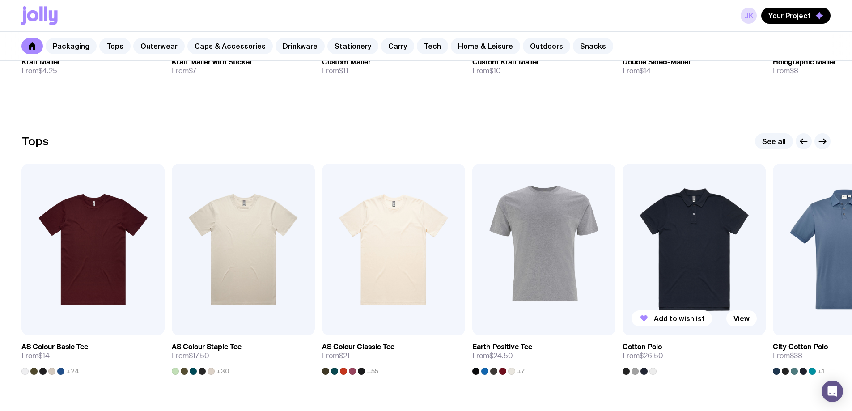
scroll to position [375, 0]
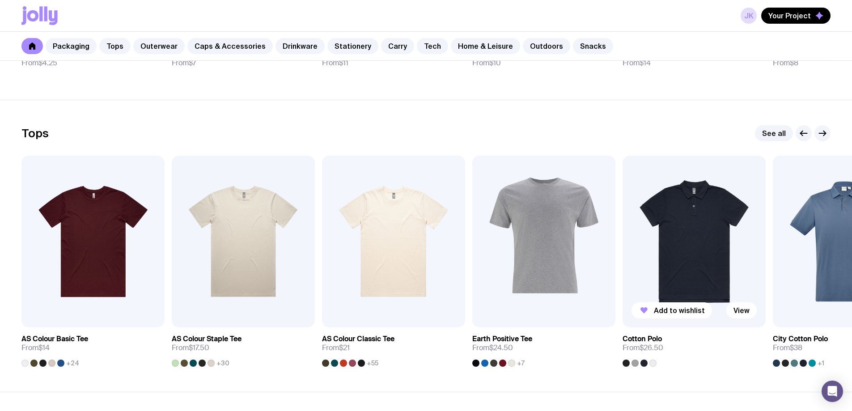
click at [697, 263] on img at bounding box center [694, 242] width 143 height 172
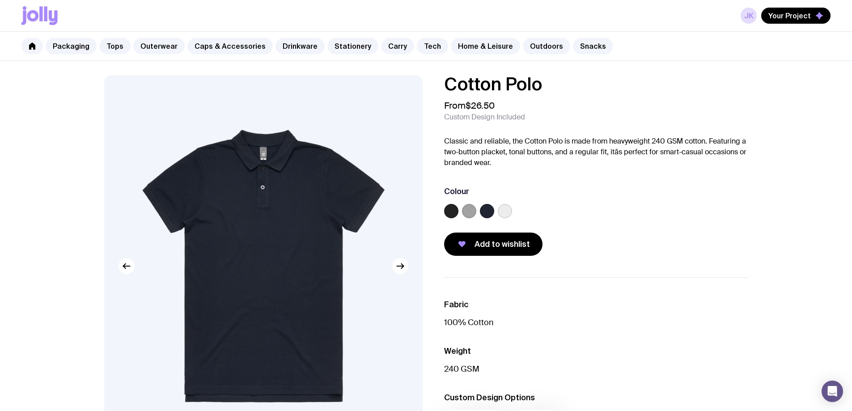
click at [502, 209] on label at bounding box center [505, 211] width 14 height 14
click at [0, 0] on input "radio" at bounding box center [0, 0] width 0 height 0
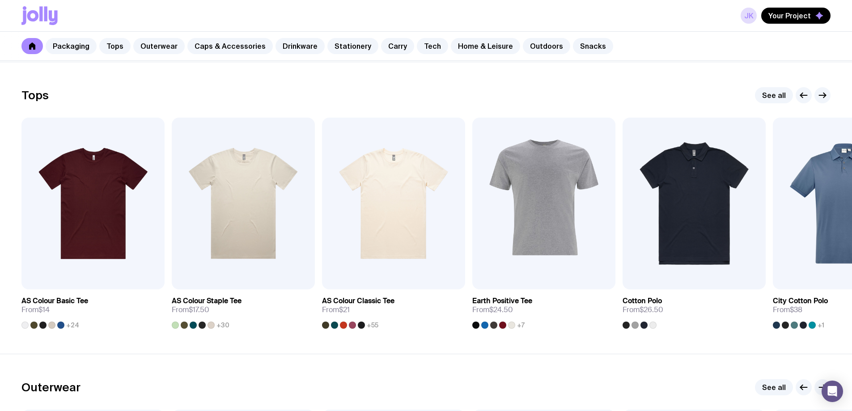
scroll to position [420, 0]
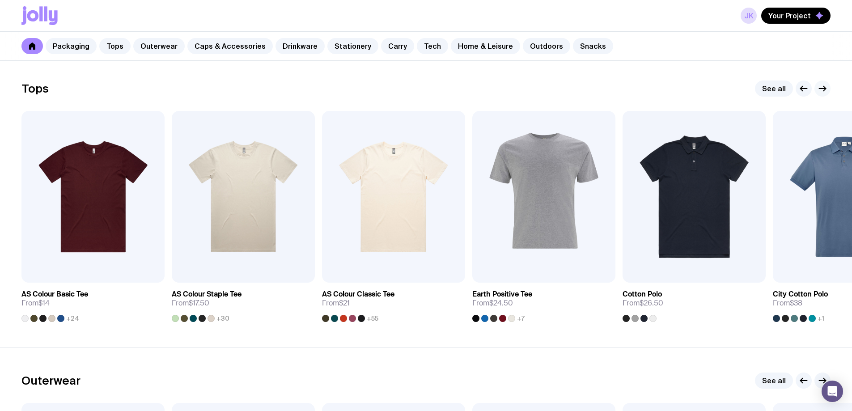
click at [823, 87] on icon "button" at bounding box center [822, 88] width 11 height 11
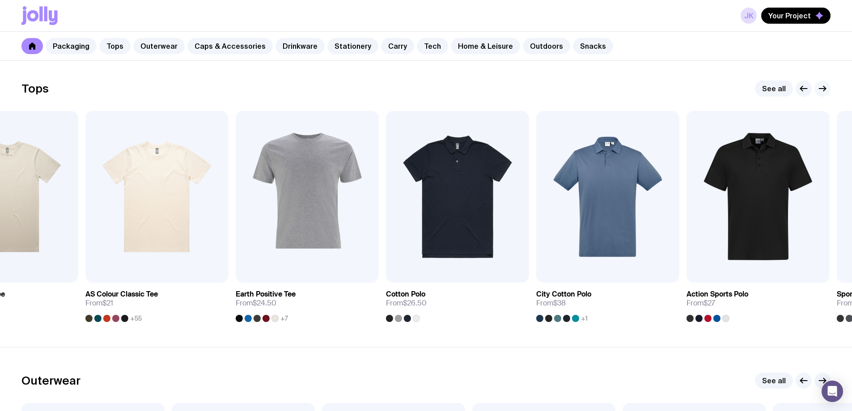
click at [823, 87] on icon "button" at bounding box center [822, 88] width 11 height 11
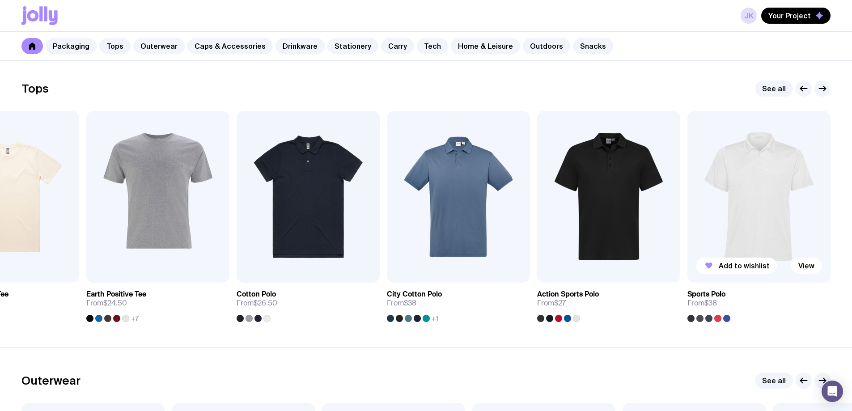
click at [749, 217] on img at bounding box center [759, 197] width 143 height 172
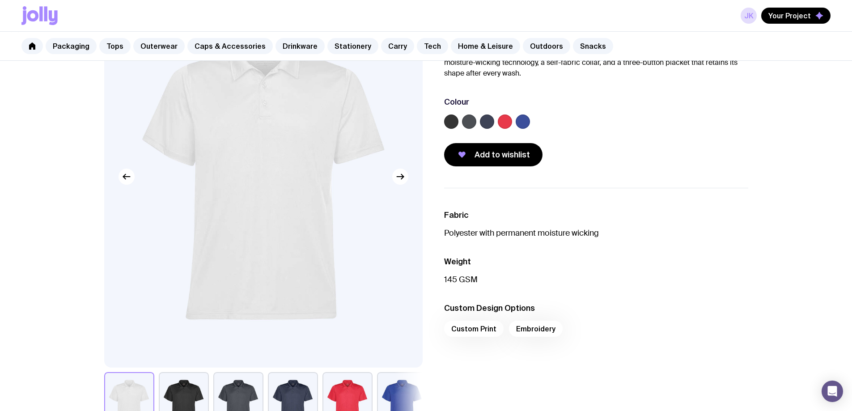
scroll to position [45, 0]
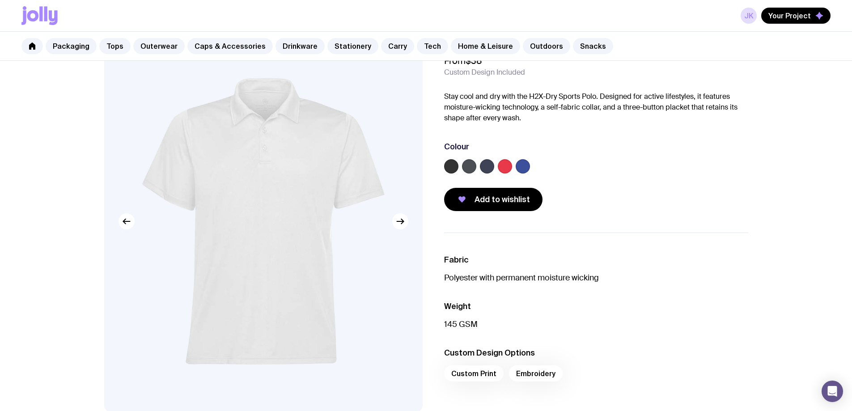
click at [451, 161] on label at bounding box center [451, 166] width 14 height 14
click at [0, 0] on input "radio" at bounding box center [0, 0] width 0 height 0
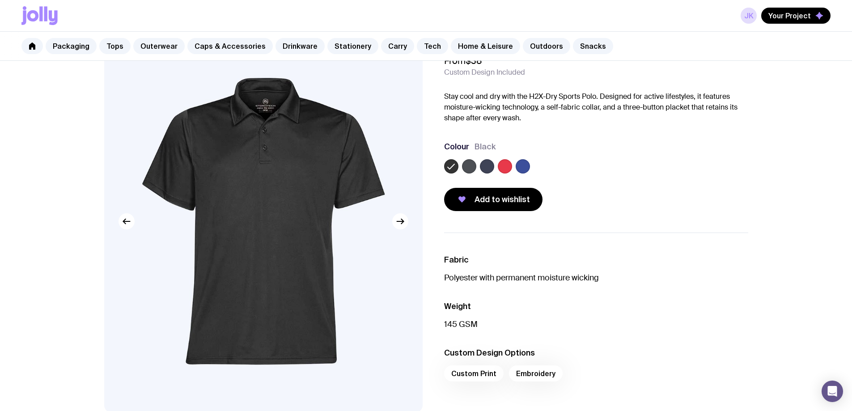
click at [468, 168] on label at bounding box center [469, 166] width 14 height 14
click at [0, 0] on input "radio" at bounding box center [0, 0] width 0 height 0
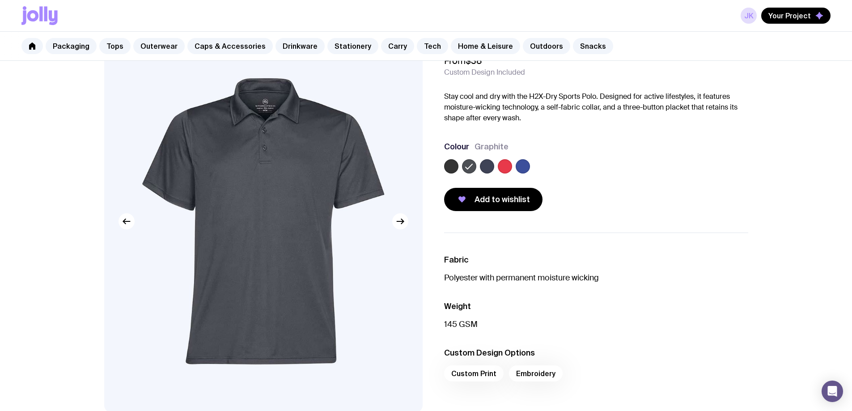
click at [483, 166] on label at bounding box center [487, 166] width 14 height 14
click at [0, 0] on input "radio" at bounding box center [0, 0] width 0 height 0
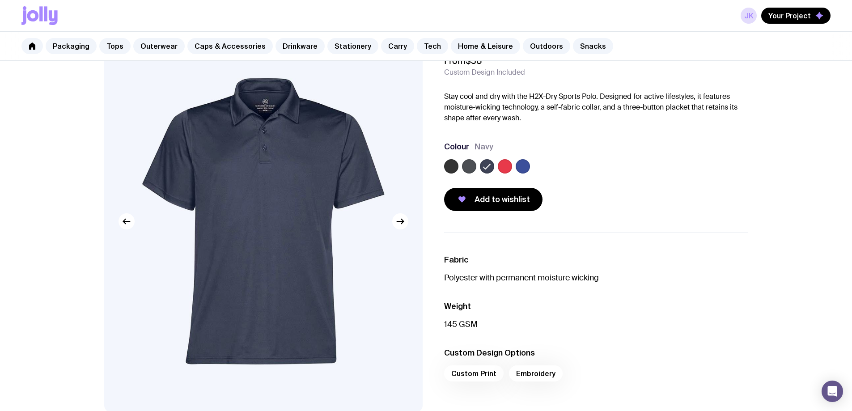
click at [504, 170] on label at bounding box center [505, 166] width 14 height 14
click at [0, 0] on input "radio" at bounding box center [0, 0] width 0 height 0
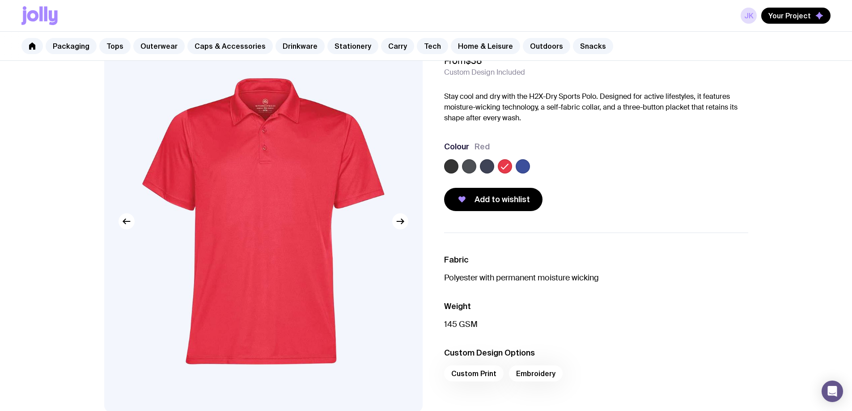
click at [524, 165] on label at bounding box center [523, 166] width 14 height 14
click at [0, 0] on input "radio" at bounding box center [0, 0] width 0 height 0
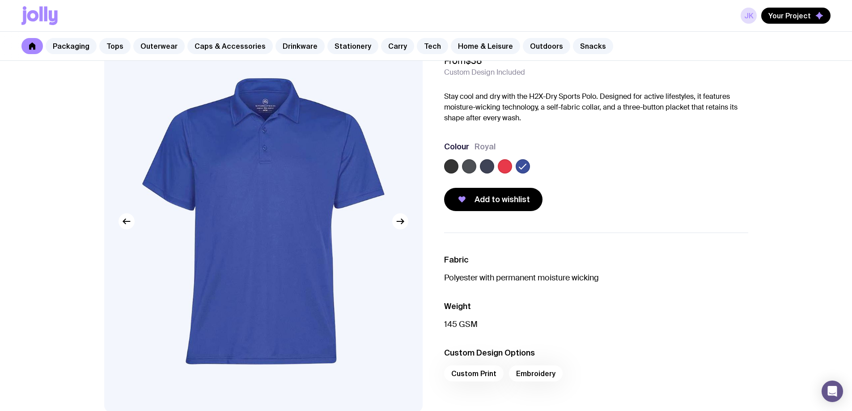
scroll to position [420, 0]
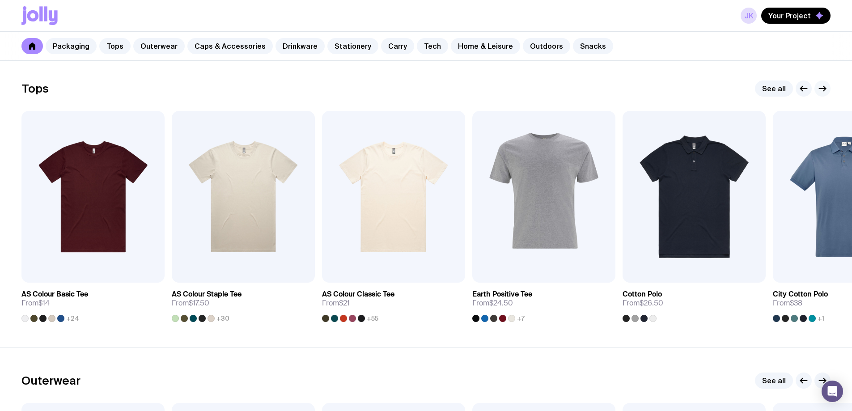
click at [823, 86] on icon "button" at bounding box center [822, 88] width 11 height 11
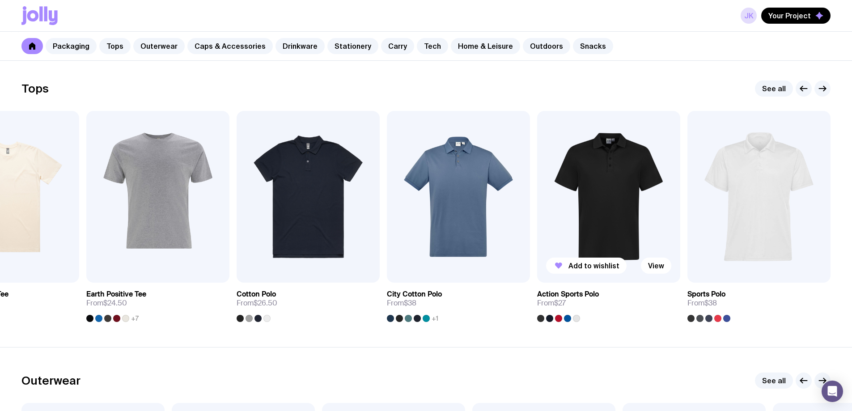
click at [607, 211] on img at bounding box center [608, 197] width 143 height 172
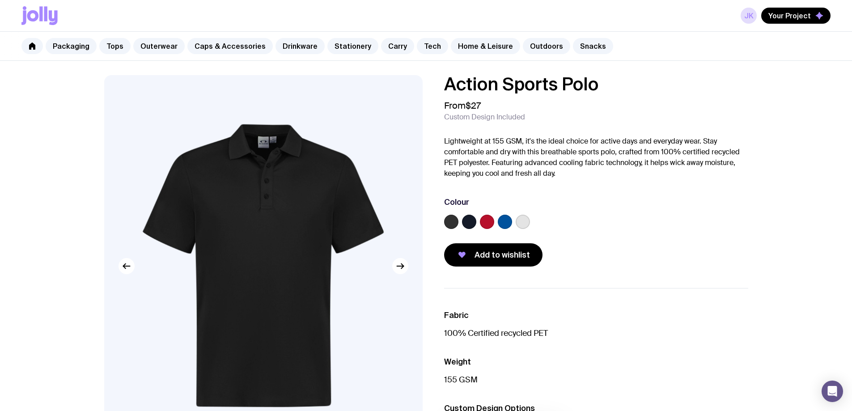
click at [523, 221] on label at bounding box center [523, 222] width 14 height 14
click at [0, 0] on input "radio" at bounding box center [0, 0] width 0 height 0
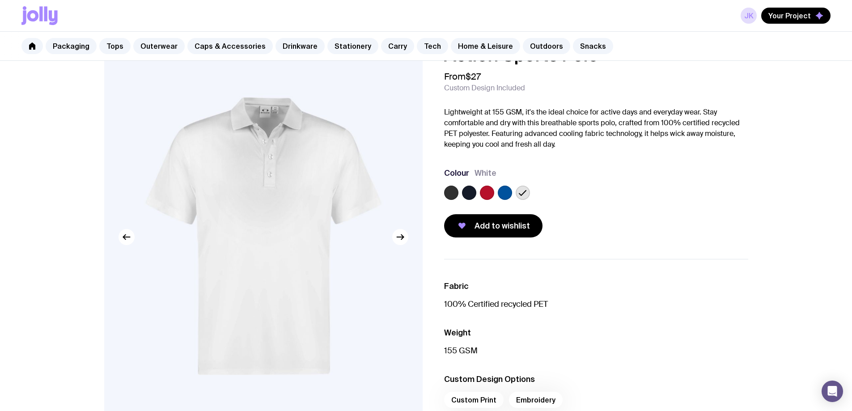
scroll to position [45, 0]
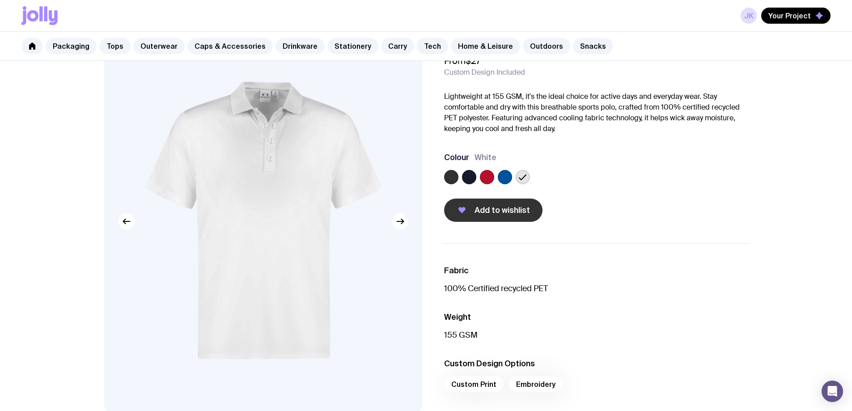
click at [519, 211] on span "Add to wishlist" at bounding box center [502, 210] width 55 height 11
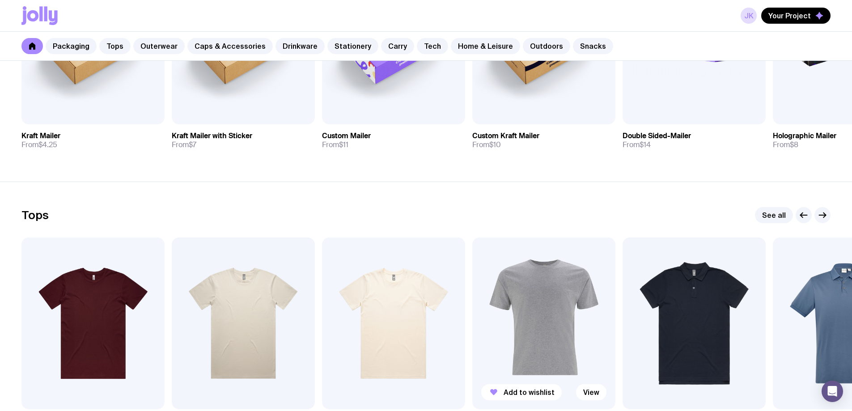
scroll to position [285, 0]
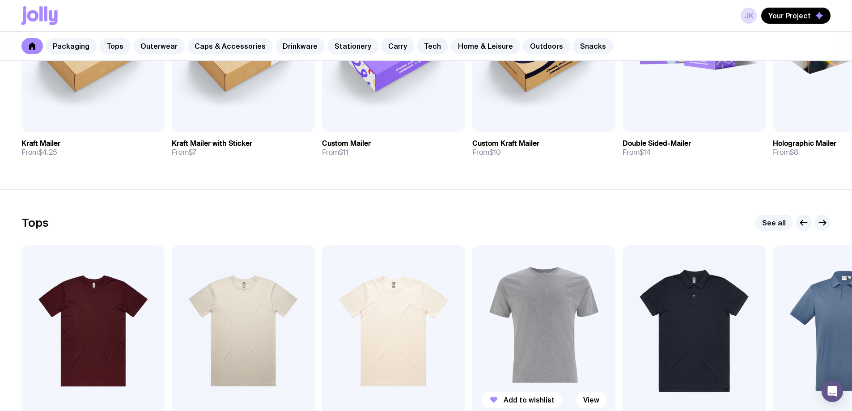
click at [564, 315] on img at bounding box center [543, 331] width 143 height 172
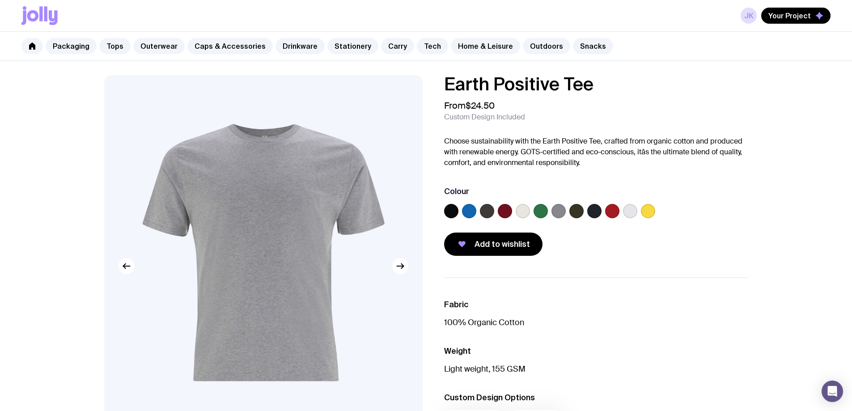
click at [627, 210] on label at bounding box center [630, 211] width 14 height 14
click at [0, 0] on input "radio" at bounding box center [0, 0] width 0 height 0
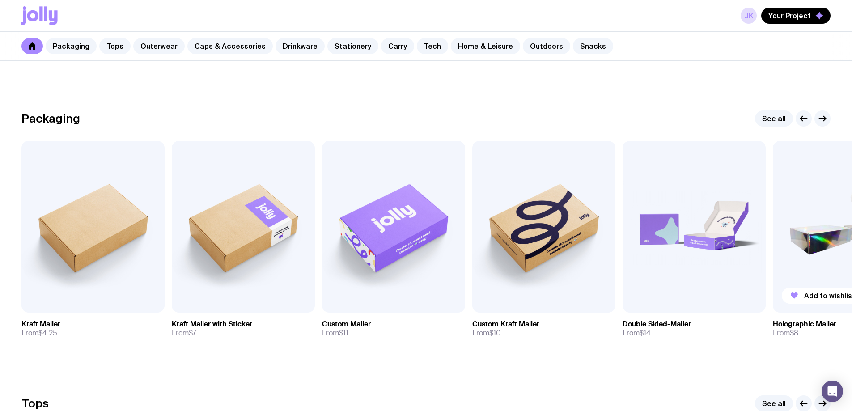
scroll to position [106, 0]
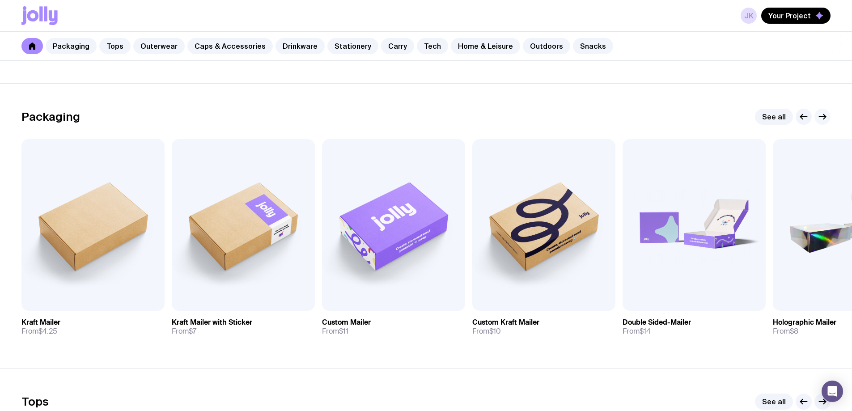
click at [829, 121] on button "button" at bounding box center [823, 117] width 16 height 16
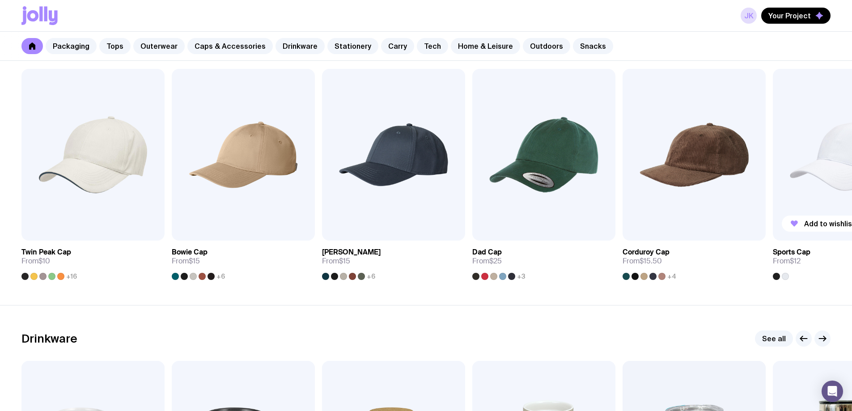
scroll to position [1001, 0]
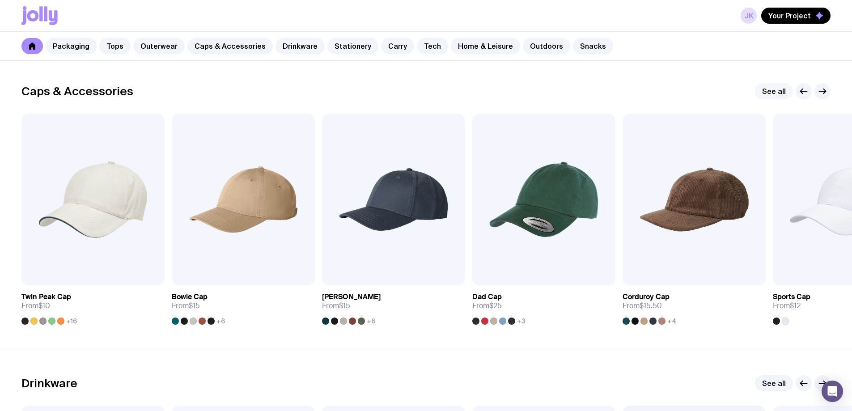
click at [781, 89] on link "See all" at bounding box center [774, 91] width 38 height 16
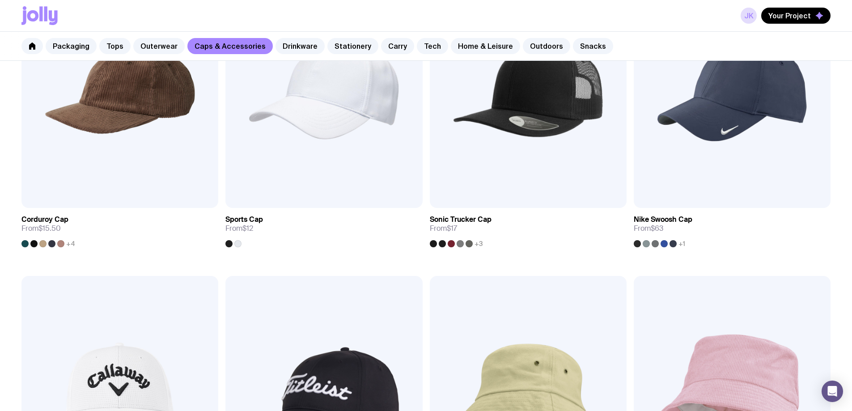
scroll to position [582, 0]
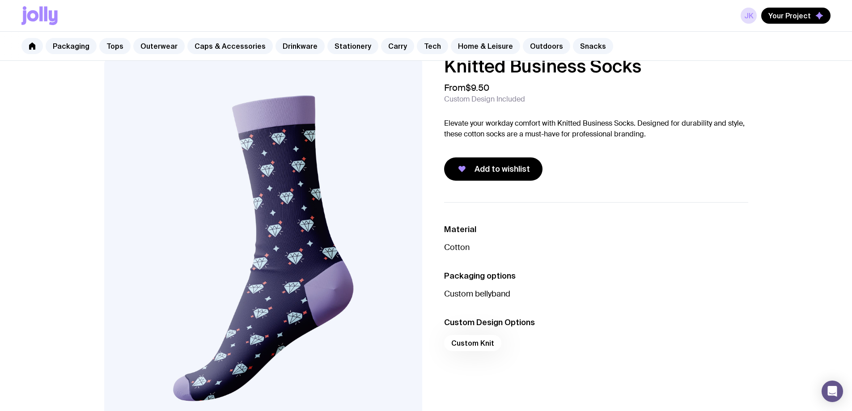
scroll to position [45, 0]
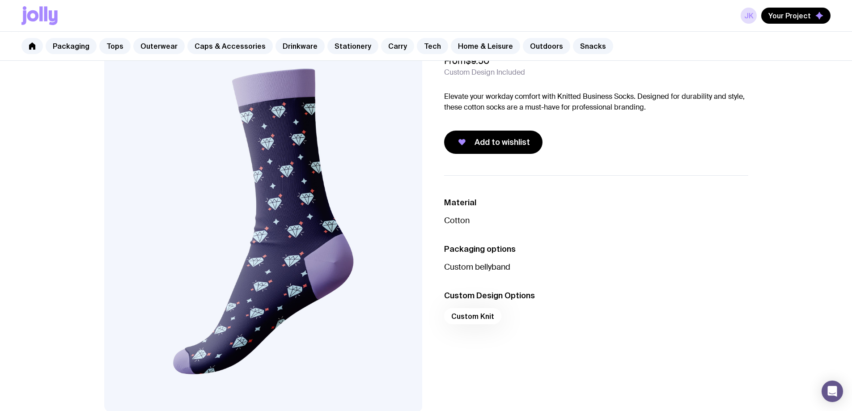
click at [386, 49] on link "Carry" at bounding box center [397, 46] width 33 height 16
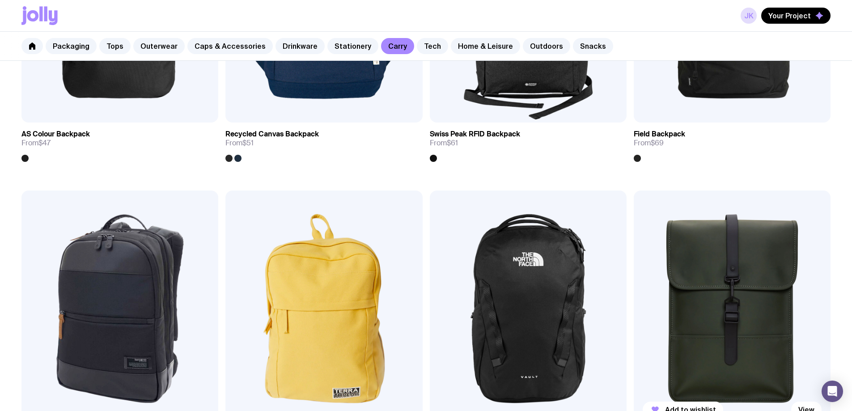
scroll to position [984, 0]
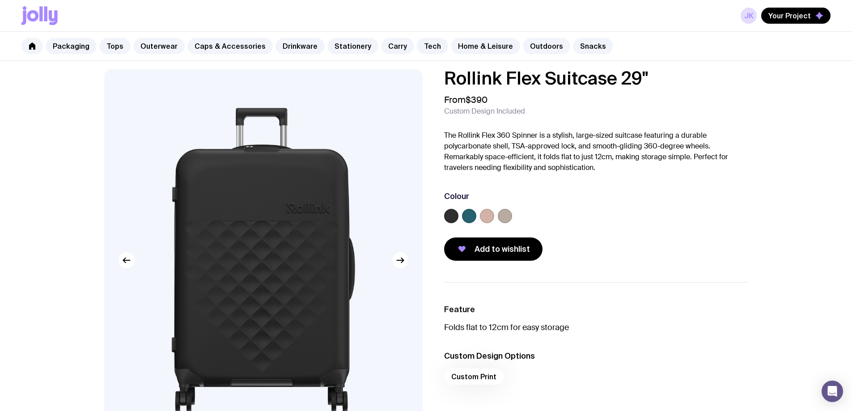
scroll to position [45, 0]
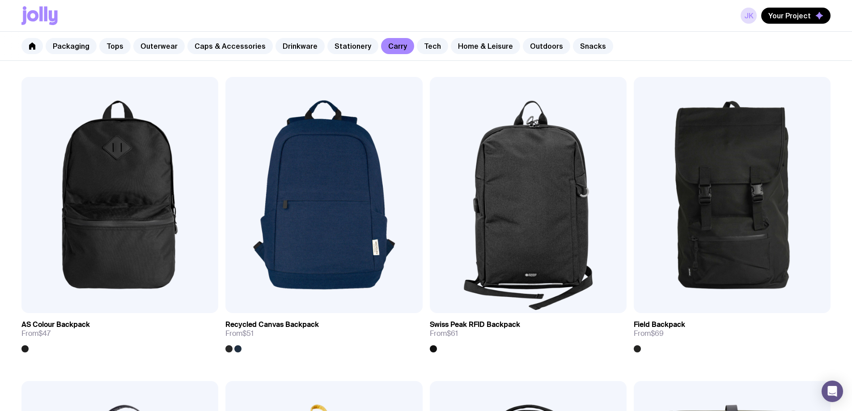
scroll to position [778, 0]
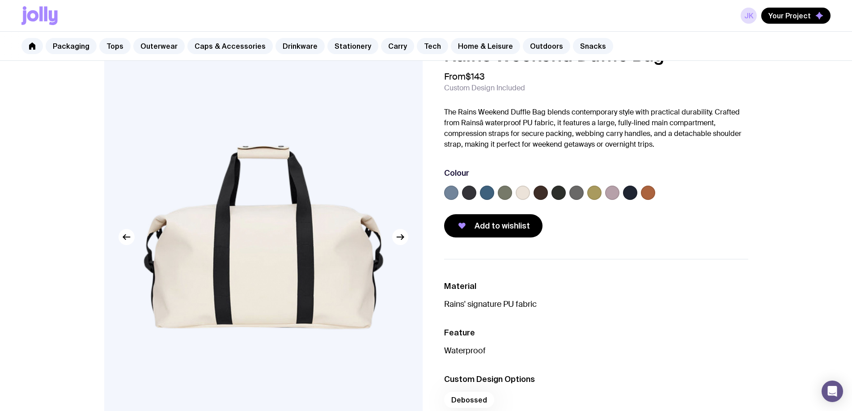
scroll to position [45, 0]
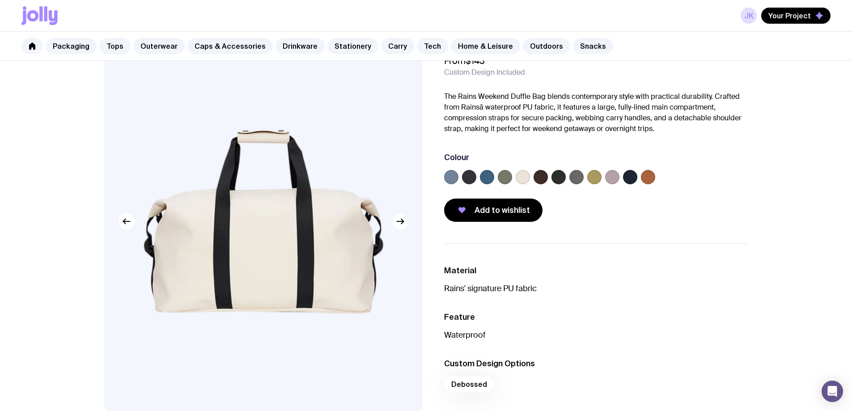
click at [470, 178] on label at bounding box center [469, 177] width 14 height 14
click at [0, 0] on input "radio" at bounding box center [0, 0] width 0 height 0
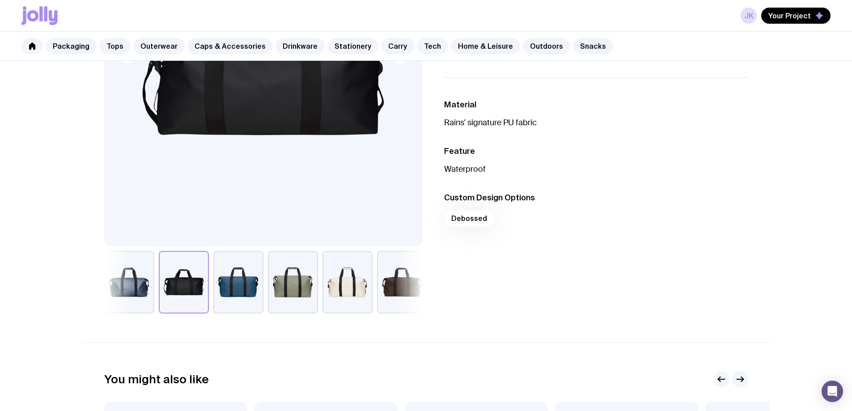
scroll to position [224, 0]
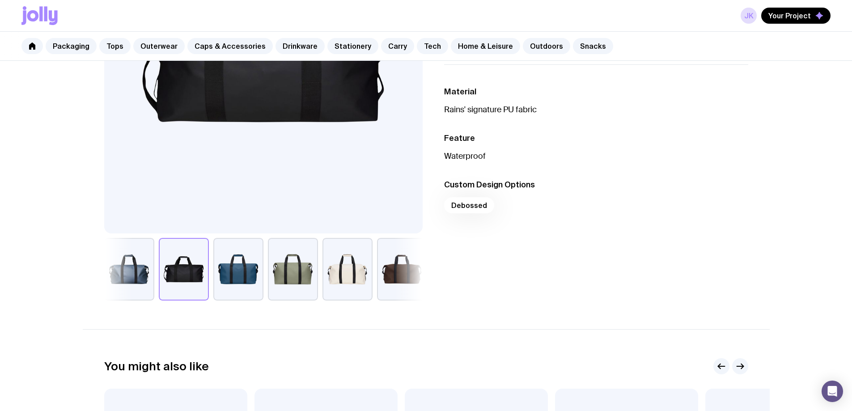
click at [341, 268] on button "button" at bounding box center [348, 269] width 50 height 63
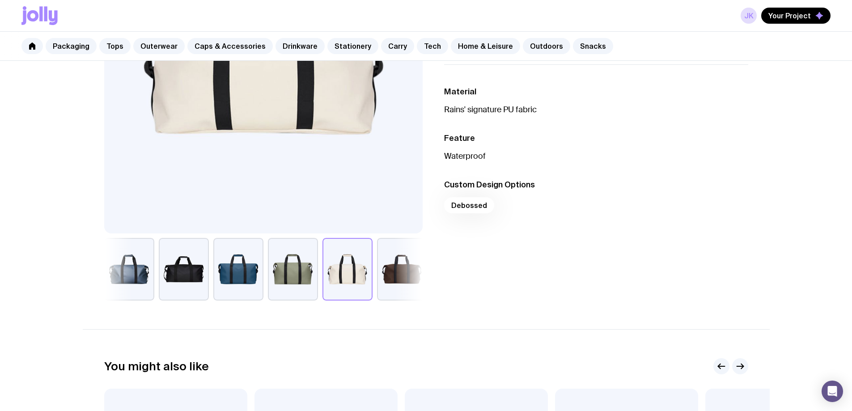
click at [304, 273] on button "button" at bounding box center [293, 269] width 50 height 63
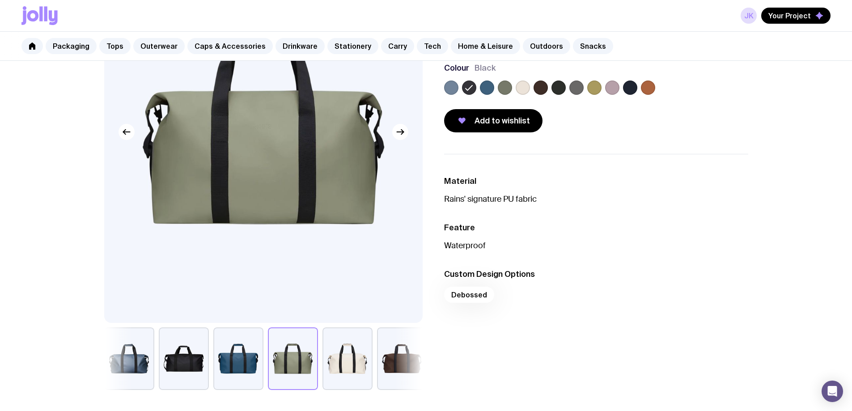
scroll to position [0, 0]
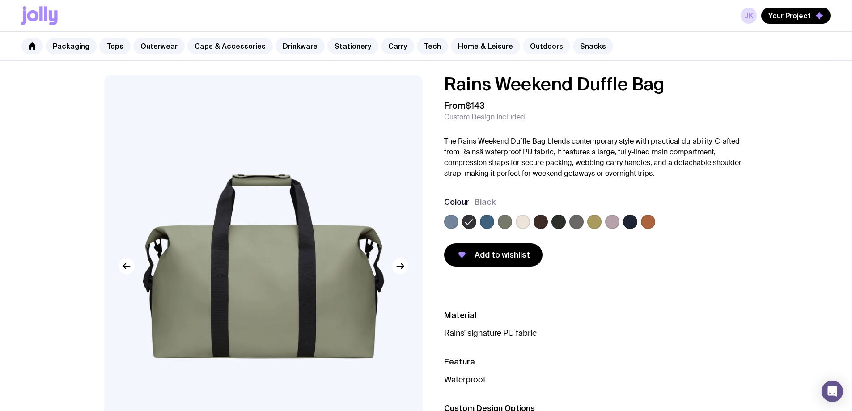
click at [538, 48] on link "Outdoors" at bounding box center [546, 46] width 47 height 16
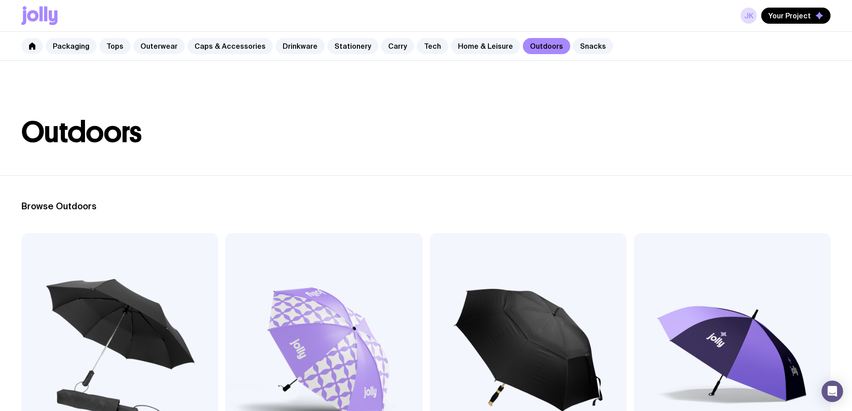
scroll to position [45, 0]
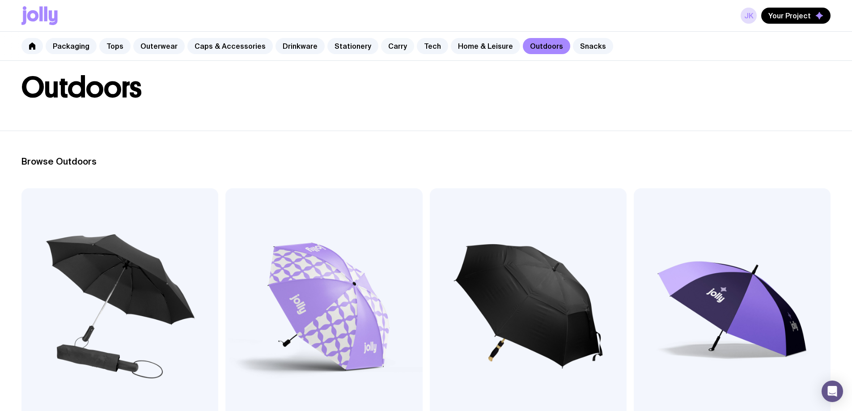
click at [389, 48] on link "Carry" at bounding box center [397, 46] width 33 height 16
